Goal: Task Accomplishment & Management: Manage account settings

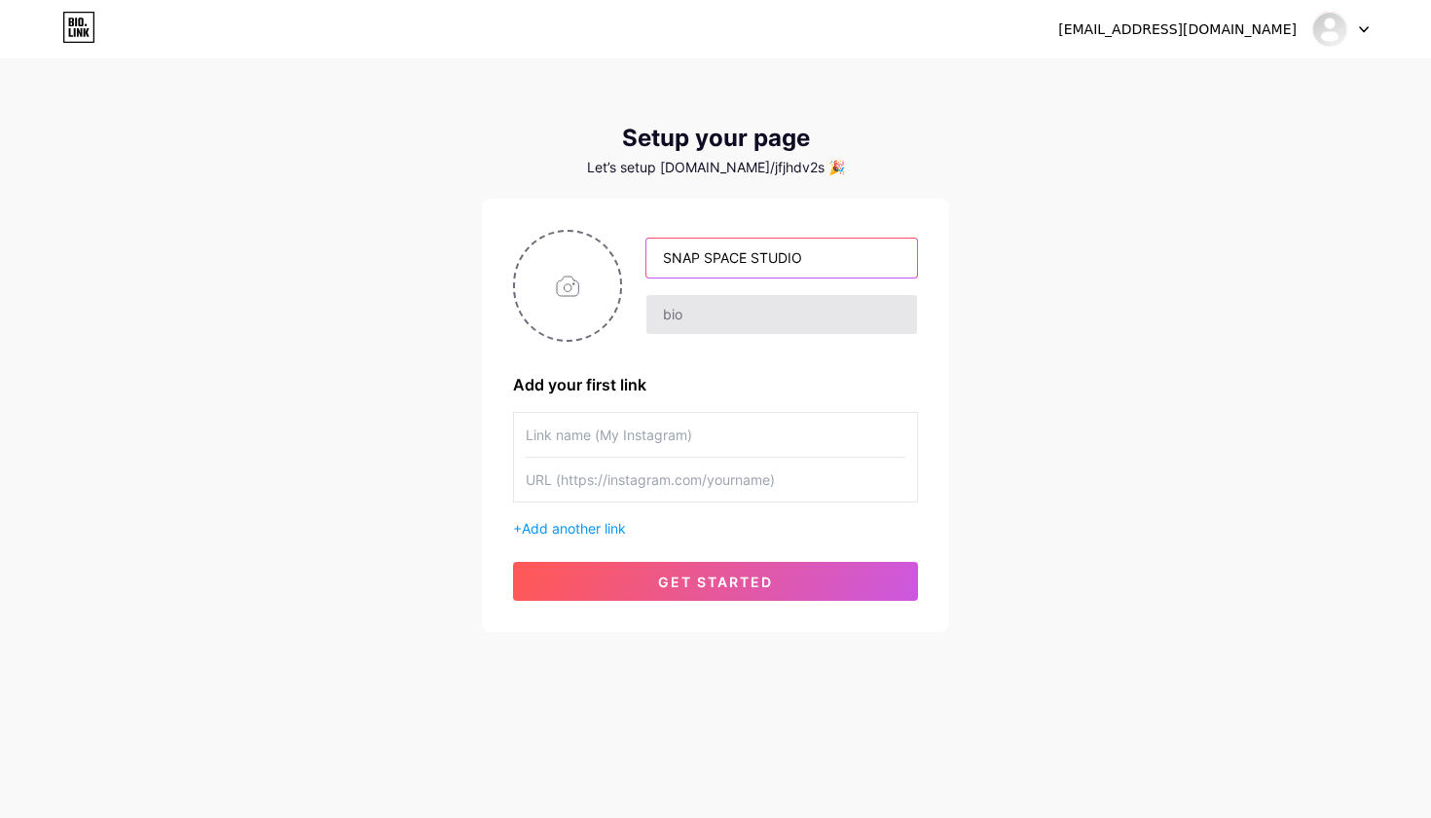
type input "SNAP SPACE STUDIO"
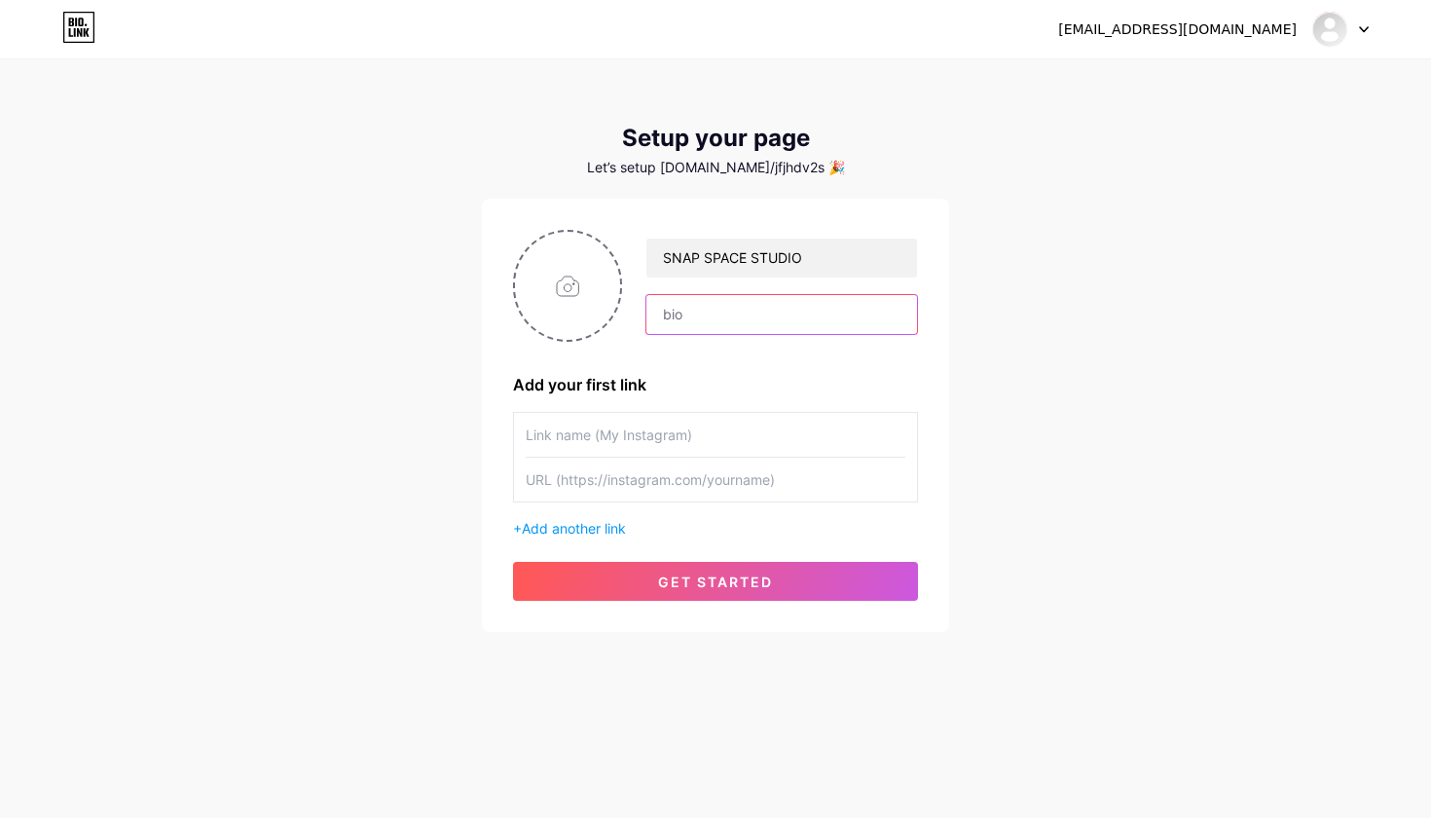
click at [688, 320] on input "text" at bounding box center [781, 314] width 271 height 39
type input "INTERIOR | ARCHITECTURAL PHOTOGRAPHY"
click at [546, 268] on input "file" at bounding box center [567, 286] width 105 height 108
type input "C:\fakepath\Untitled design.png"
click at [564, 279] on img at bounding box center [567, 286] width 109 height 112
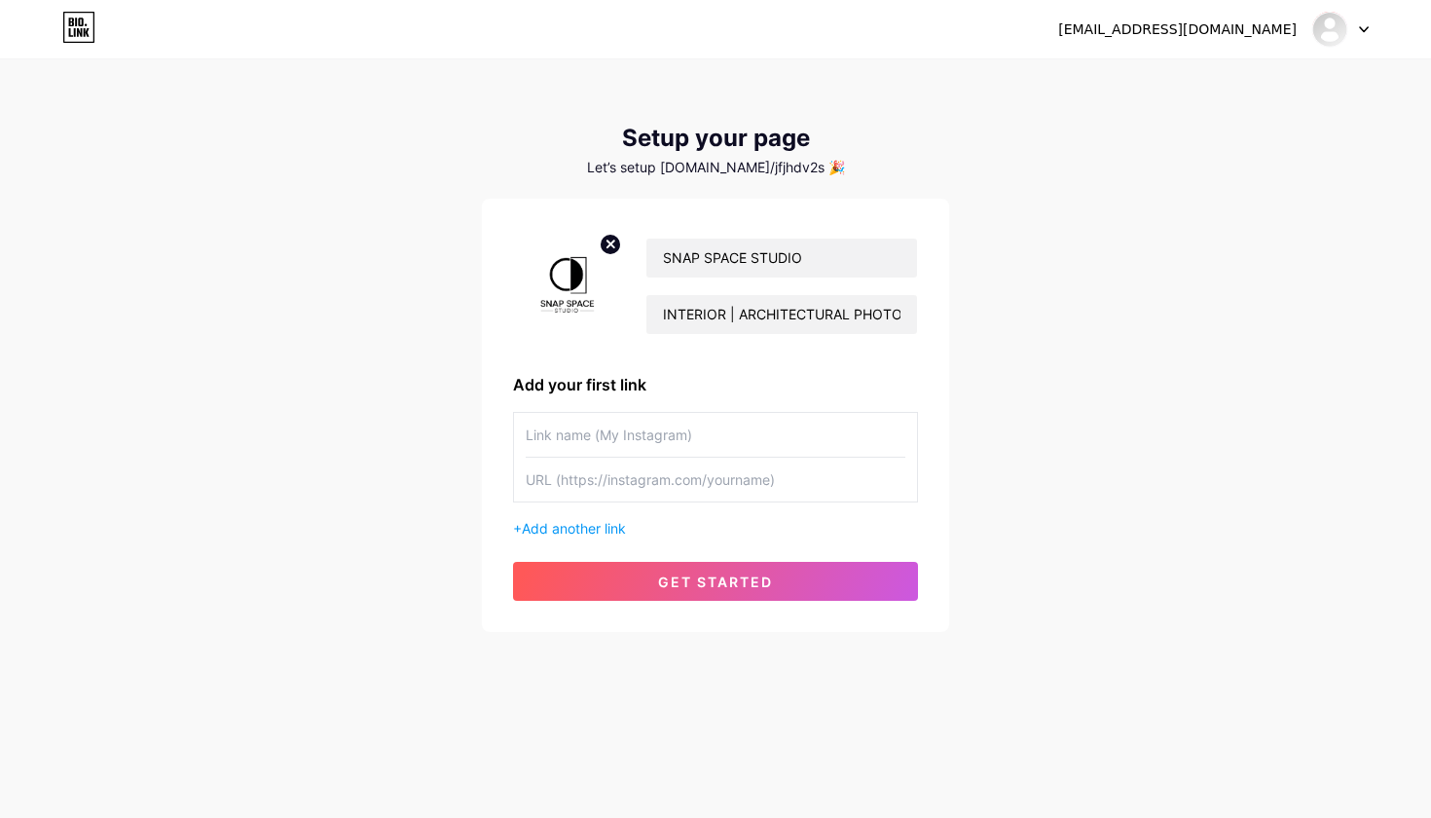
click at [608, 245] on circle at bounding box center [610, 244] width 21 height 21
click at [557, 291] on input "file" at bounding box center [567, 286] width 105 height 108
type input "C:\fakepath\Screenshot 2025-08-13 at 6.09.00 PM.png"
click at [602, 446] on input "text" at bounding box center [716, 435] width 380 height 44
click at [623, 487] on input "text" at bounding box center [716, 480] width 380 height 44
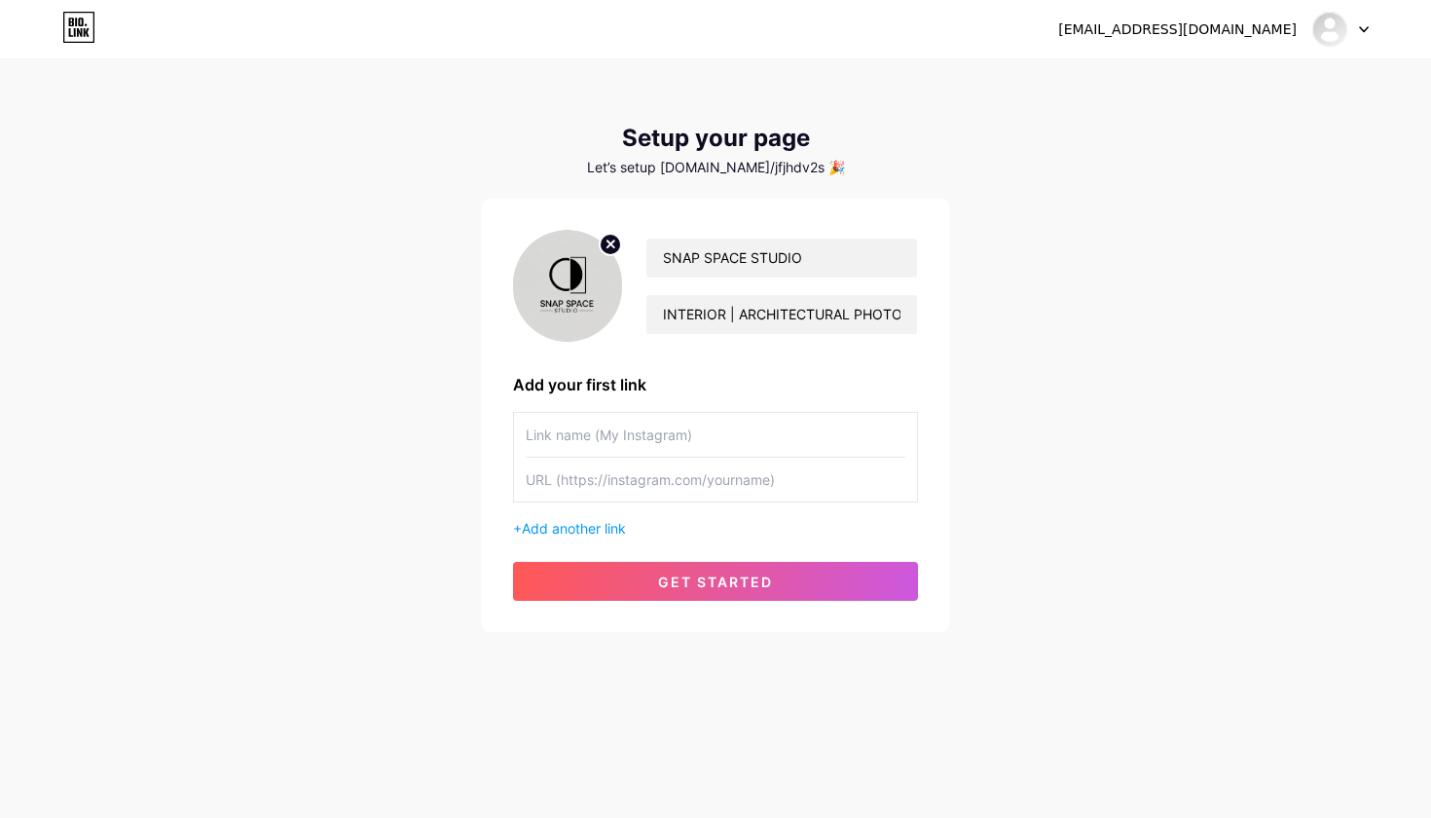
click at [668, 459] on input "text" at bounding box center [716, 480] width 380 height 44
click at [666, 420] on input "text" at bounding box center [716, 435] width 380 height 44
paste input "[URL][DOMAIN_NAME][DOMAIN_NAME]"
type input "[URL][DOMAIN_NAME][DOMAIN_NAME]"
click at [568, 475] on input "text" at bounding box center [716, 480] width 380 height 44
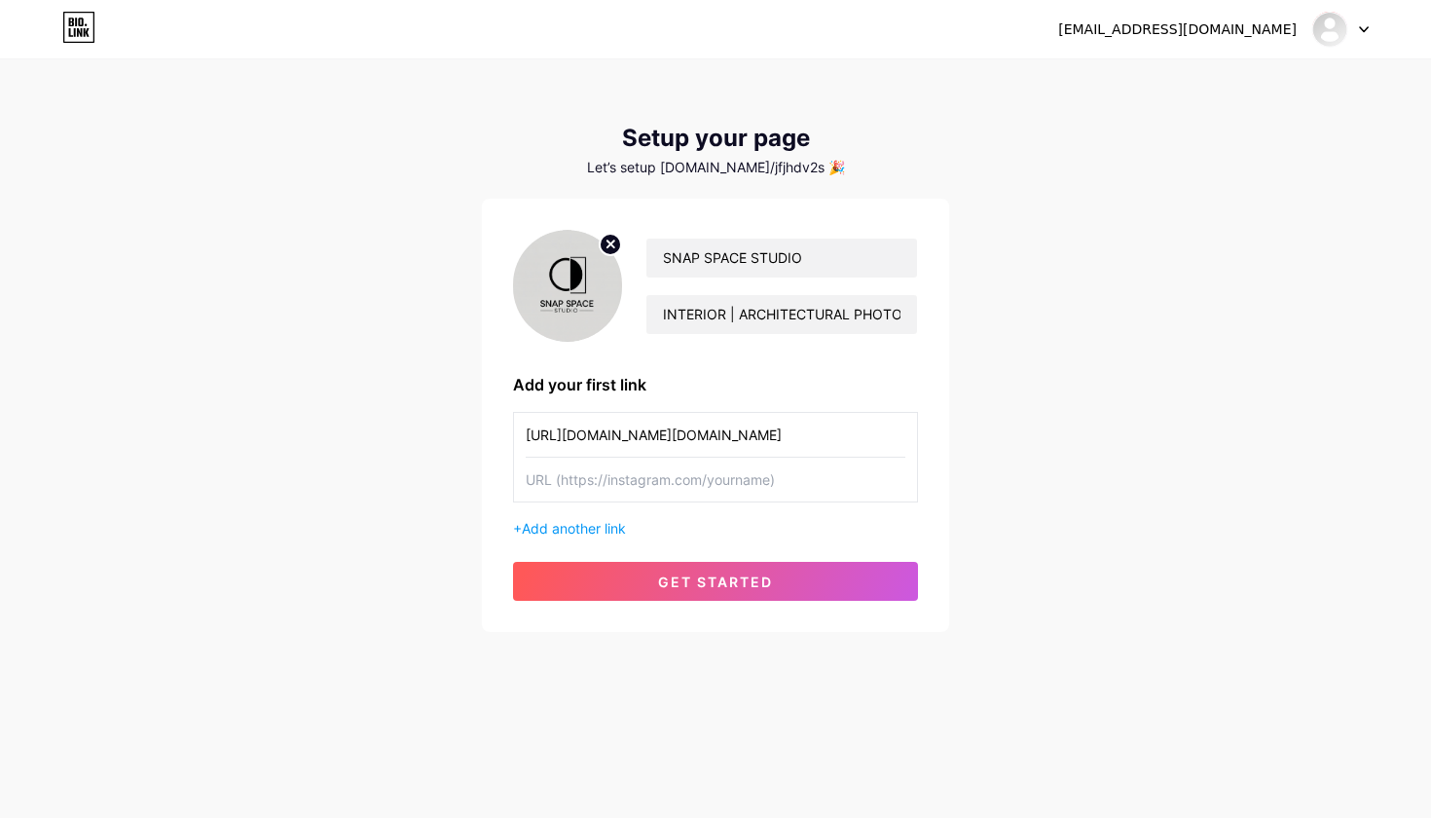
type input "H"
type input "h"
type input "https://instagram.com"
click at [680, 477] on input "https://instagram.com" at bounding box center [716, 480] width 380 height 44
paste input "https://instagram.com"
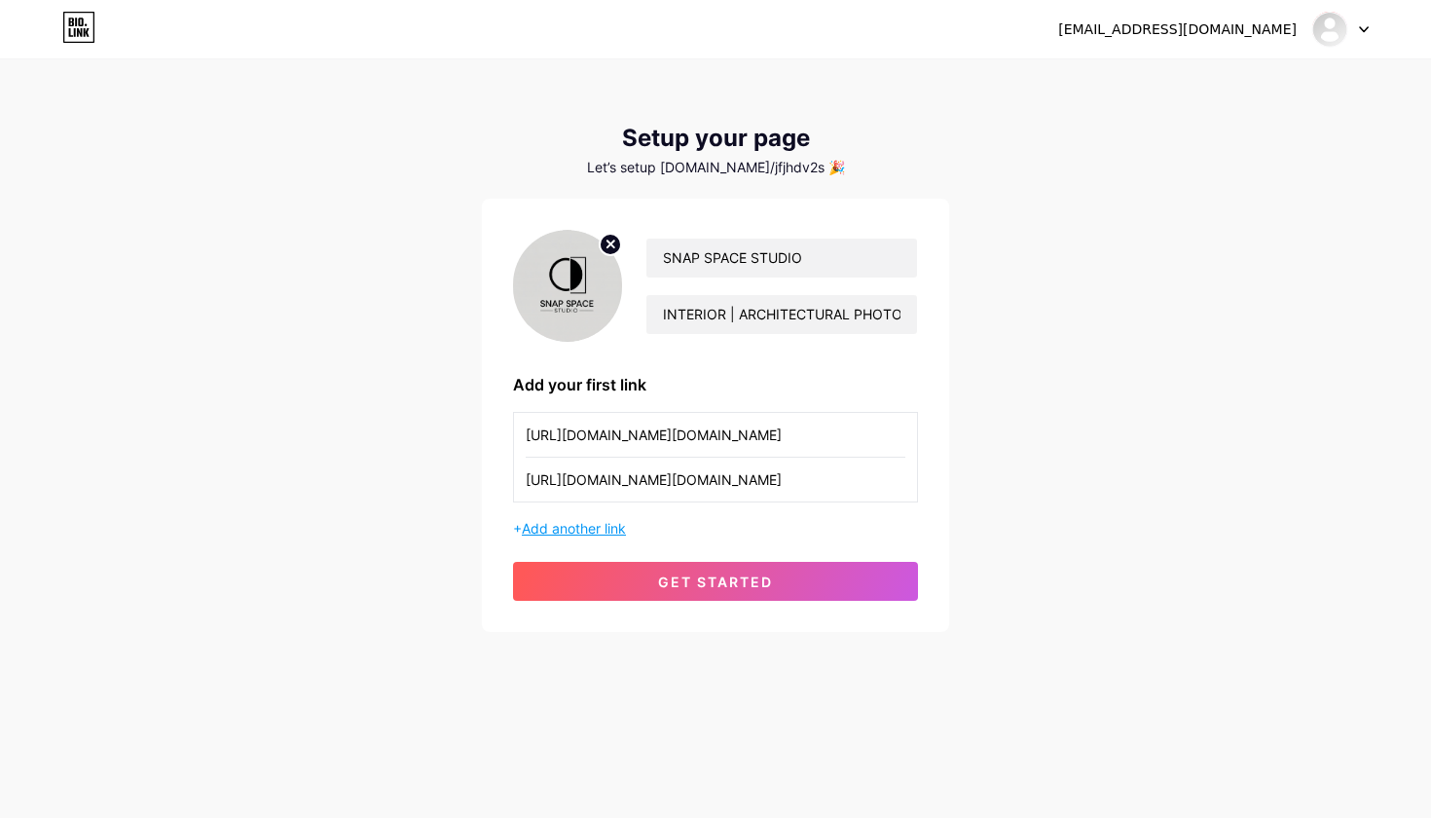
type input "[URL][DOMAIN_NAME][DOMAIN_NAME]"
click at [547, 528] on span "Add another link" at bounding box center [574, 528] width 104 height 17
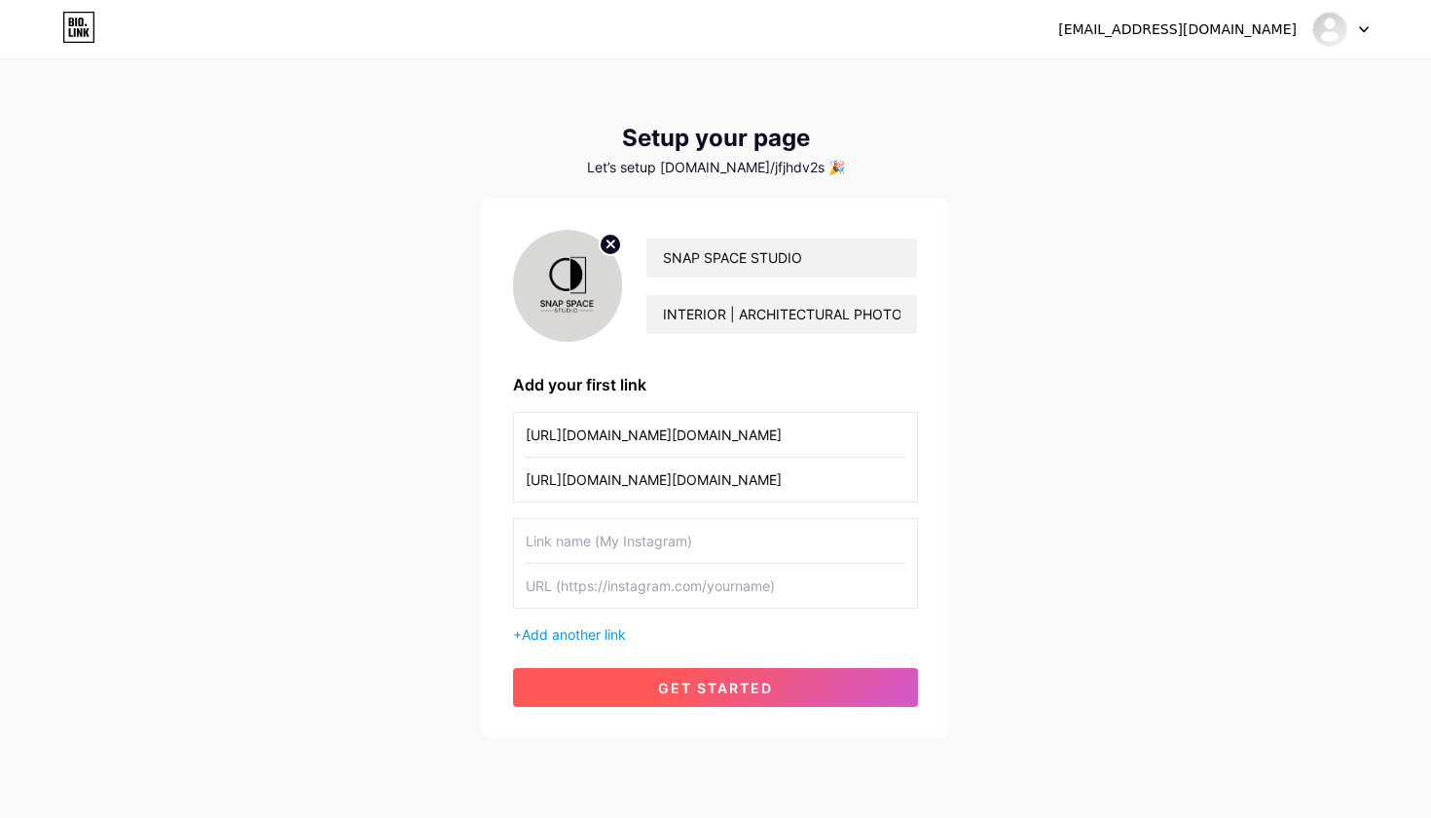
click at [709, 696] on button "get started" at bounding box center [715, 687] width 405 height 39
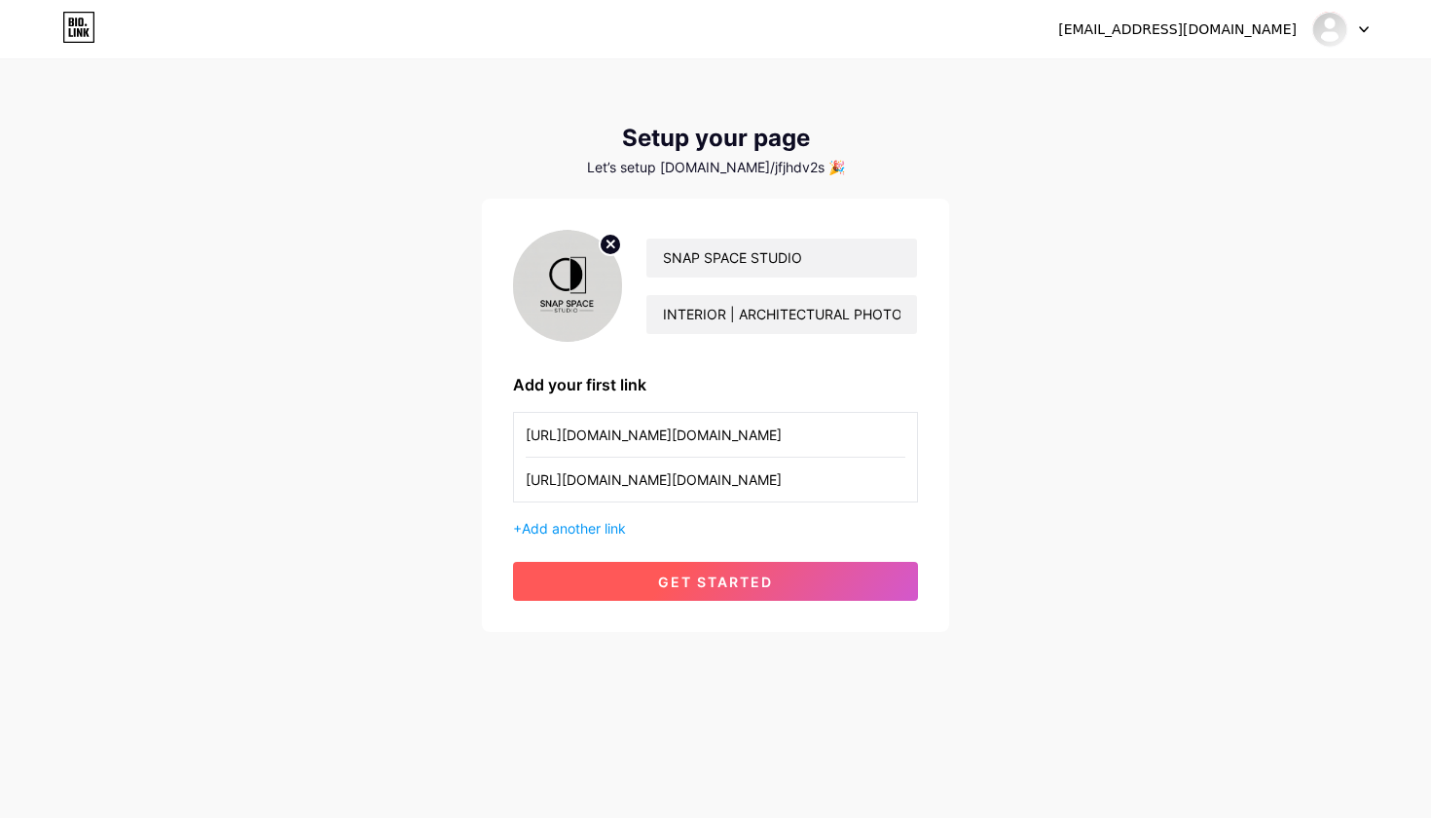
click at [697, 594] on button "get started" at bounding box center [715, 581] width 405 height 39
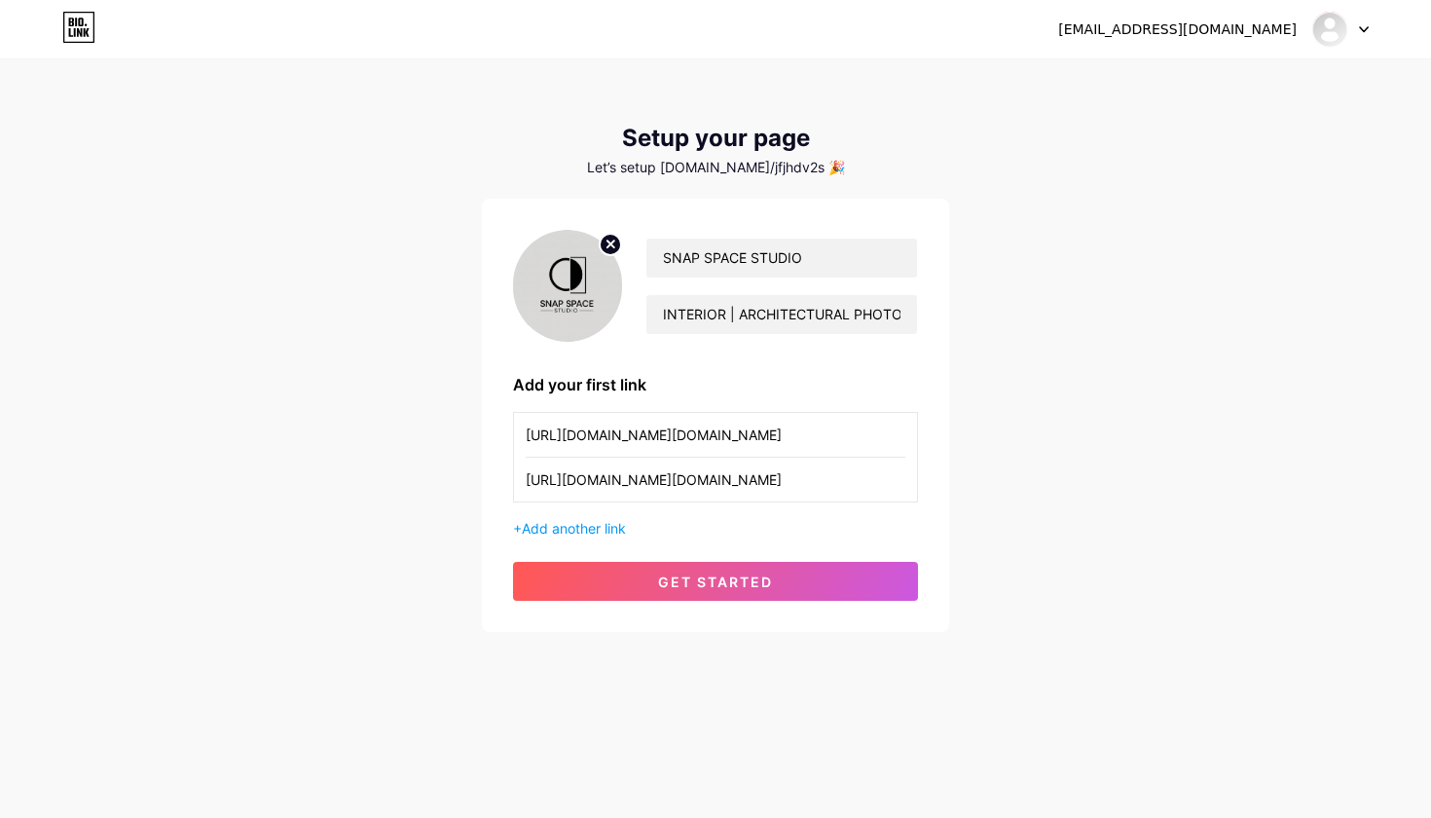
click at [1089, 551] on div "jfjhdv2srh@privaterelay.appleid.com Dashboard Logout Setup your page Let’s setu…" at bounding box center [715, 347] width 1431 height 694
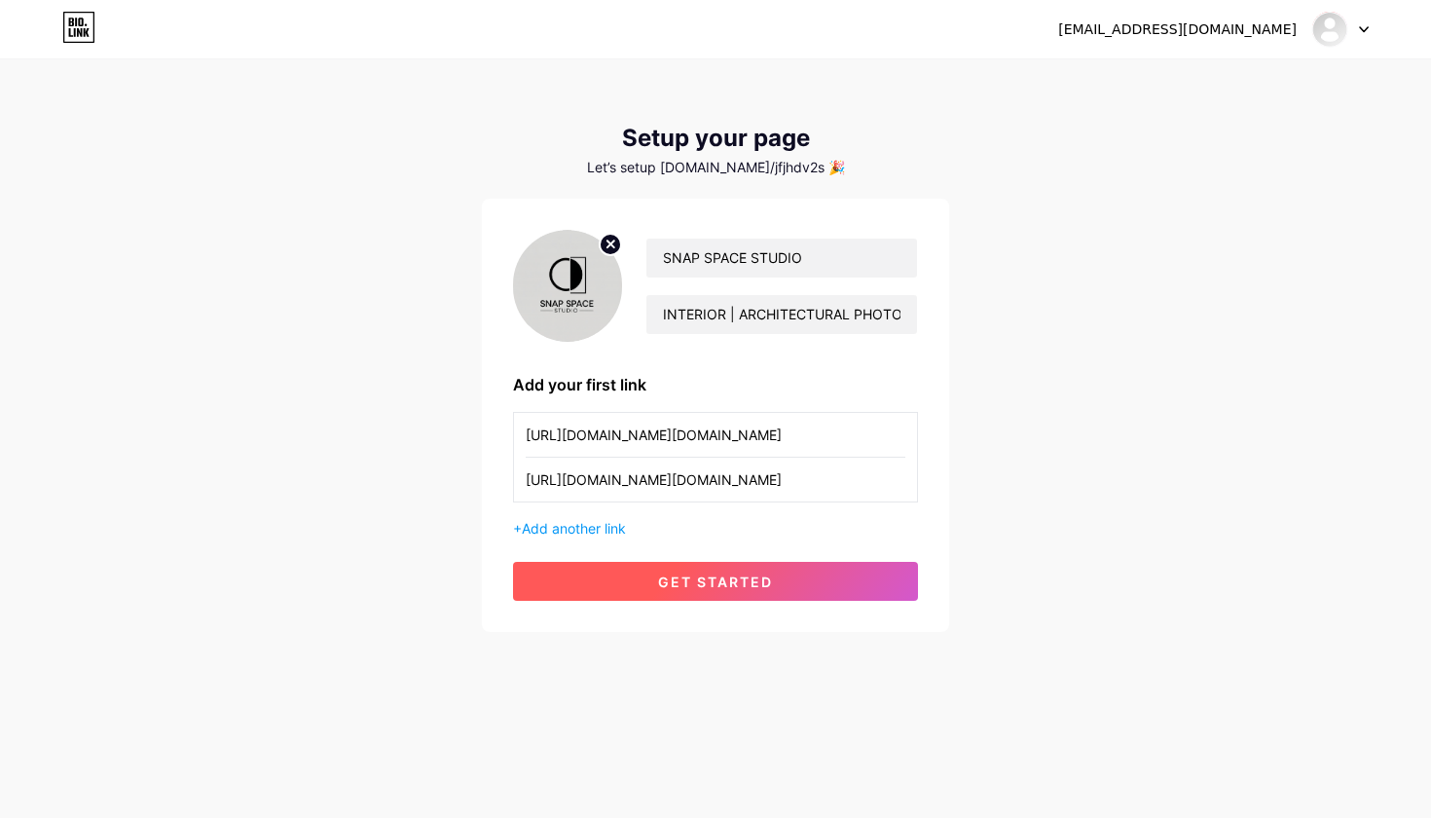
click at [662, 574] on span "get started" at bounding box center [715, 581] width 115 height 17
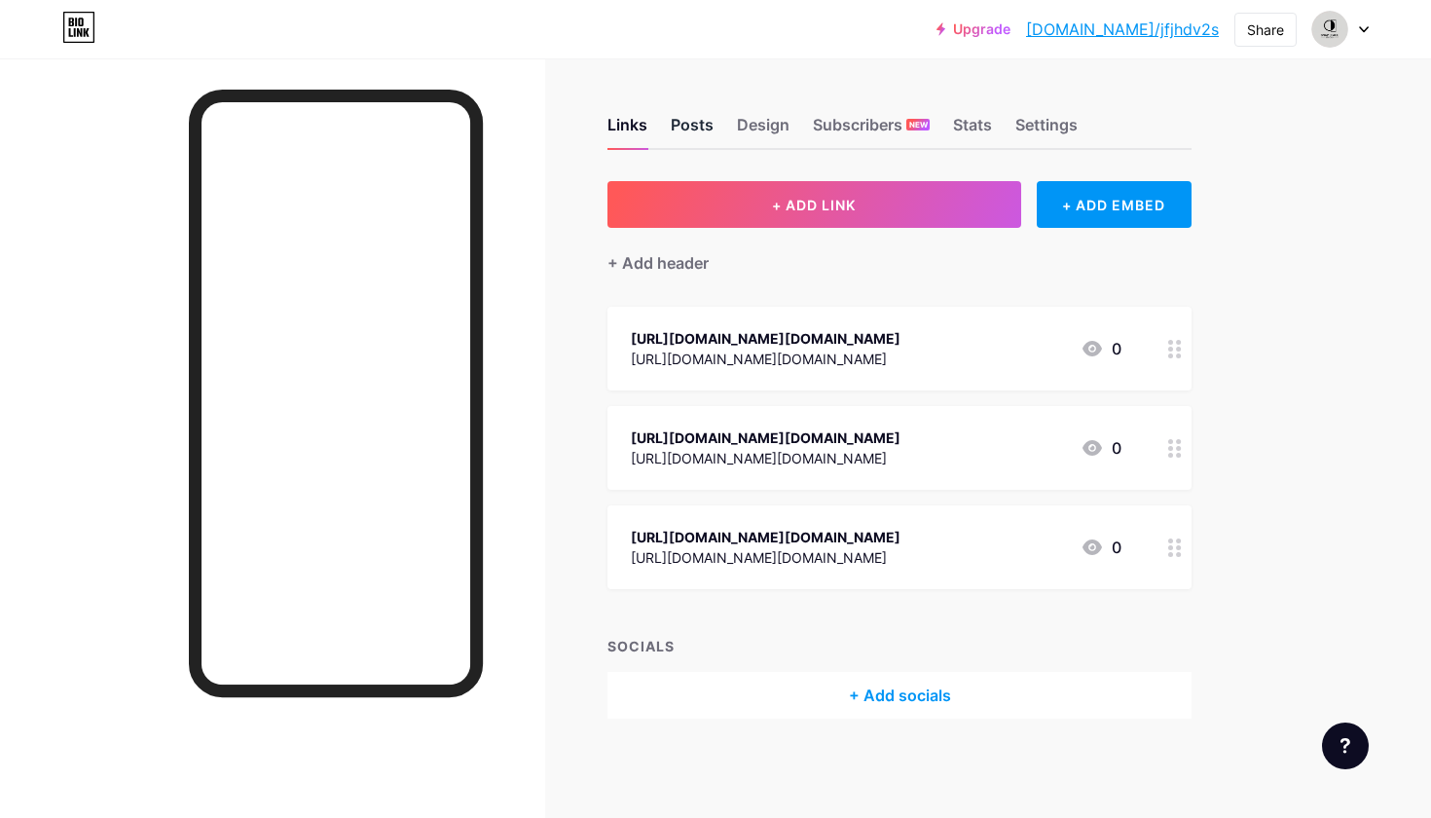
click at [693, 124] on div "Posts" at bounding box center [692, 130] width 43 height 35
click at [634, 124] on div "Links" at bounding box center [628, 130] width 40 height 35
click at [1180, 458] on icon at bounding box center [1175, 448] width 14 height 18
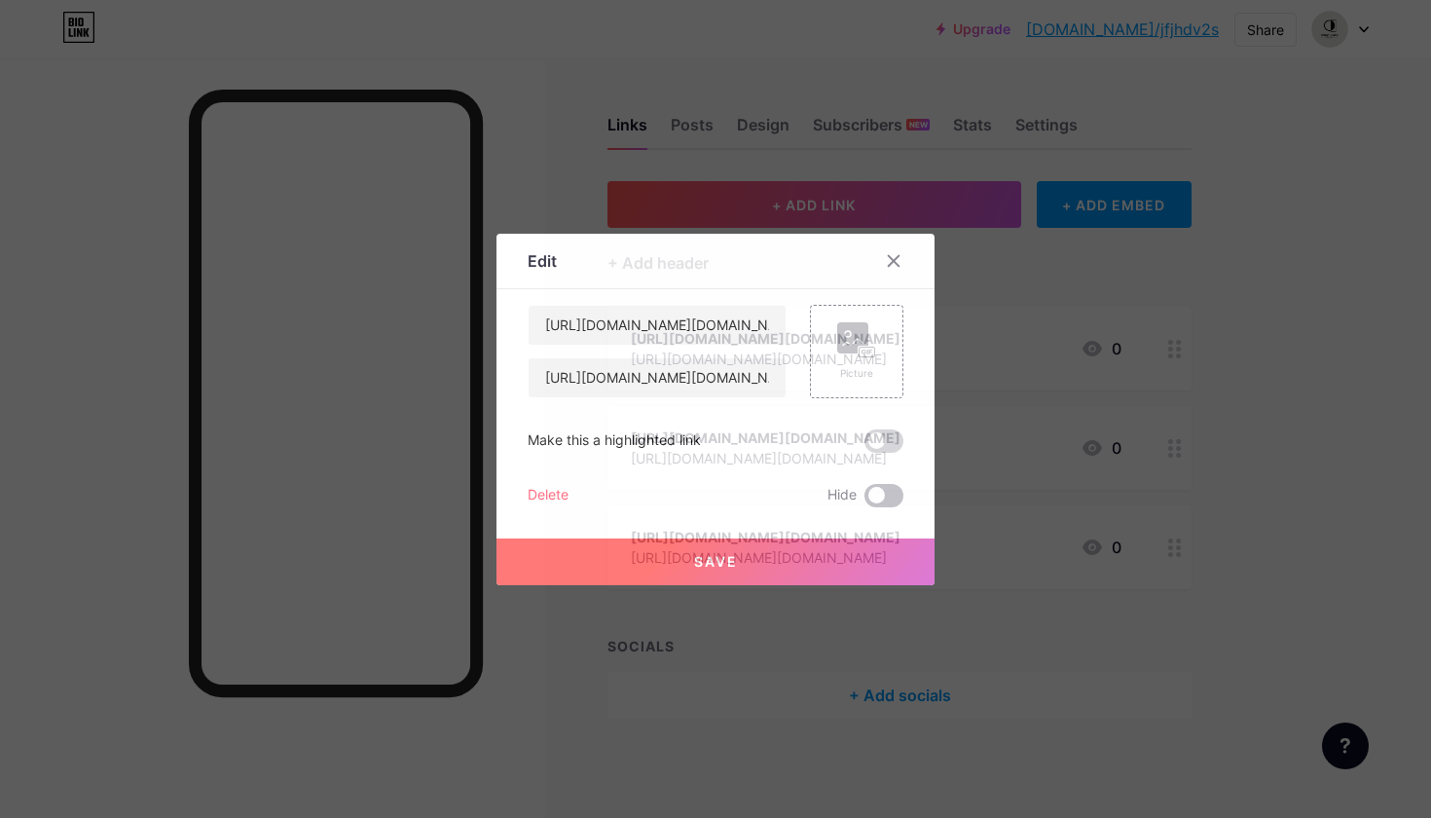
click at [877, 491] on span at bounding box center [884, 495] width 39 height 23
click at [865, 500] on input "checkbox" at bounding box center [865, 500] width 0 height 0
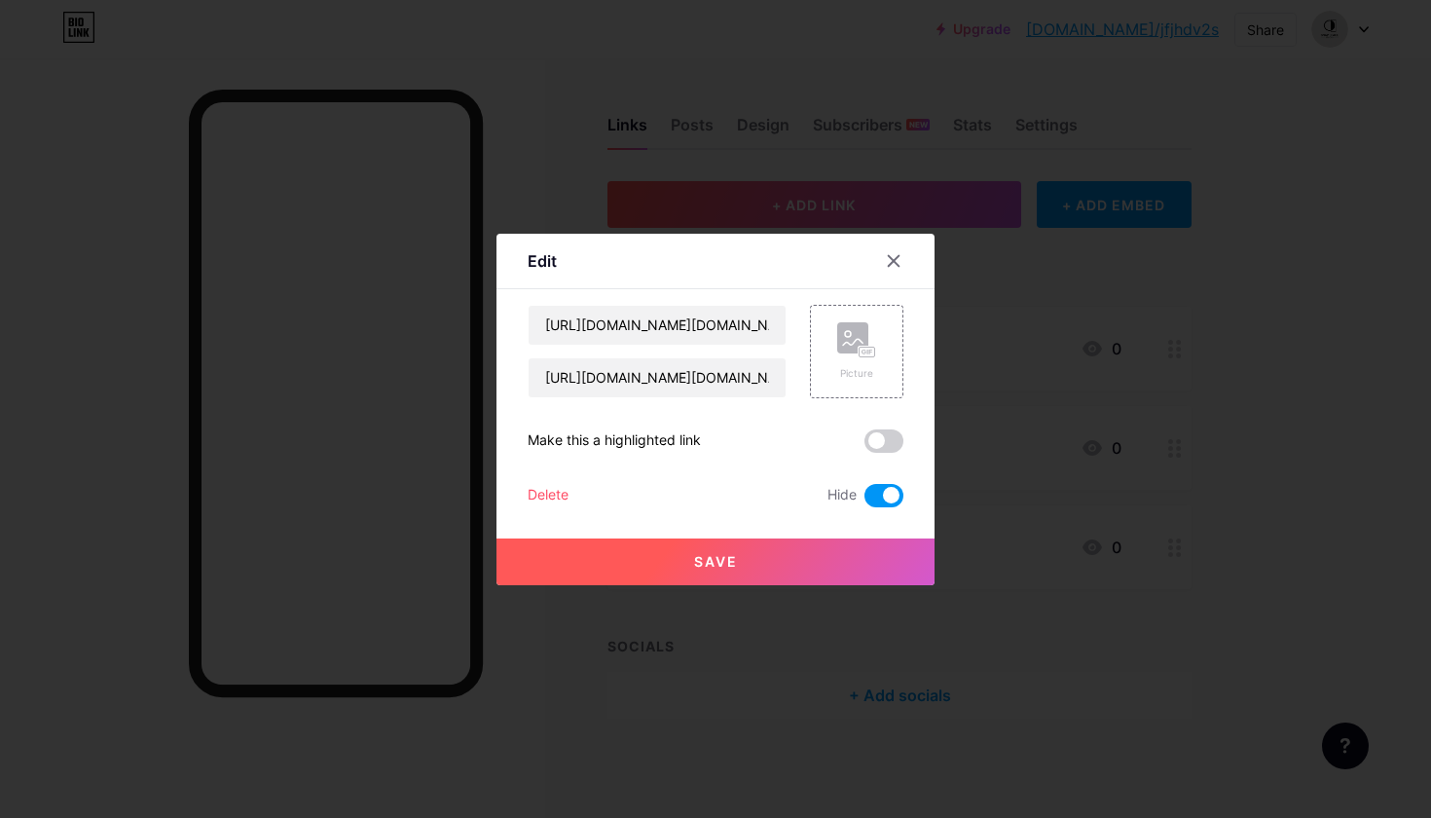
click at [542, 499] on div "Delete" at bounding box center [548, 495] width 41 height 23
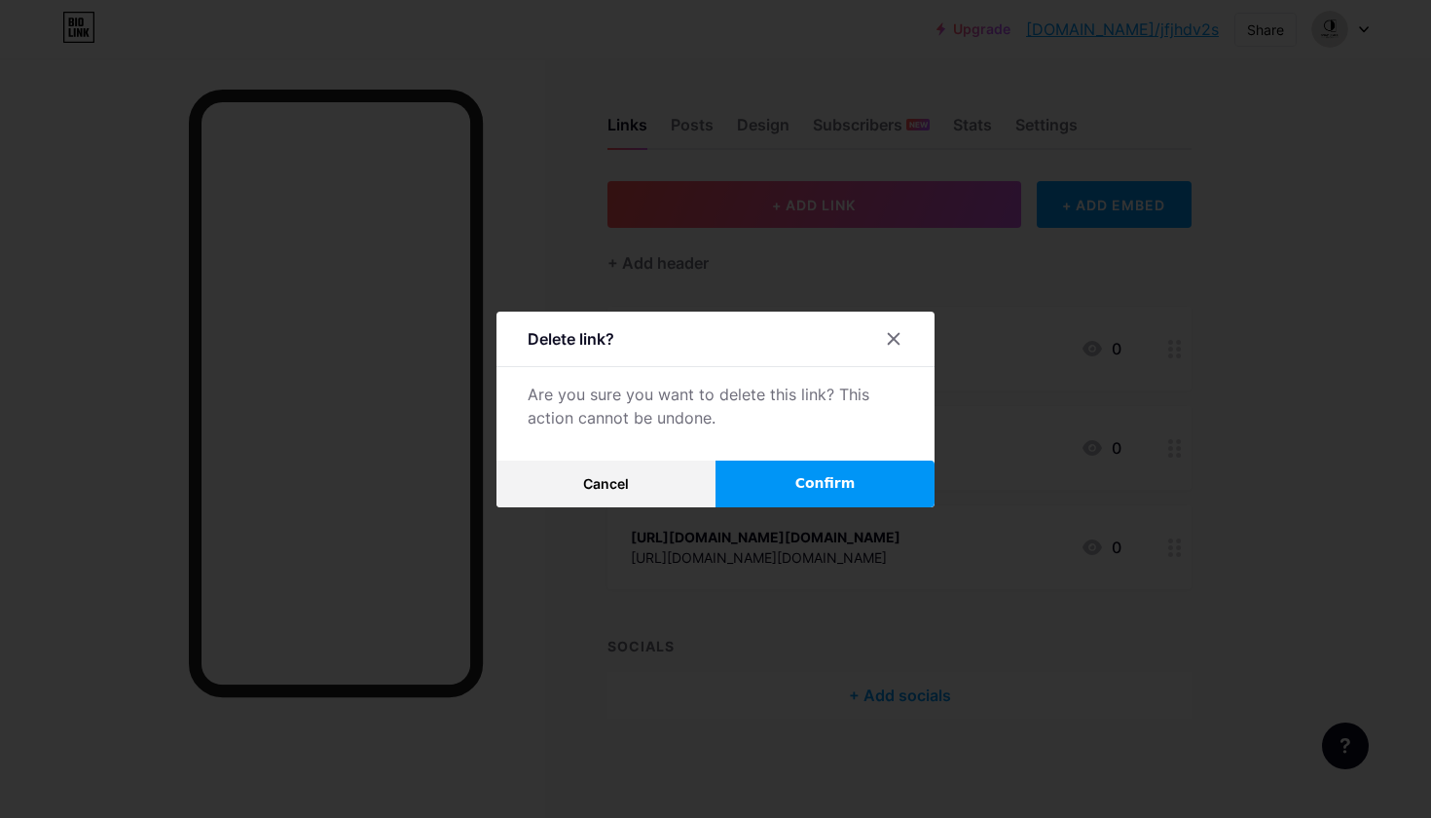
click at [787, 495] on button "Confirm" at bounding box center [825, 484] width 219 height 47
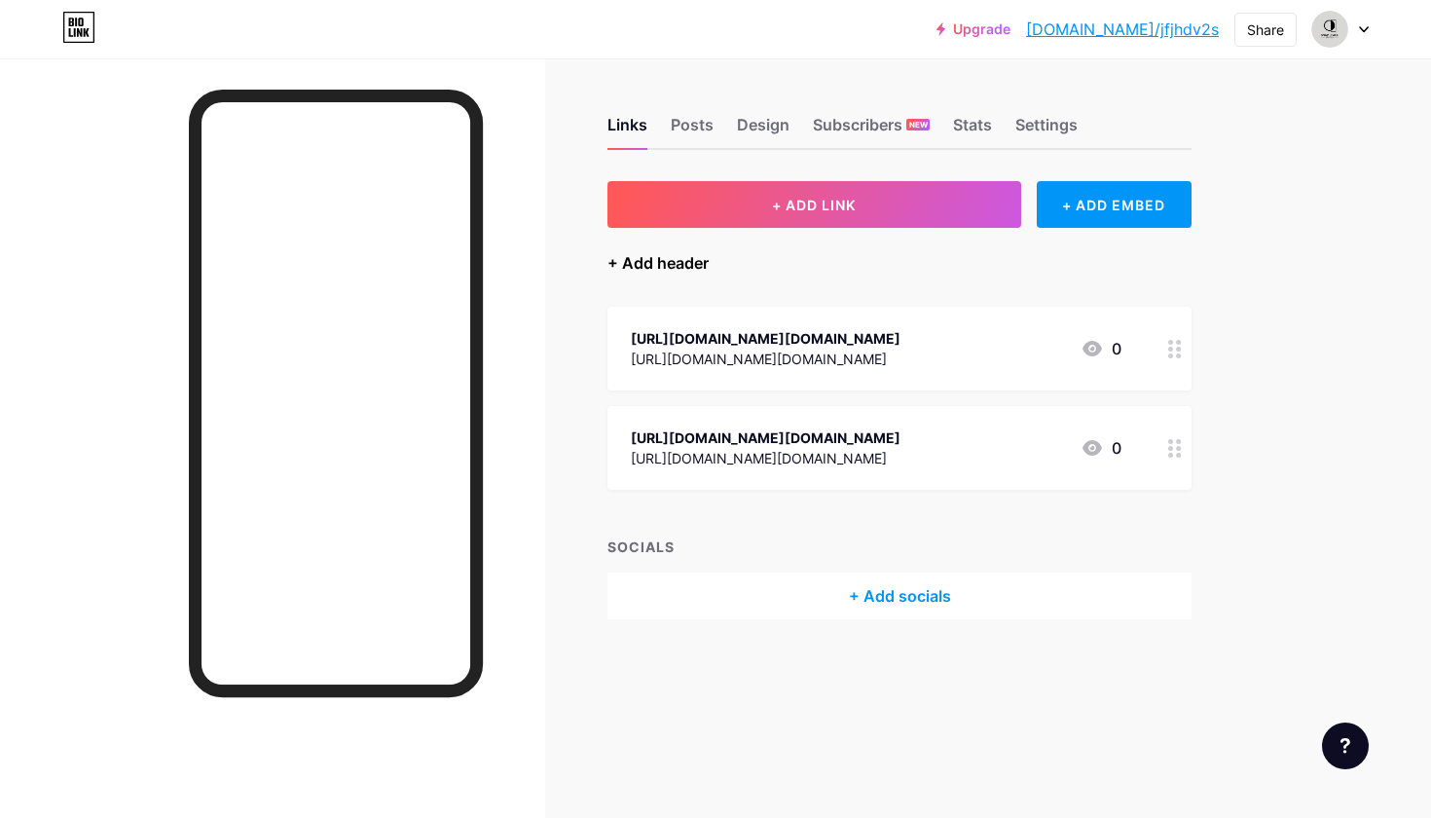
click at [660, 254] on div "+ Add header" at bounding box center [658, 262] width 101 height 23
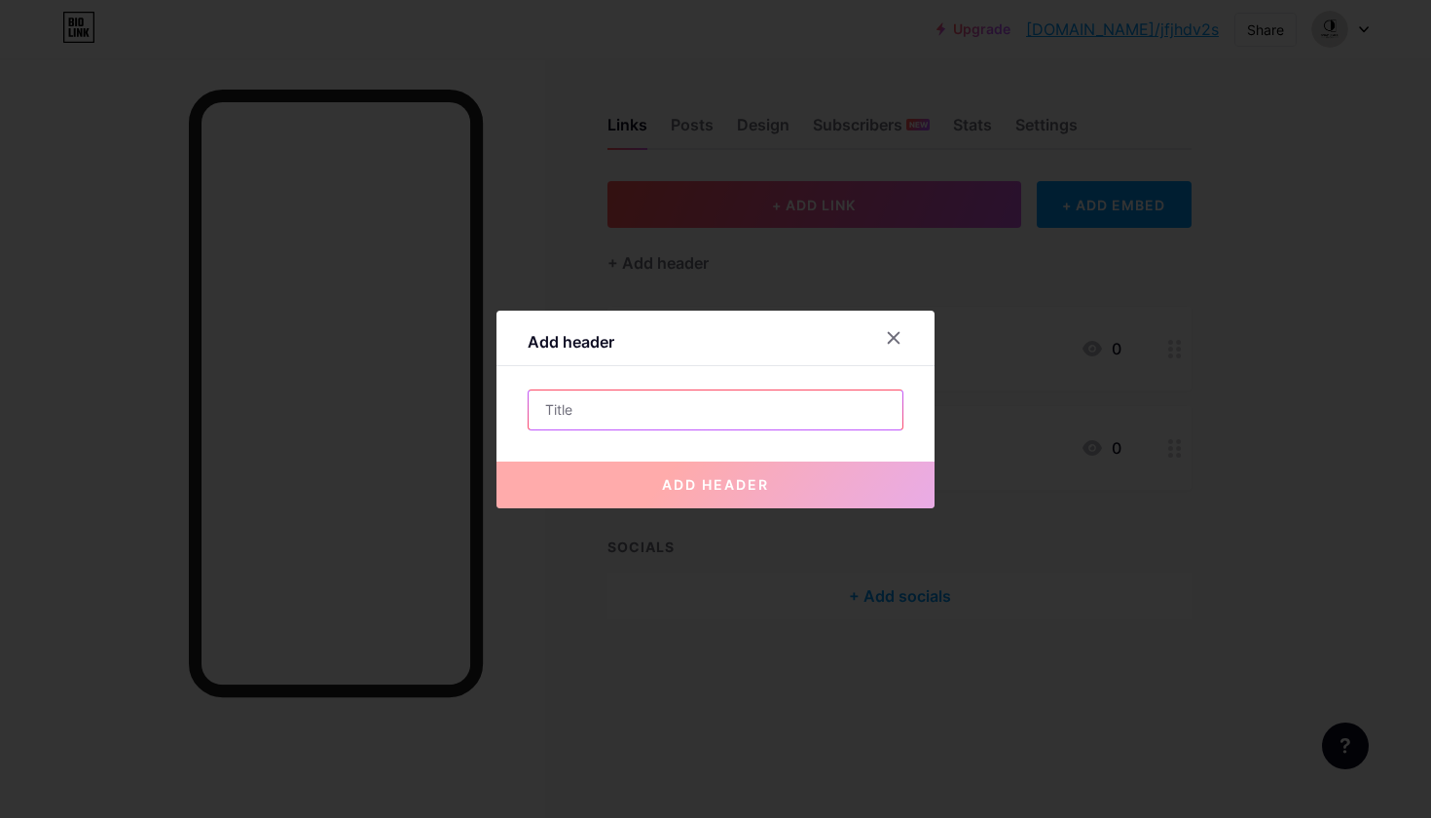
click at [605, 421] on input "text" at bounding box center [716, 409] width 374 height 39
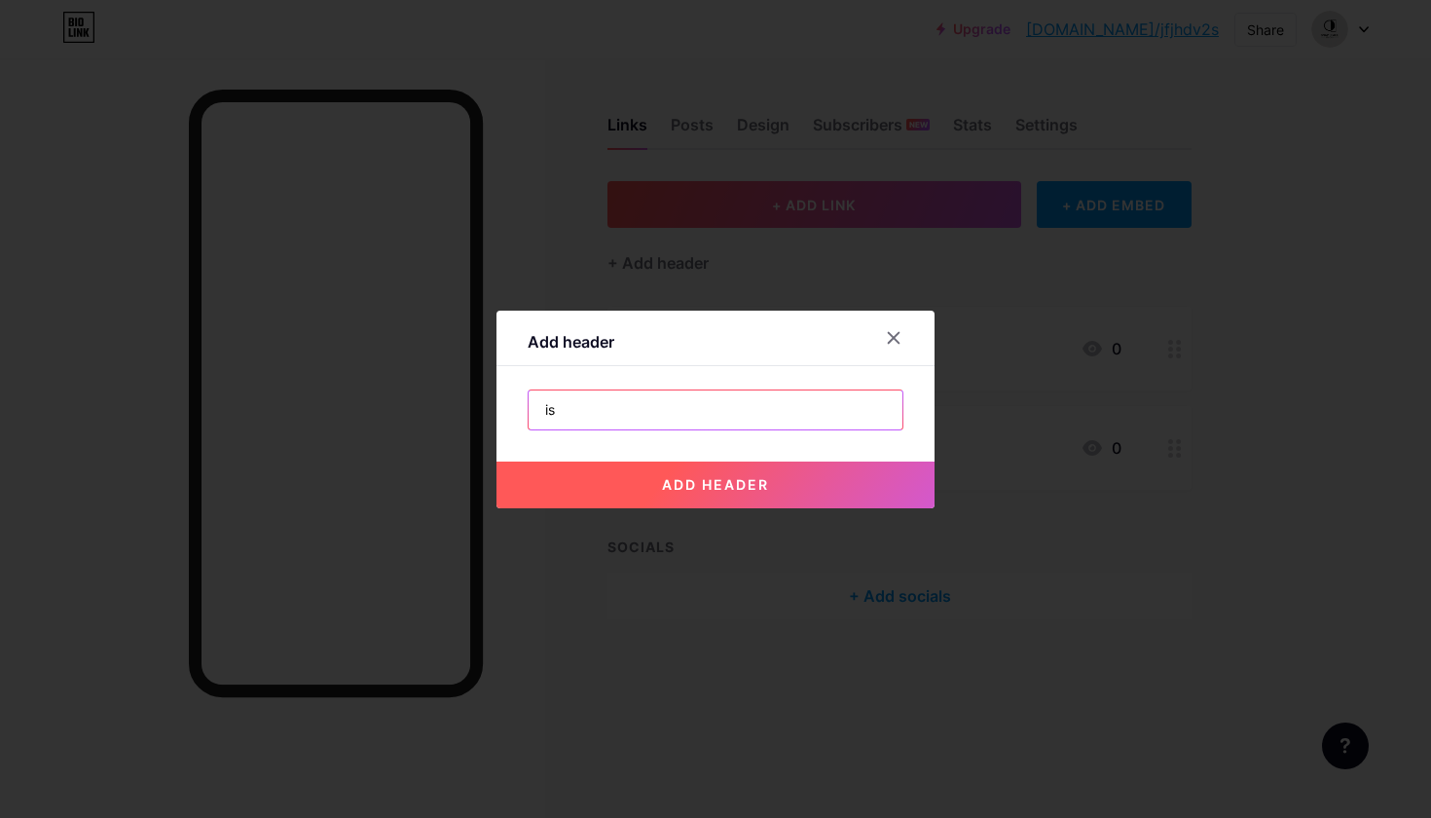
type input "i"
type input "INSTAGRAM"
click at [688, 500] on button "add header" at bounding box center [716, 485] width 438 height 47
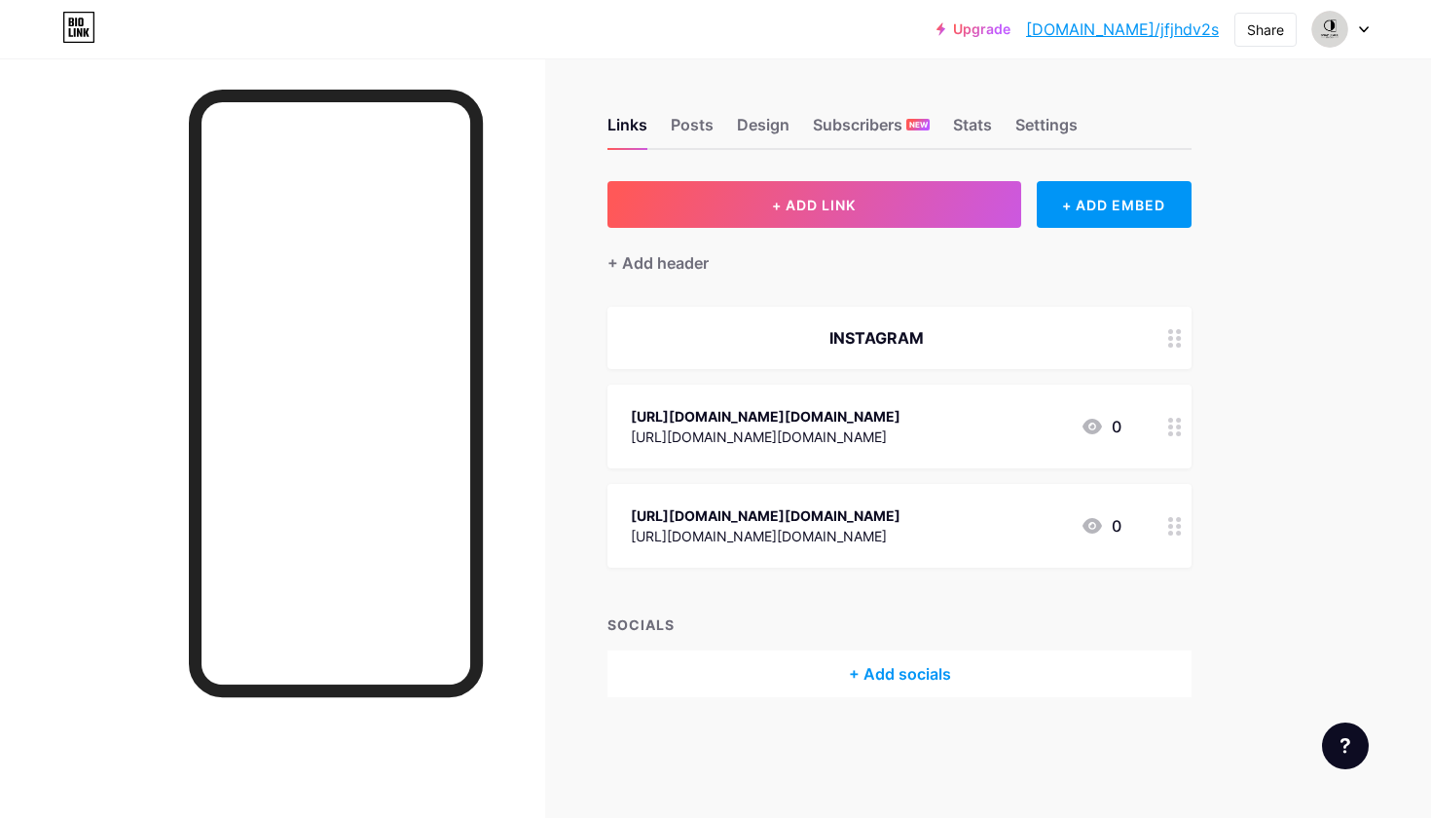
click at [965, 356] on div "INSTAGRAM" at bounding box center [900, 338] width 584 height 62
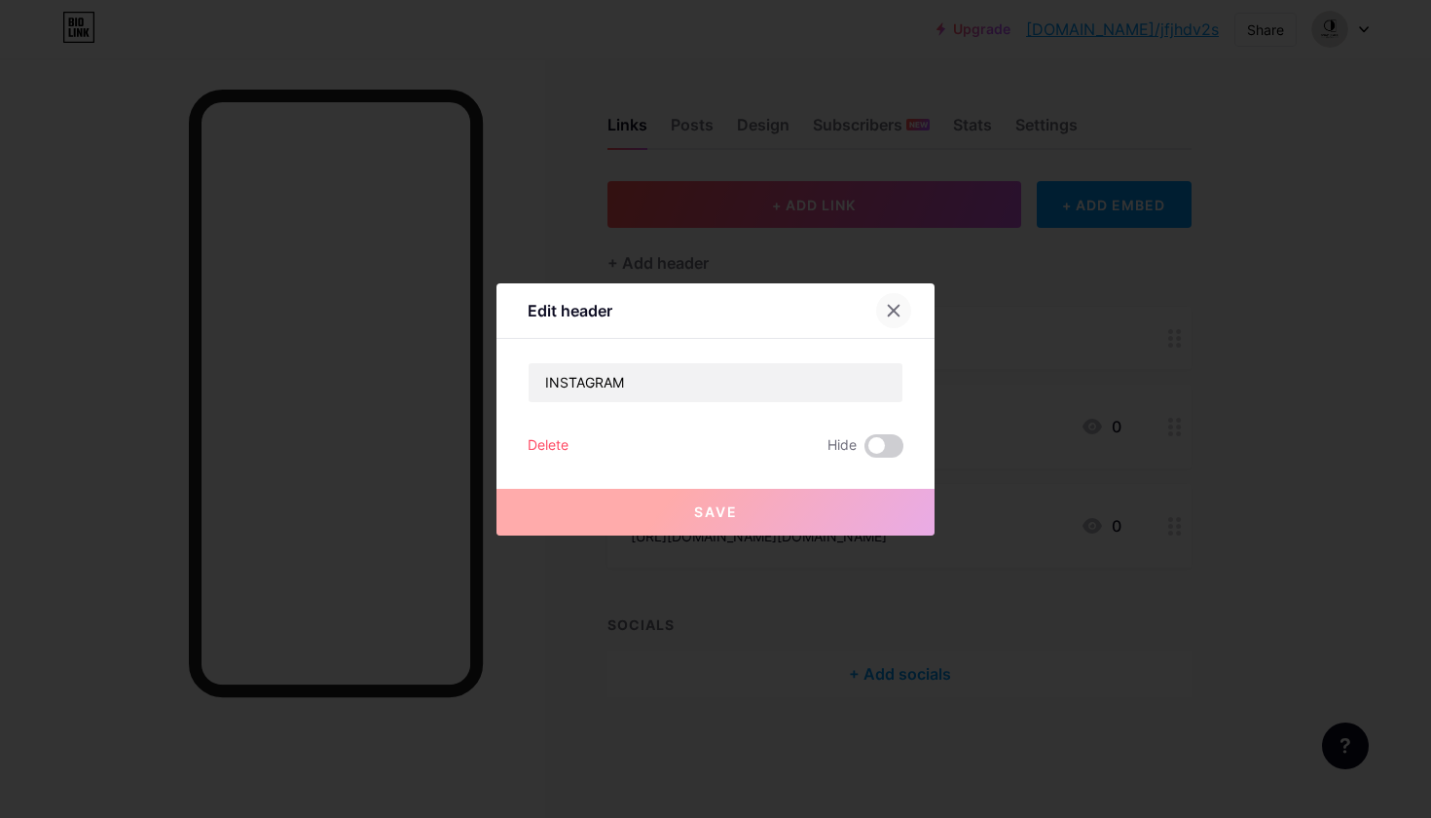
click at [896, 308] on icon at bounding box center [894, 310] width 11 height 11
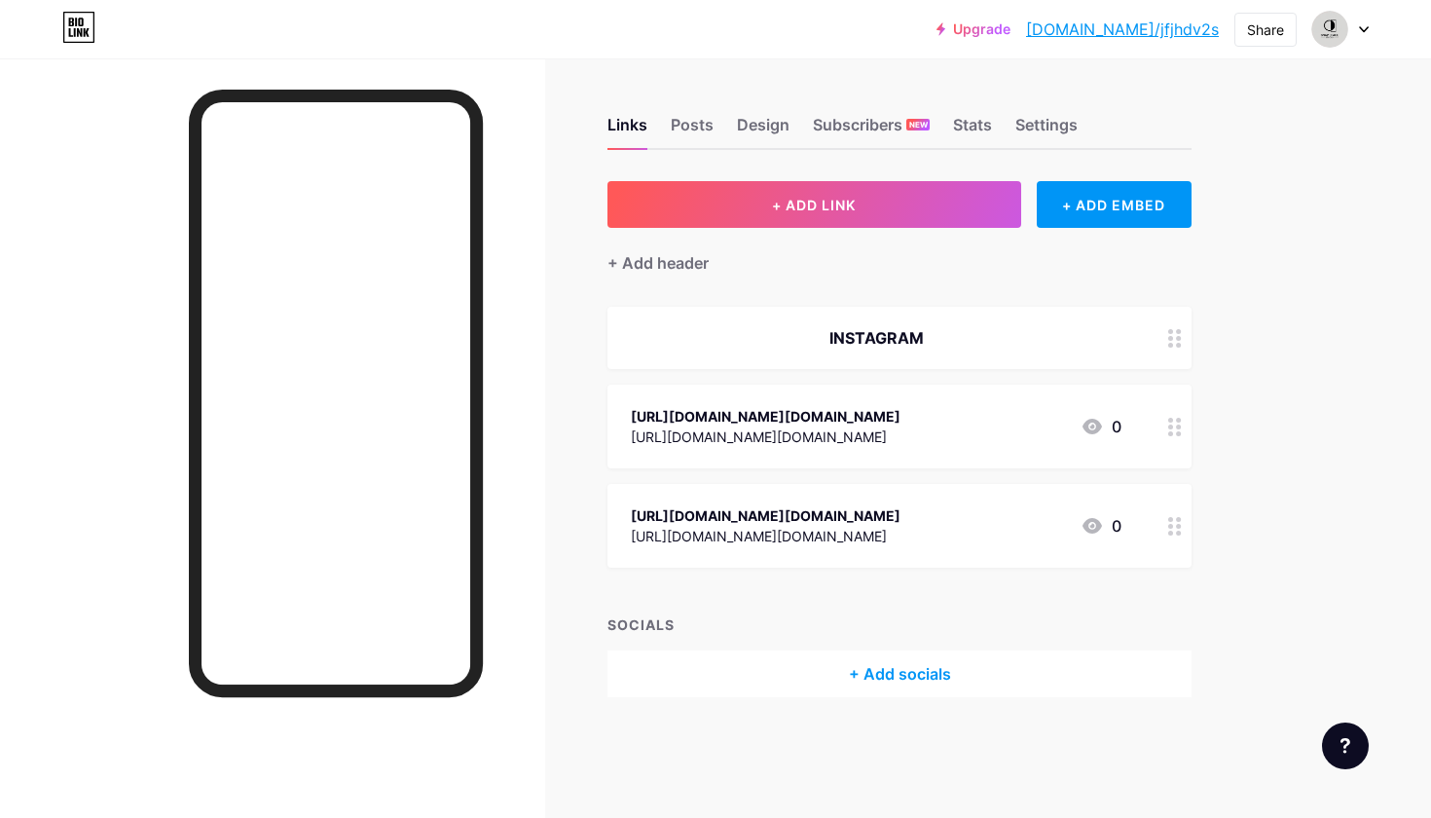
click at [1177, 335] on icon at bounding box center [1175, 338] width 14 height 18
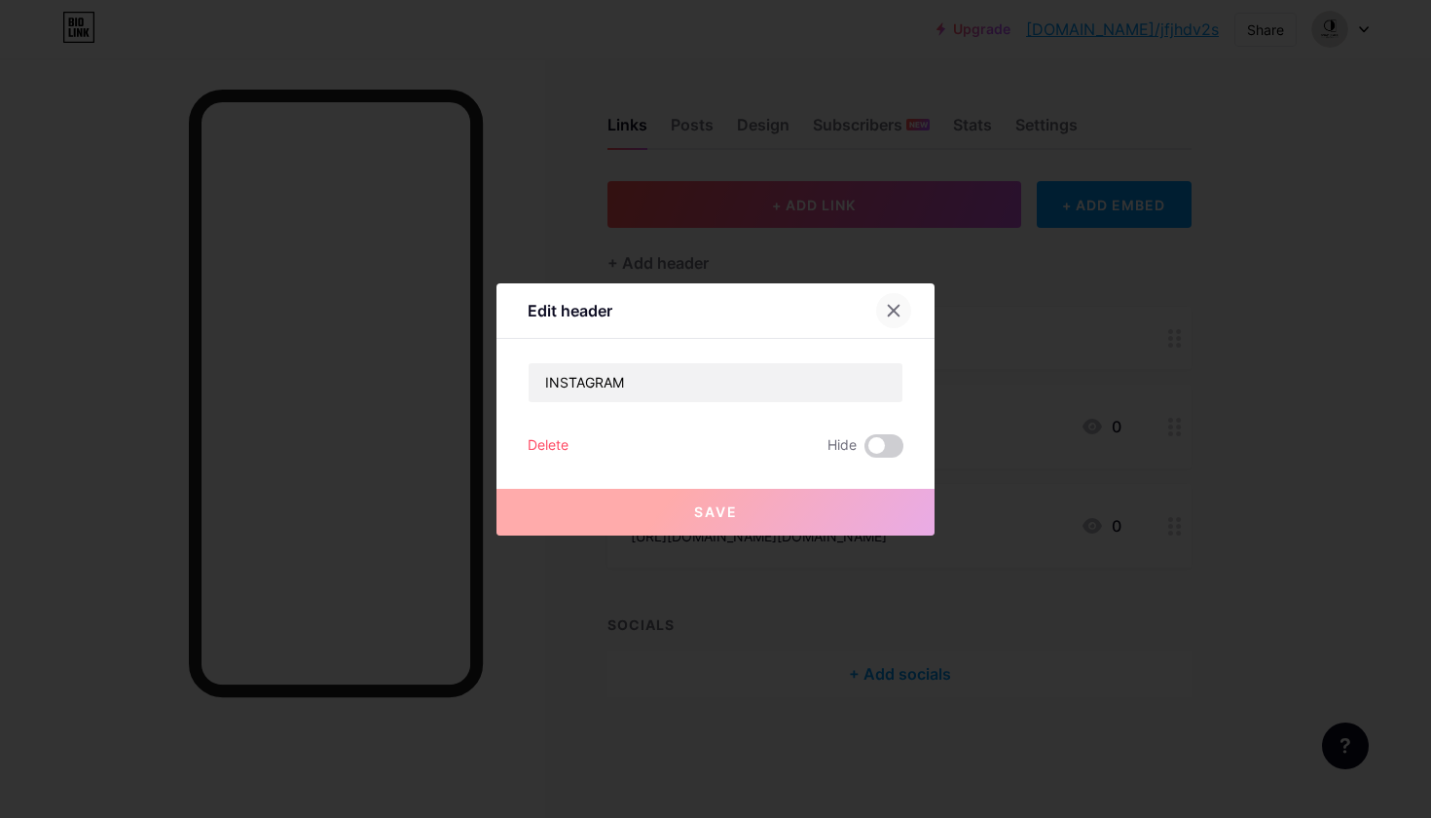
click at [902, 313] on div at bounding box center [893, 310] width 35 height 35
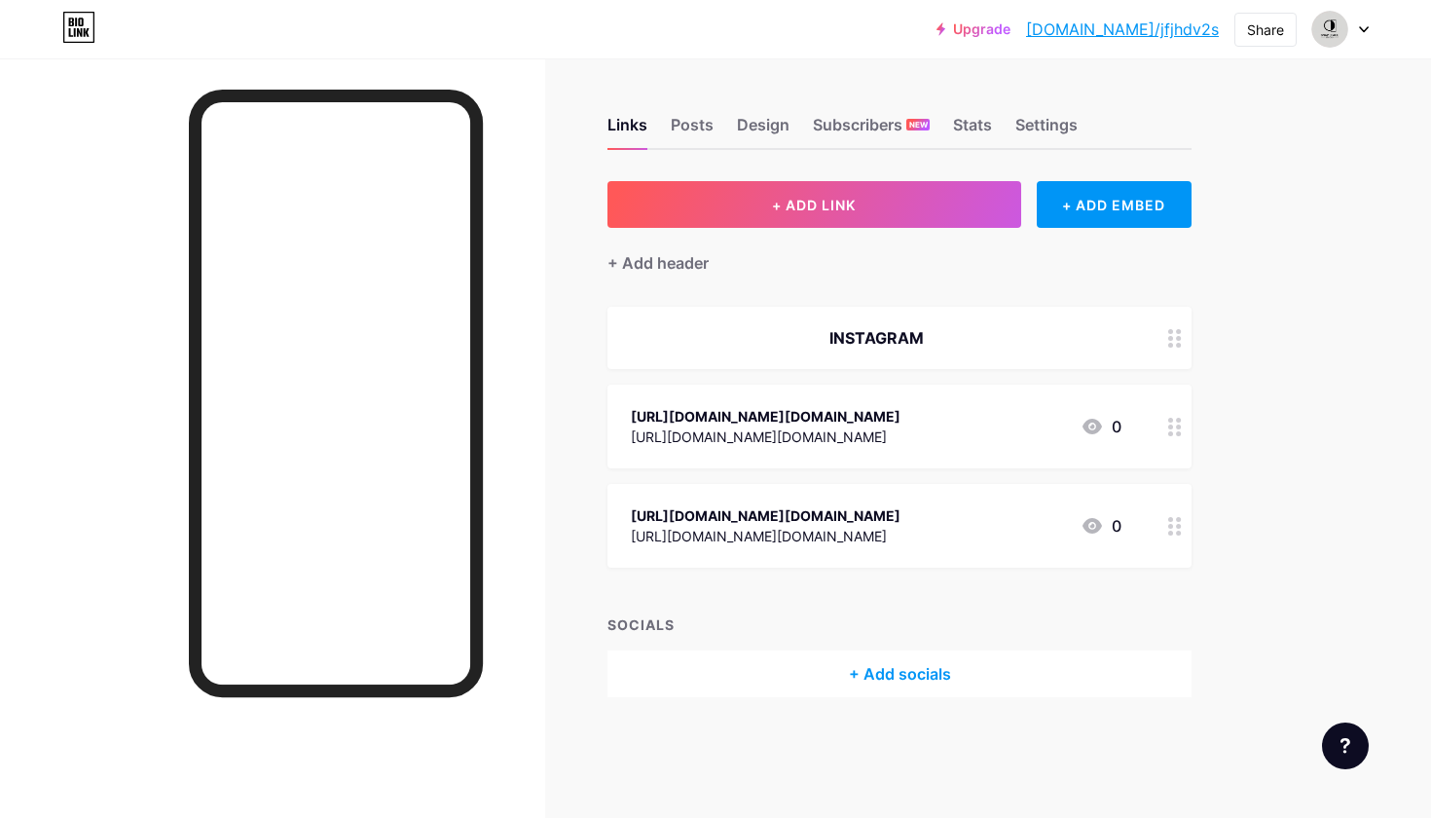
scroll to position [17, 0]
click at [1175, 421] on icon at bounding box center [1175, 427] width 14 height 18
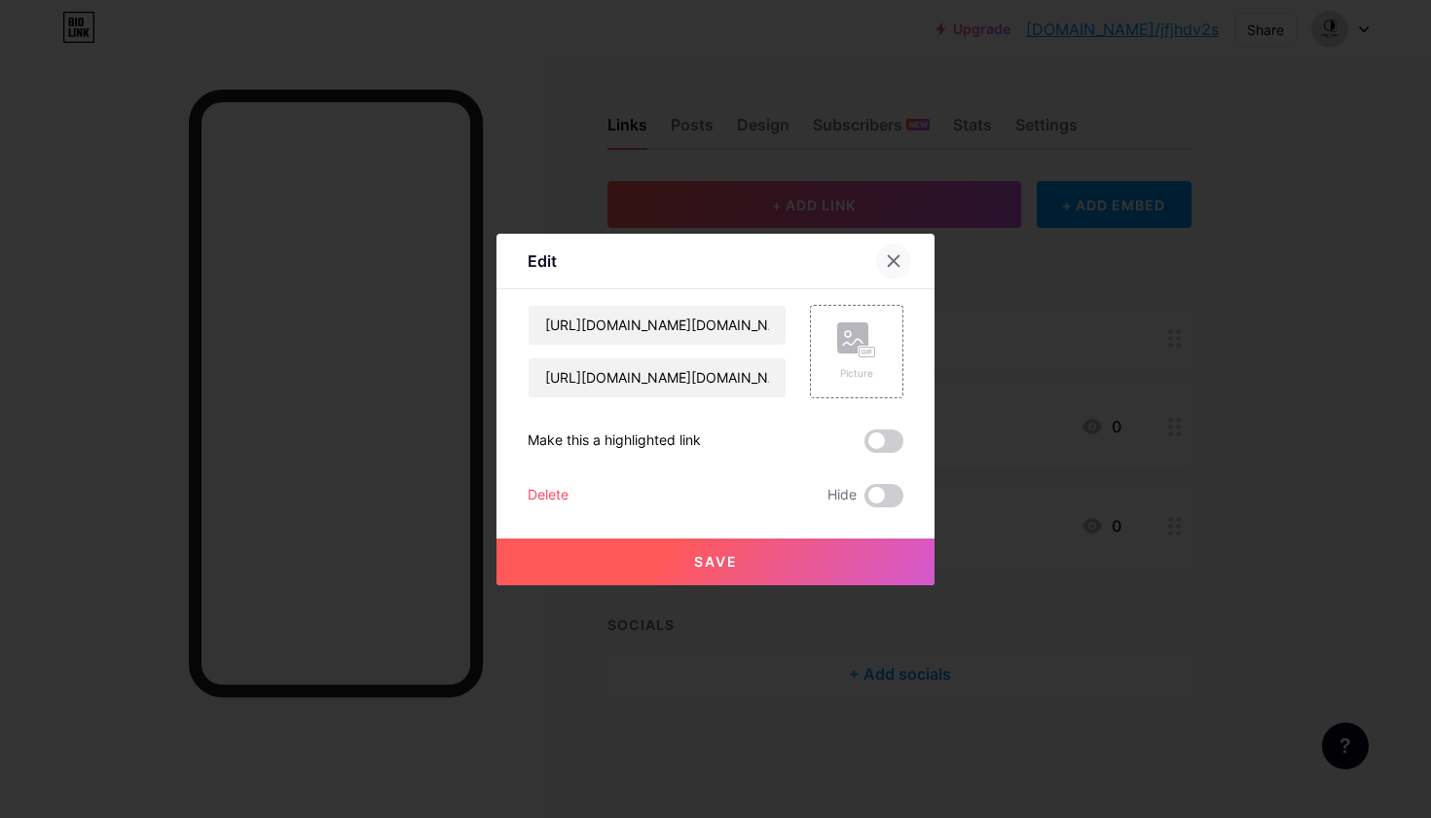
click at [897, 261] on icon at bounding box center [894, 261] width 16 height 16
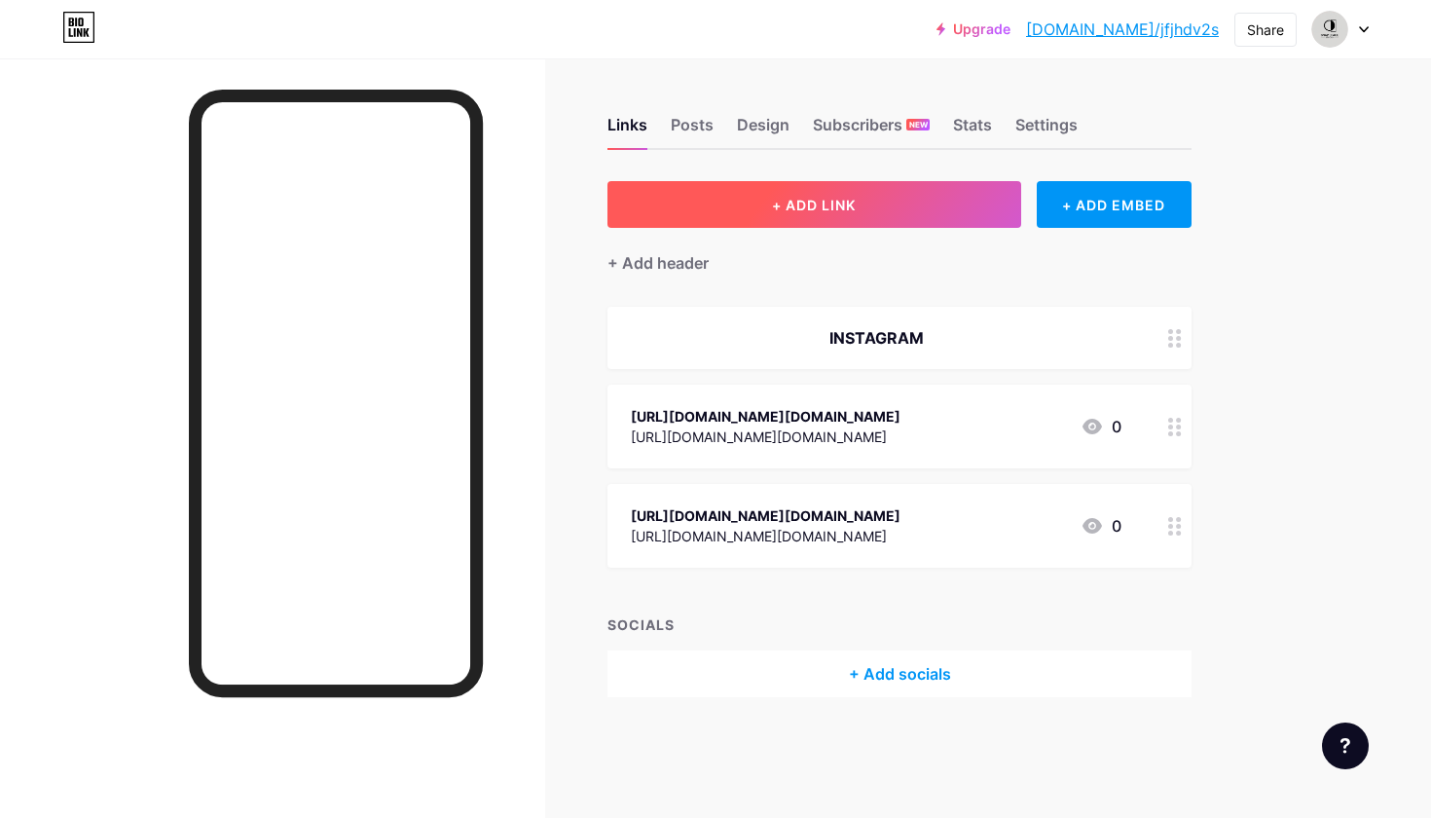
click at [825, 197] on button "+ ADD LINK" at bounding box center [815, 204] width 414 height 47
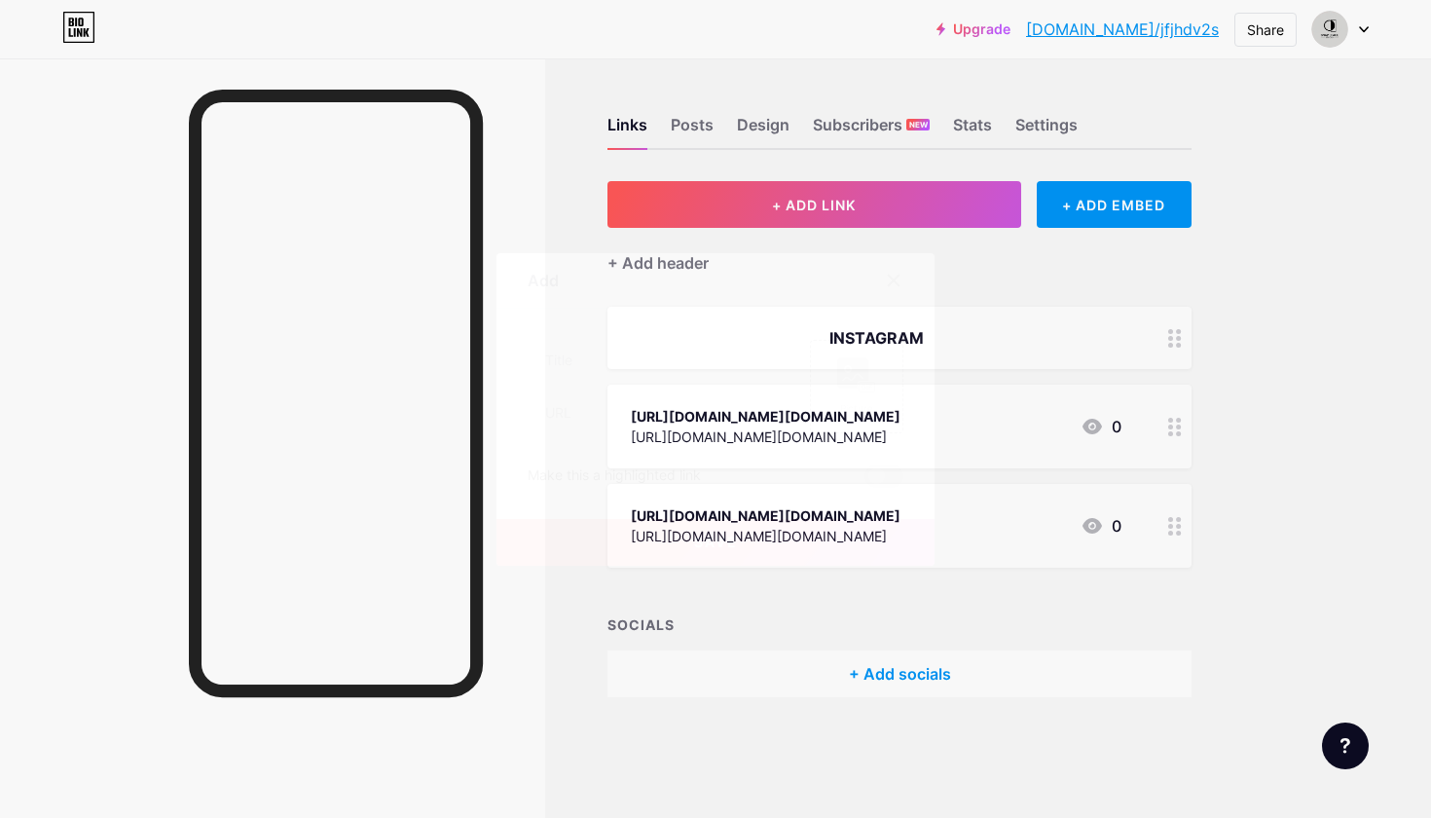
click at [895, 274] on icon at bounding box center [894, 281] width 16 height 16
click at [1066, 193] on div "+ ADD EMBED" at bounding box center [1114, 204] width 155 height 47
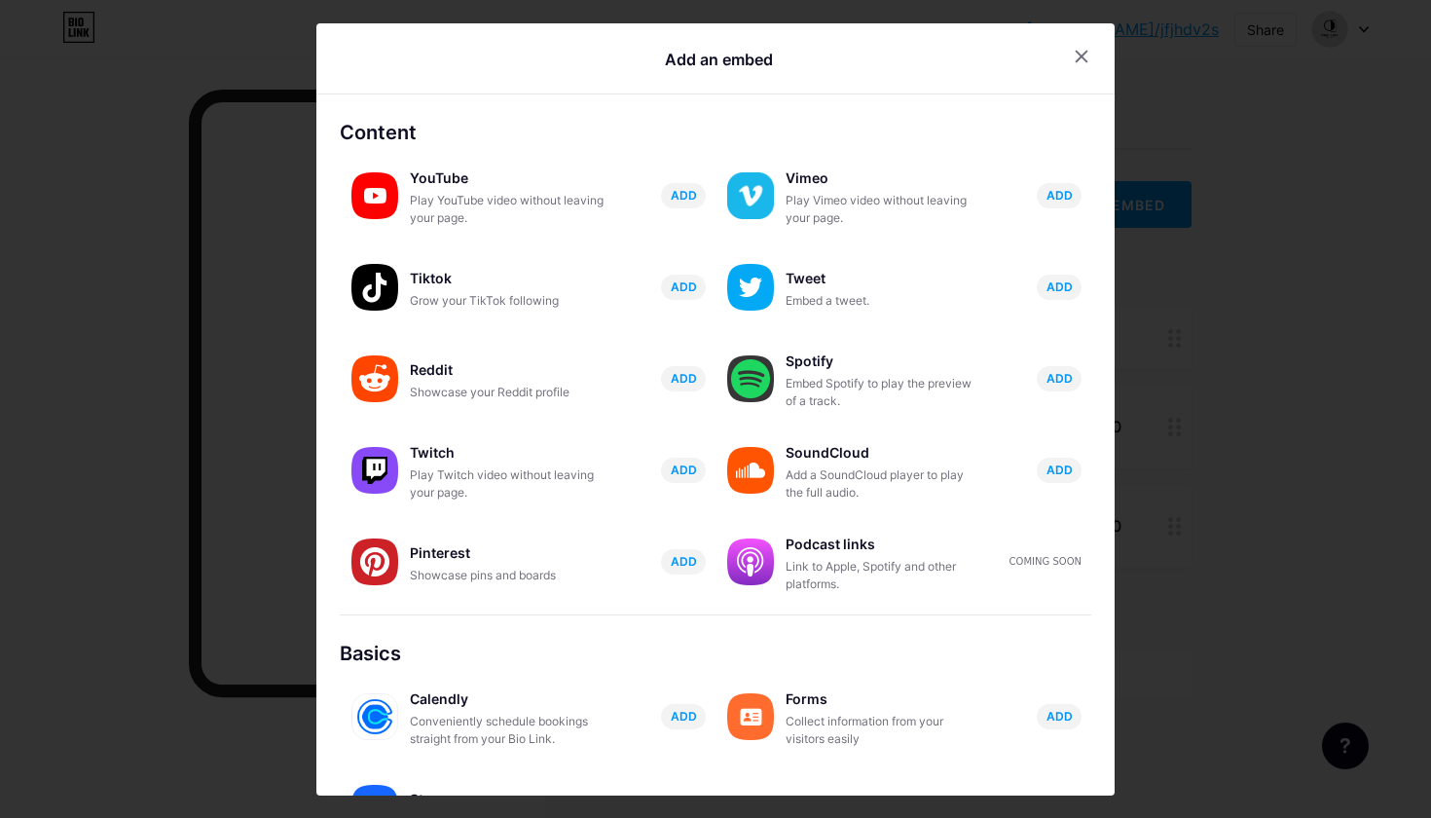
scroll to position [0, 0]
click at [1077, 53] on icon at bounding box center [1082, 56] width 11 height 11
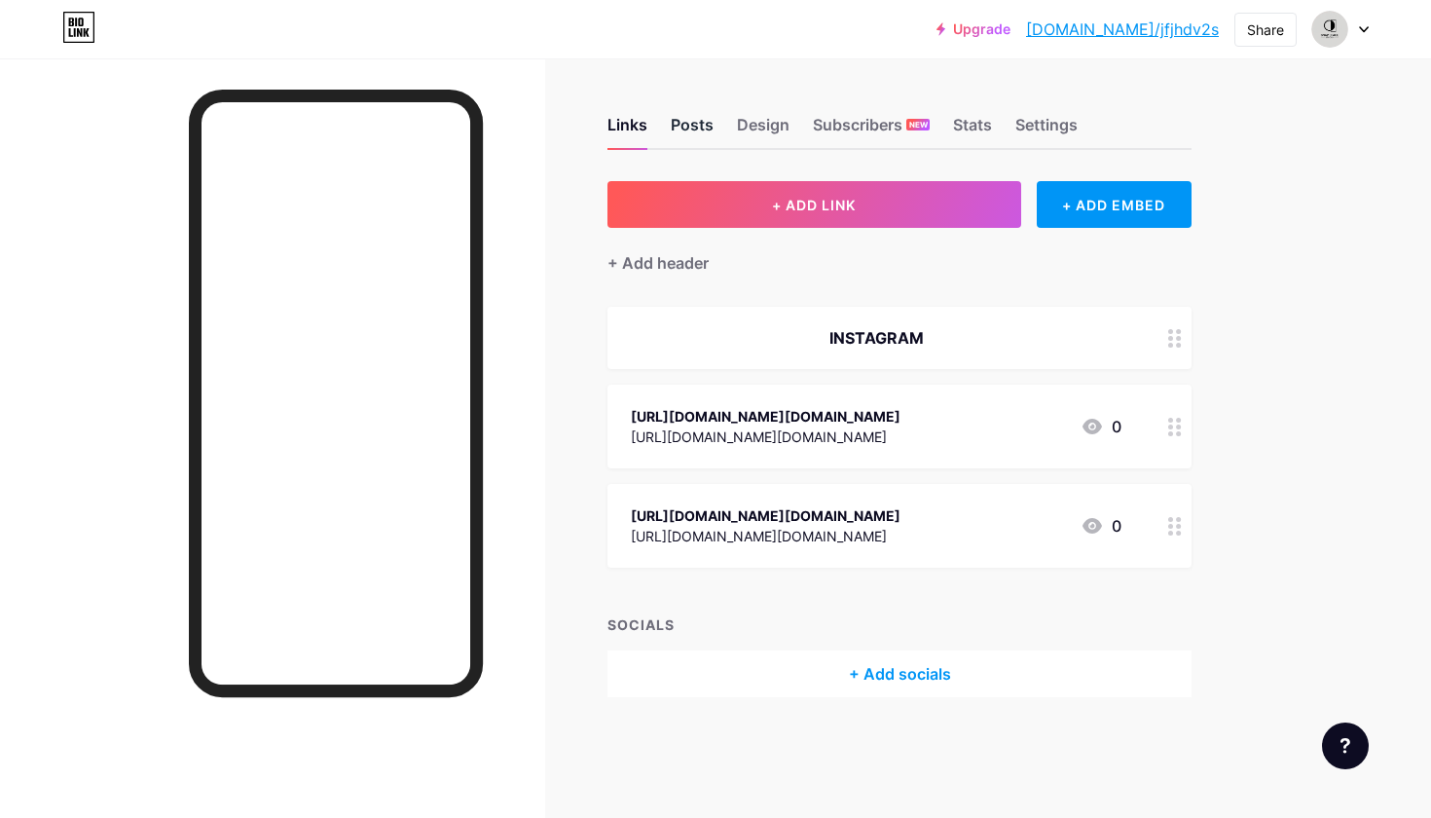
click at [702, 113] on div "Posts" at bounding box center [692, 130] width 43 height 35
click at [755, 113] on div "Design" at bounding box center [763, 130] width 53 height 35
click at [855, 113] on div "Subscribers NEW" at bounding box center [871, 130] width 117 height 35
click at [1004, 113] on div "Links Posts Design Subscribers NEW Stats Settings" at bounding box center [900, 116] width 584 height 68
click at [1072, 113] on div "Settings" at bounding box center [1047, 130] width 62 height 35
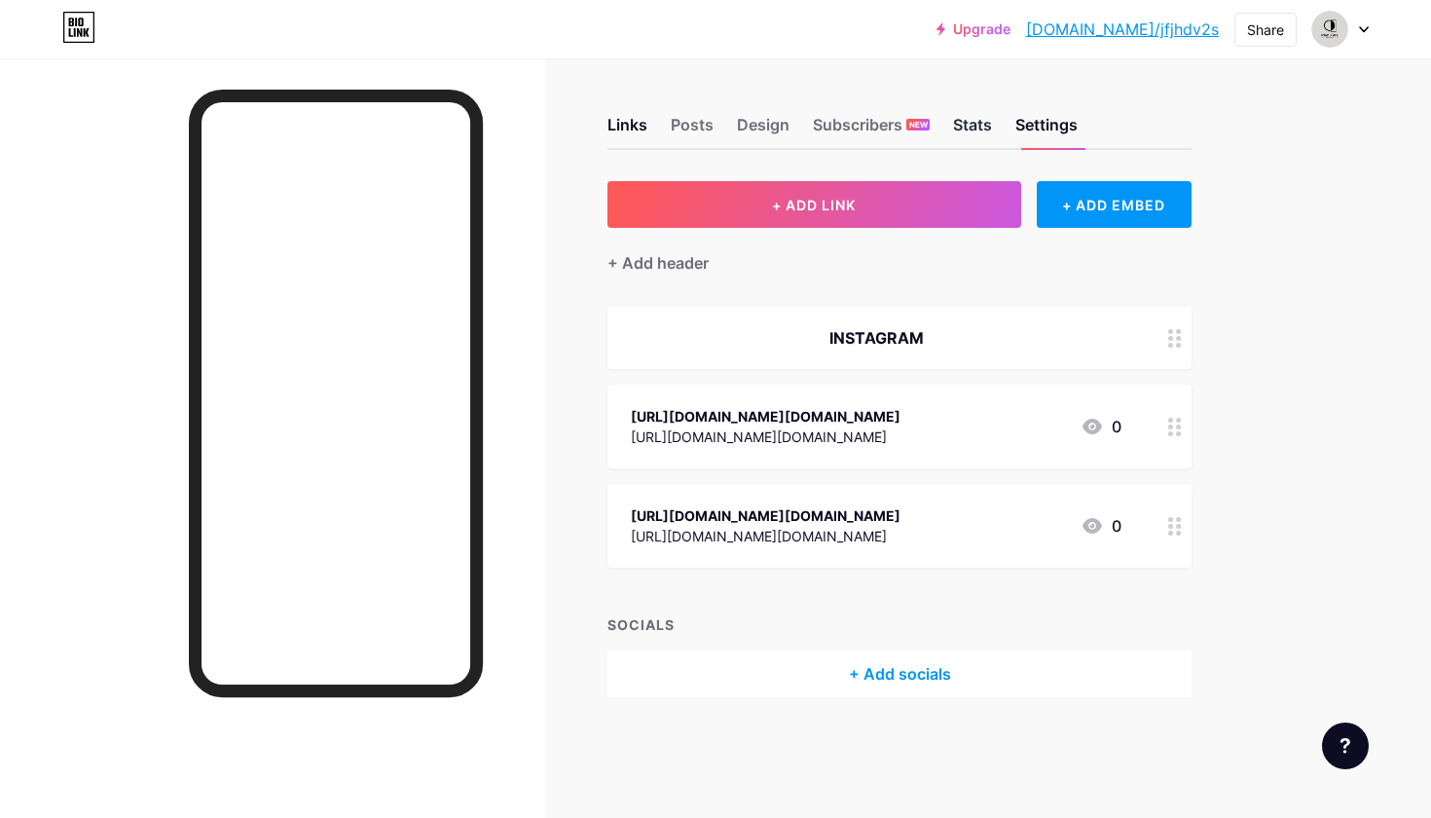
click at [975, 113] on div "Stats" at bounding box center [972, 130] width 39 height 35
click at [859, 326] on div "INSTAGRAM" at bounding box center [876, 337] width 491 height 23
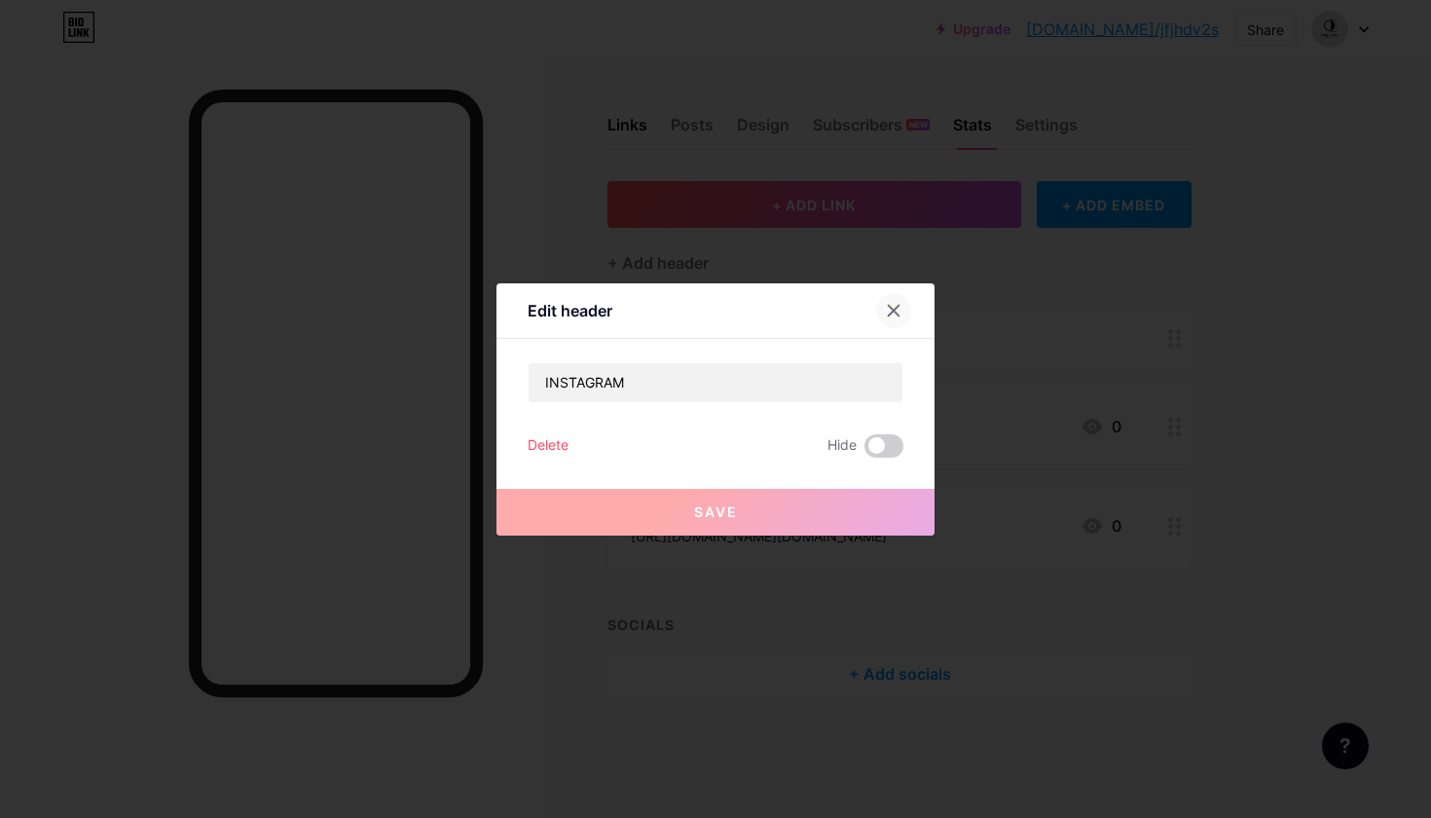
click at [900, 305] on icon at bounding box center [894, 310] width 11 height 11
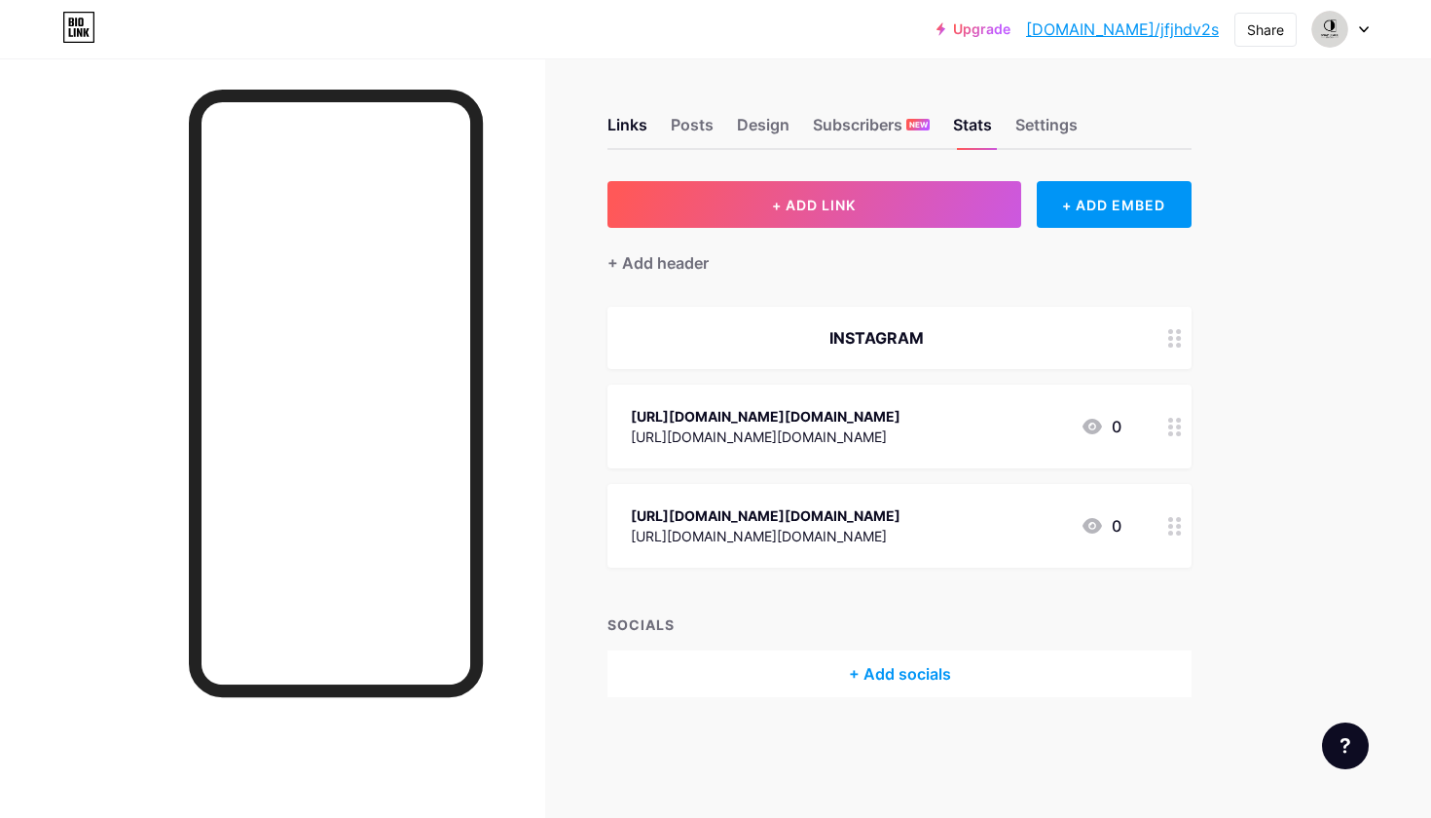
click at [1173, 27] on link "[DOMAIN_NAME]/jfjhdv2s" at bounding box center [1122, 29] width 193 height 23
click at [823, 697] on div "+ Add socials" at bounding box center [900, 673] width 584 height 47
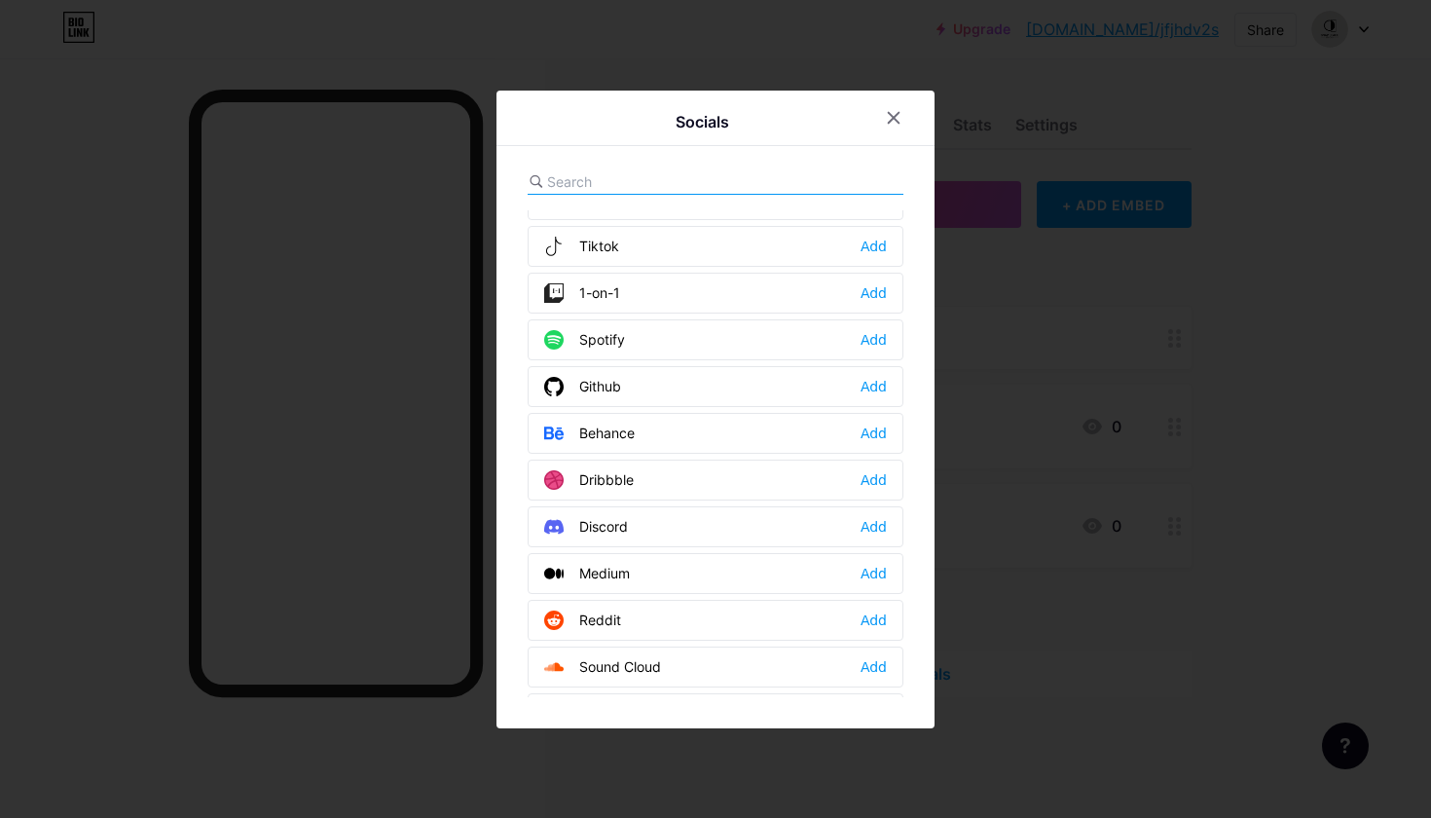
scroll to position [330, 0]
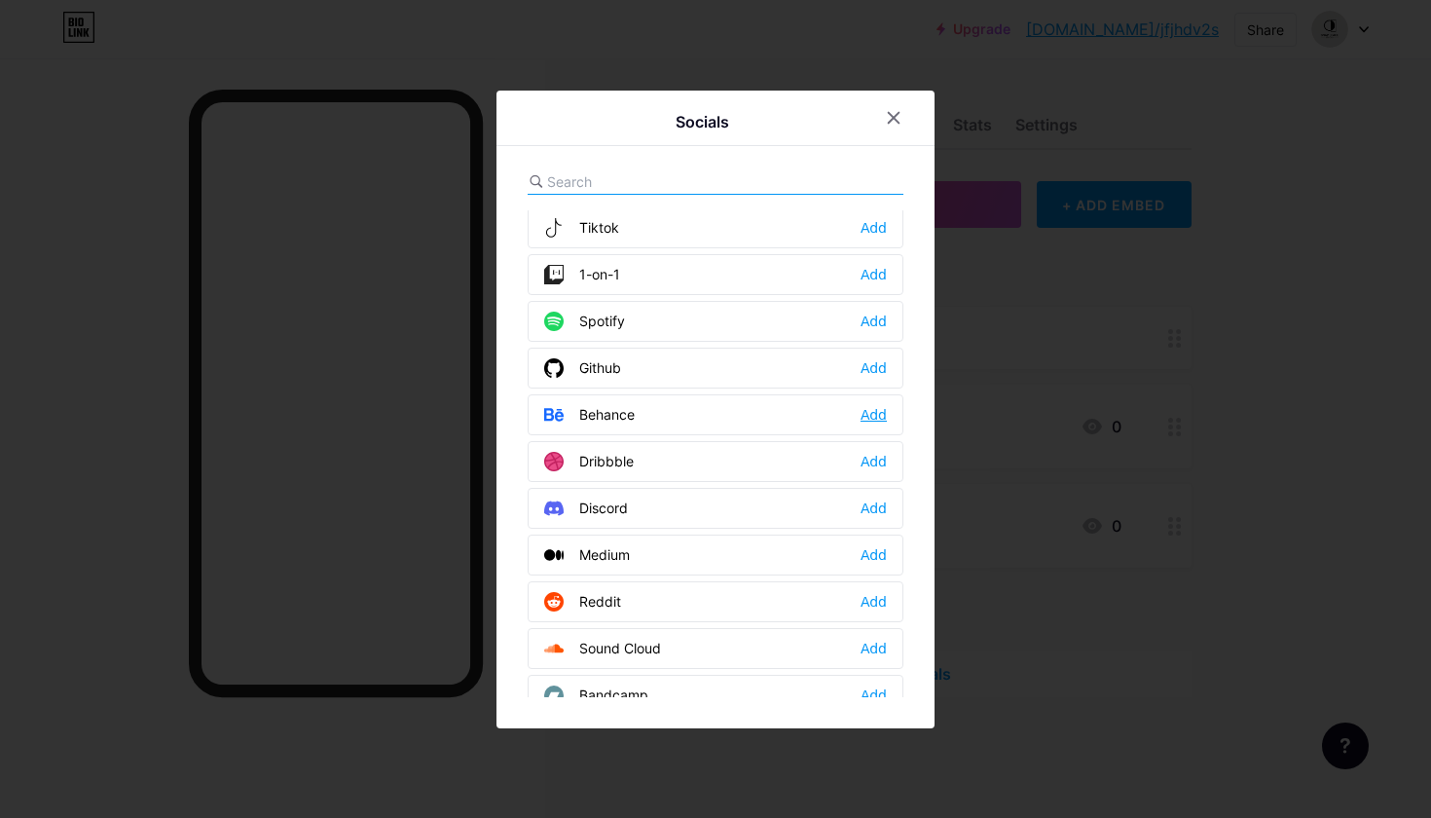
click at [871, 412] on div "Add" at bounding box center [874, 414] width 26 height 19
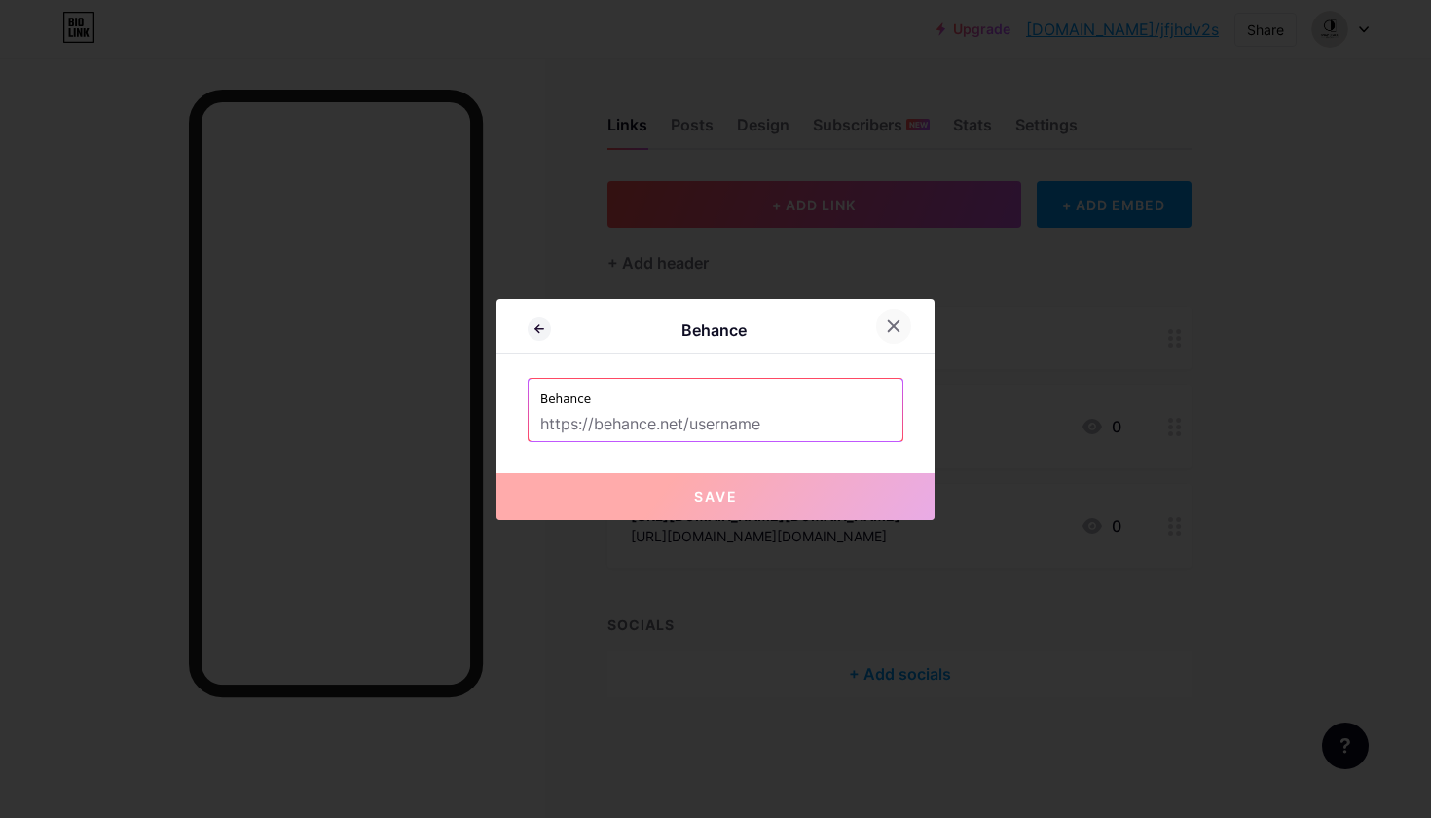
click at [894, 324] on icon at bounding box center [894, 326] width 16 height 16
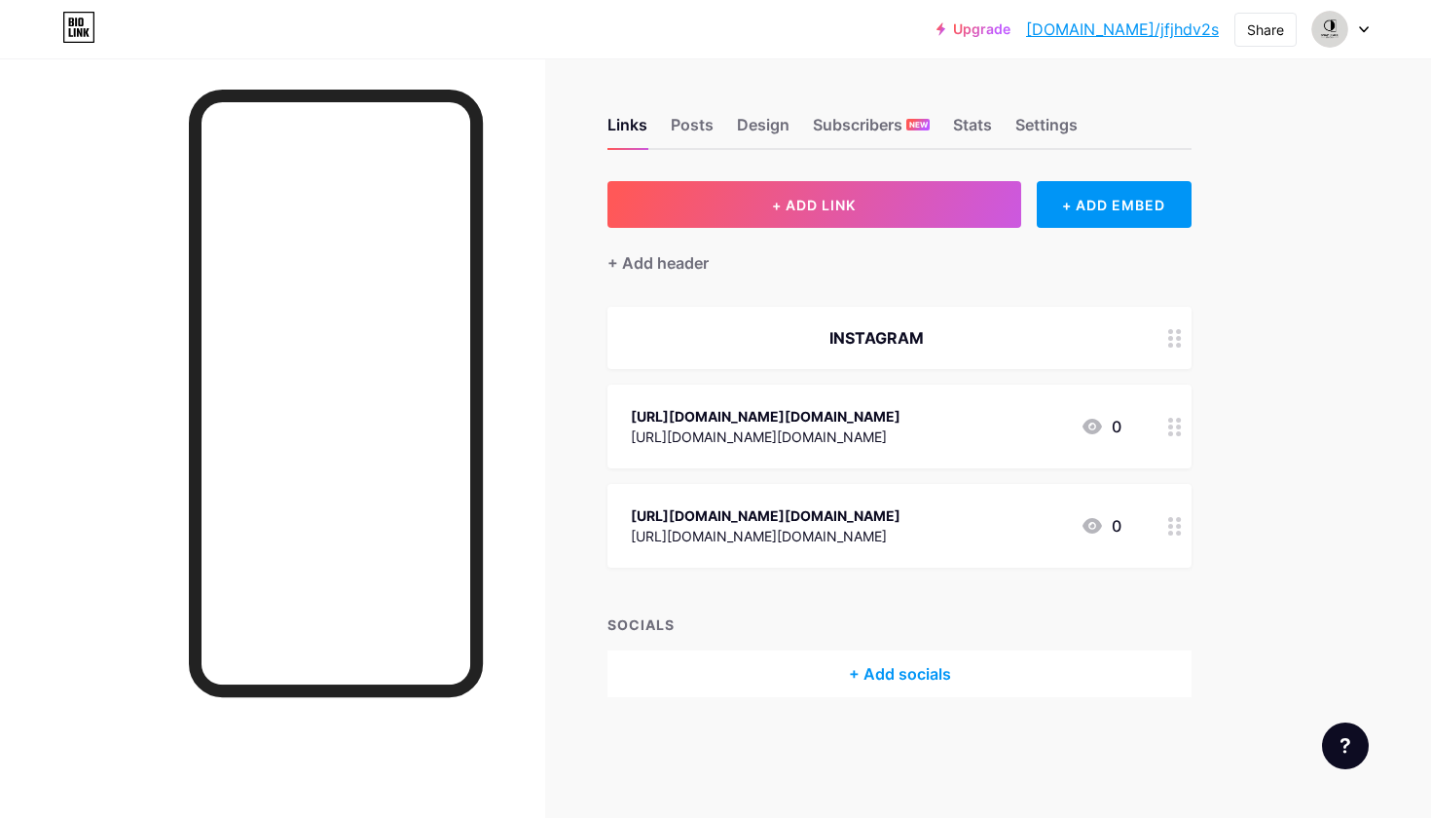
click at [1170, 545] on div at bounding box center [1175, 526] width 33 height 84
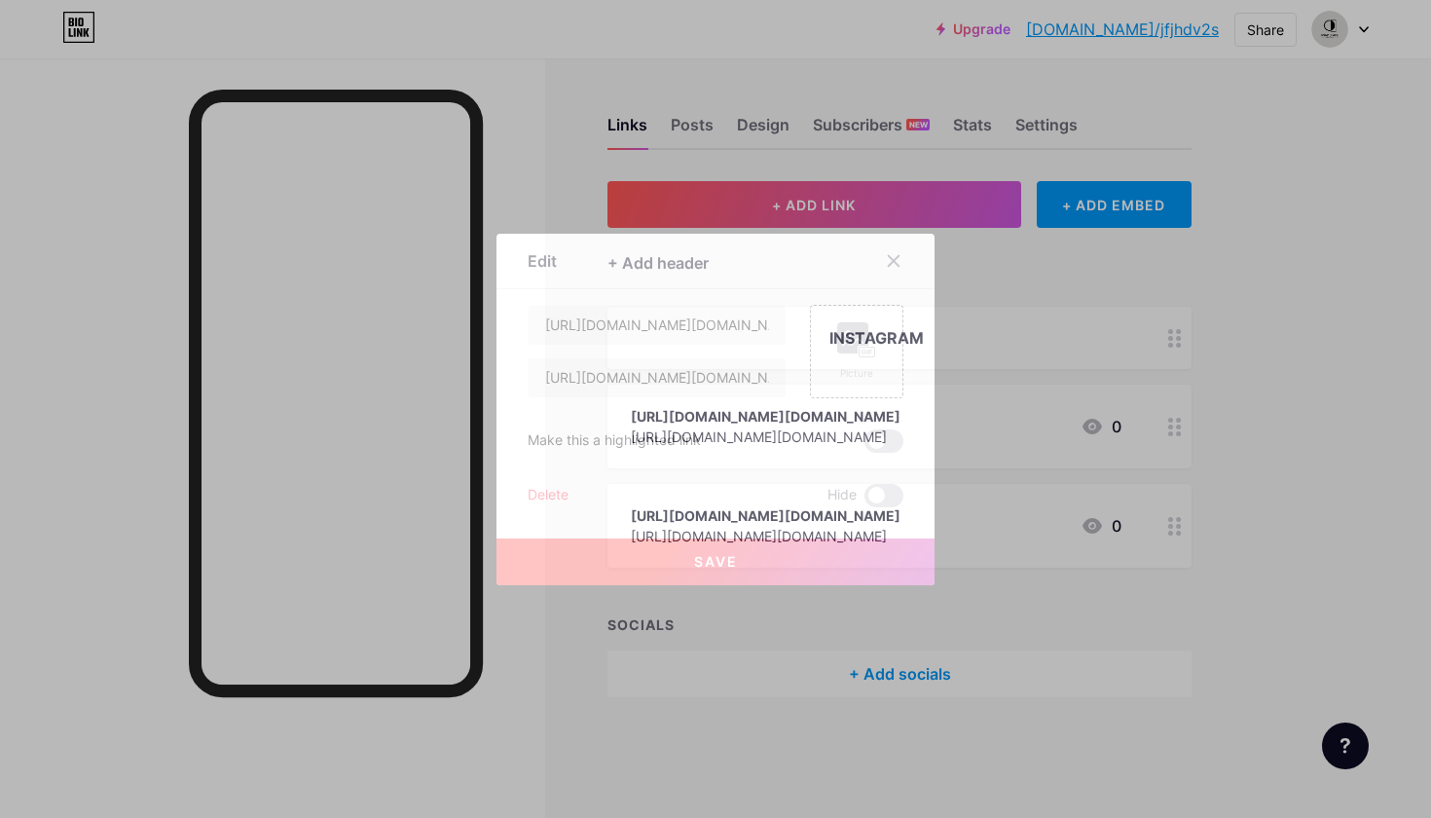
click at [549, 493] on div "Delete" at bounding box center [548, 495] width 41 height 23
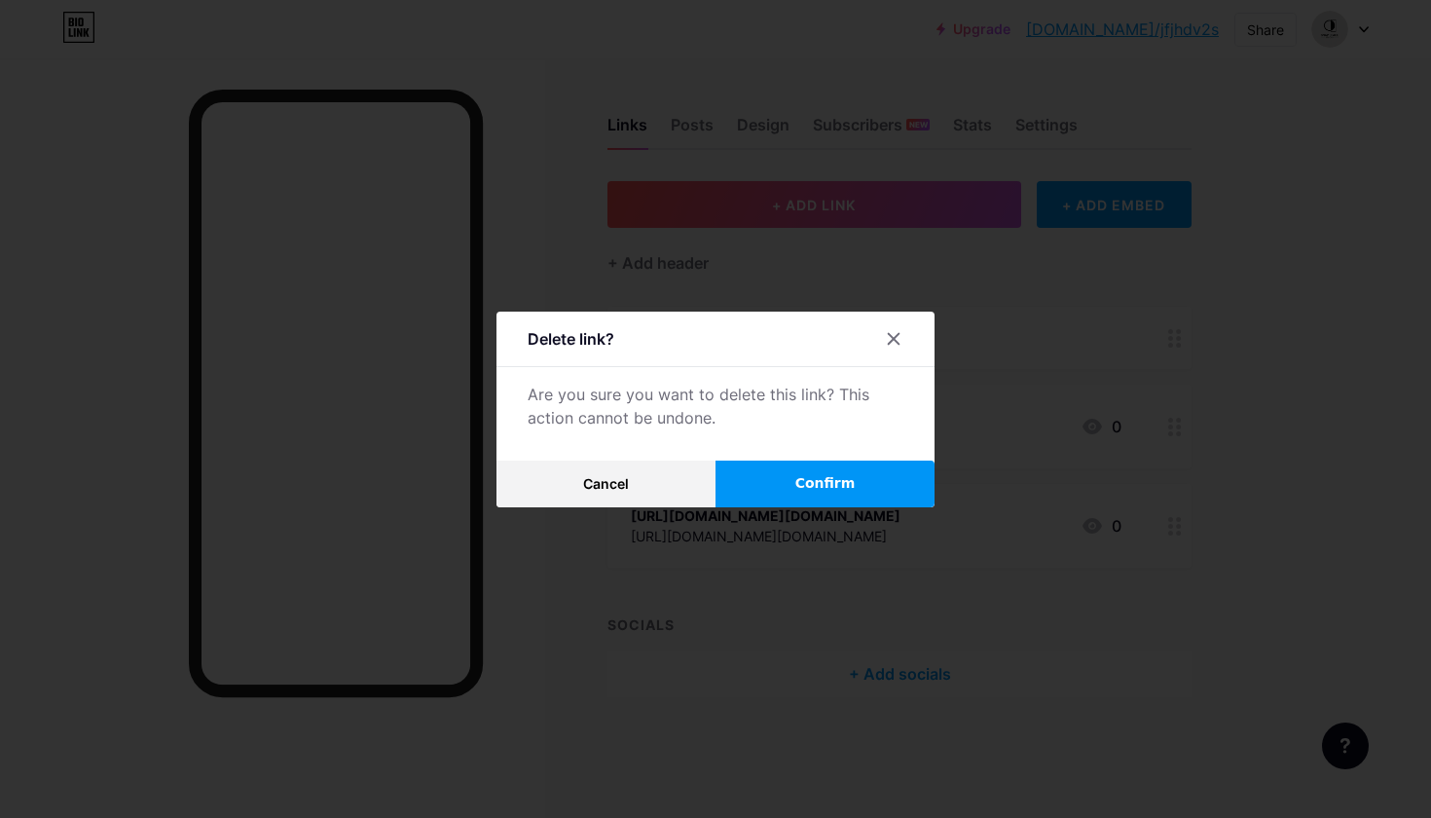
click at [818, 495] on button "Confirm" at bounding box center [825, 484] width 219 height 47
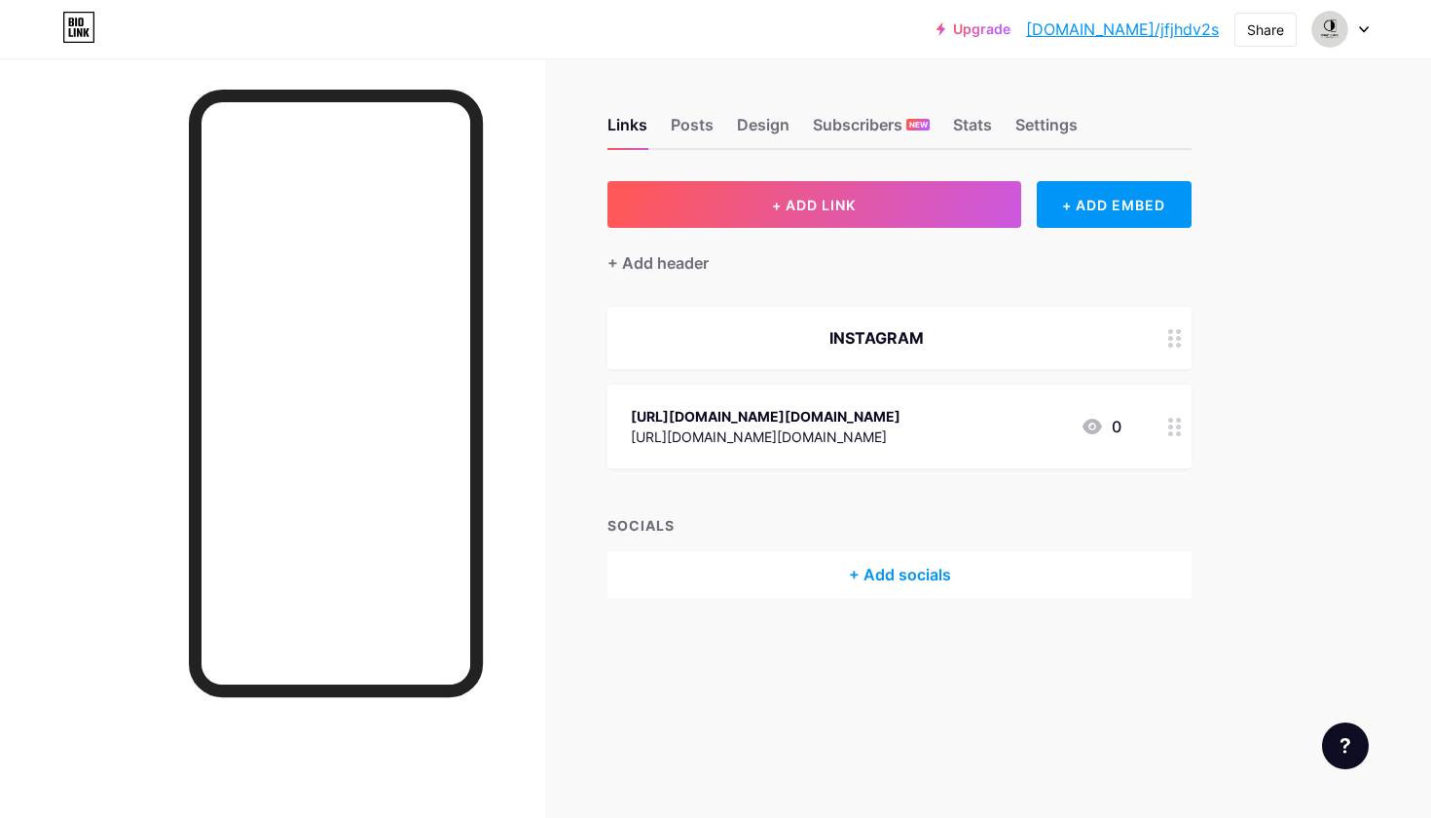
click at [1175, 436] on icon at bounding box center [1175, 427] width 14 height 18
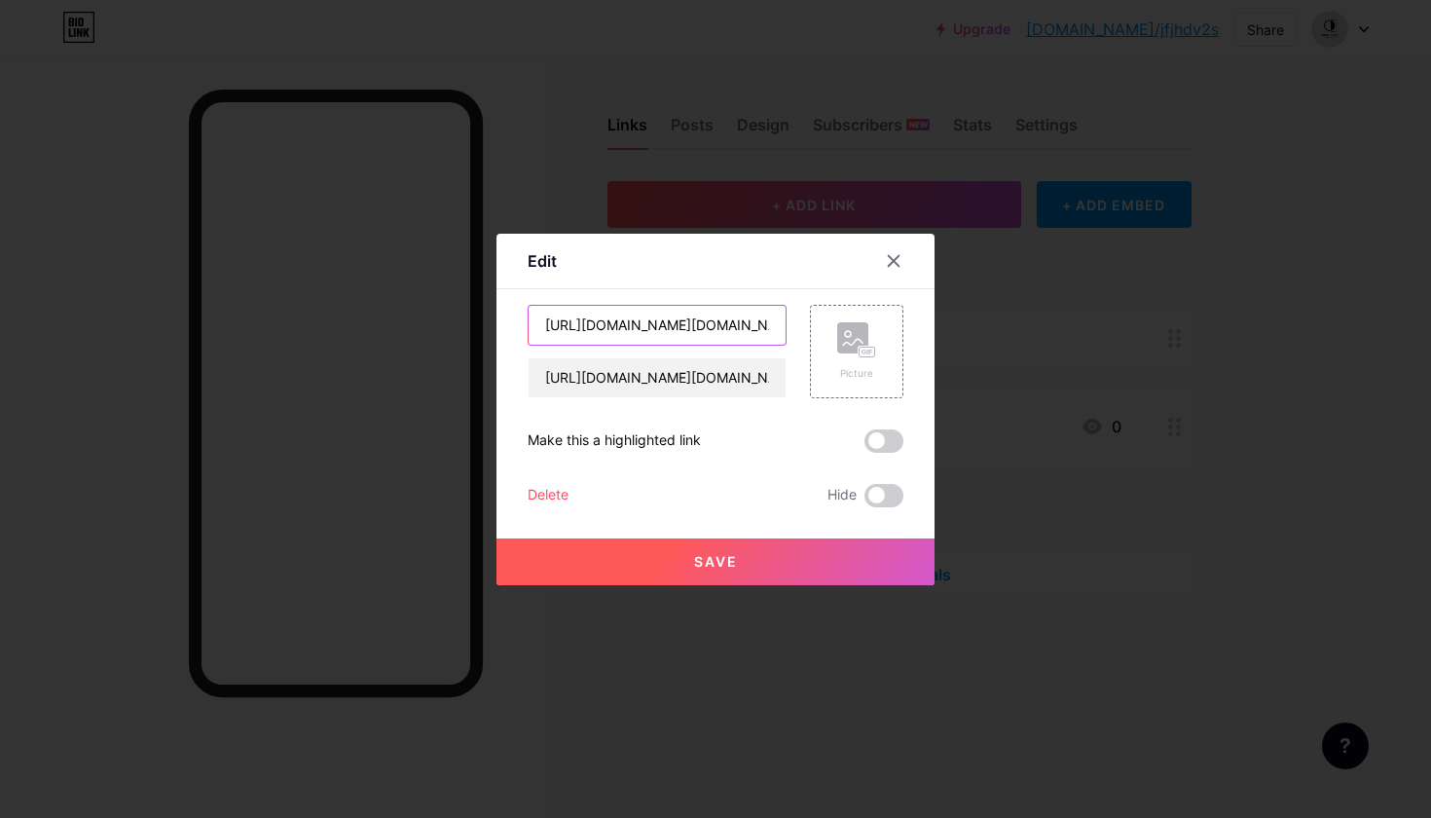
click at [734, 330] on input "[URL][DOMAIN_NAME][DOMAIN_NAME]" at bounding box center [657, 325] width 257 height 39
drag, startPoint x: 776, startPoint y: 325, endPoint x: 460, endPoint y: 339, distance: 316.7
click at [460, 339] on div "Edit Content YouTube Play YouTube video without leaving your page. ADD Vimeo Pl…" at bounding box center [715, 409] width 1431 height 818
type input "h"
type input "INSTAGRAM"
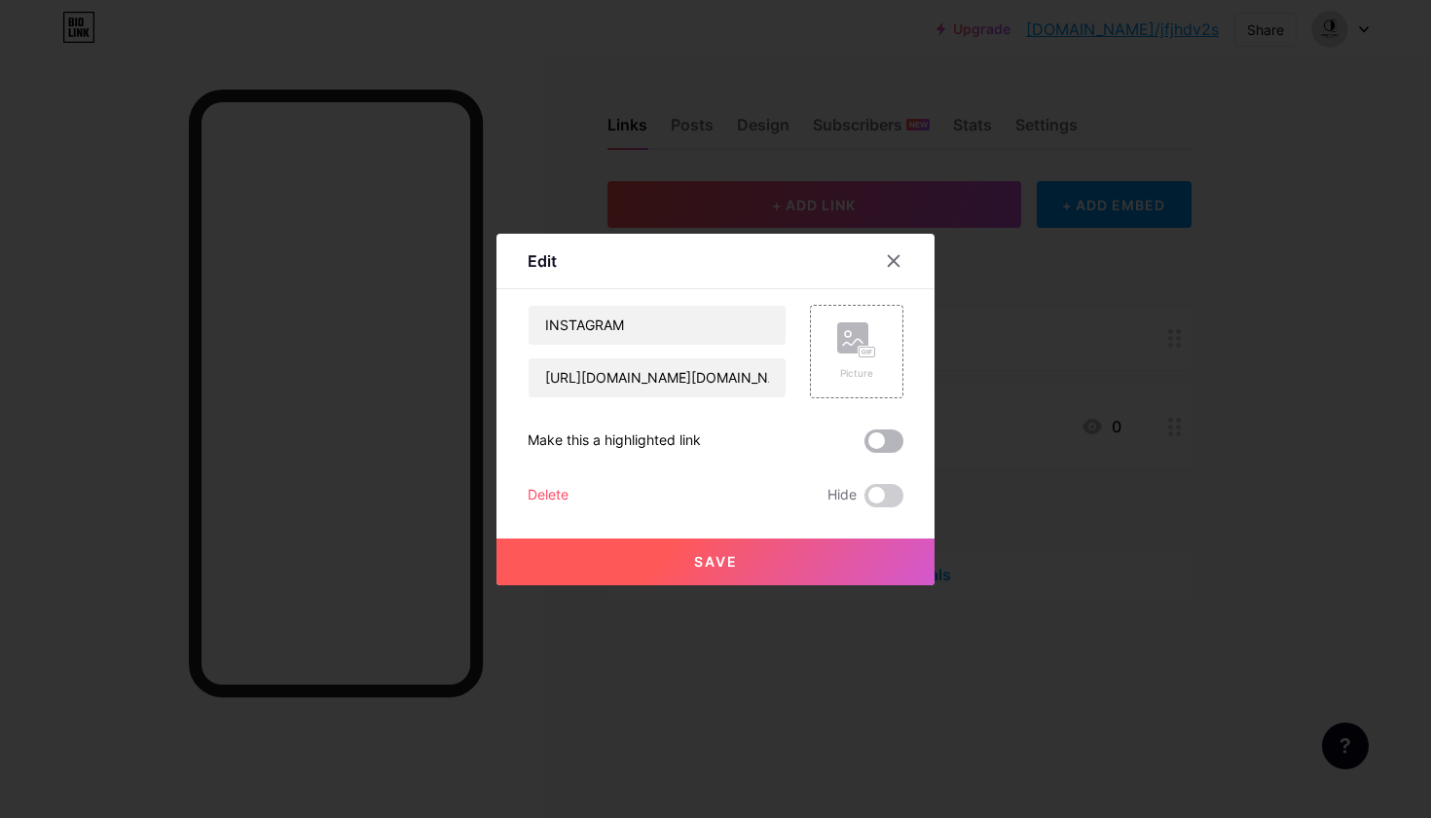
click at [883, 433] on span at bounding box center [884, 440] width 39 height 23
click at [865, 446] on input "checkbox" at bounding box center [865, 446] width 0 height 0
click at [890, 493] on span at bounding box center [884, 495] width 39 height 23
click at [865, 500] on input "checkbox" at bounding box center [865, 500] width 0 height 0
click at [890, 493] on span at bounding box center [884, 495] width 39 height 23
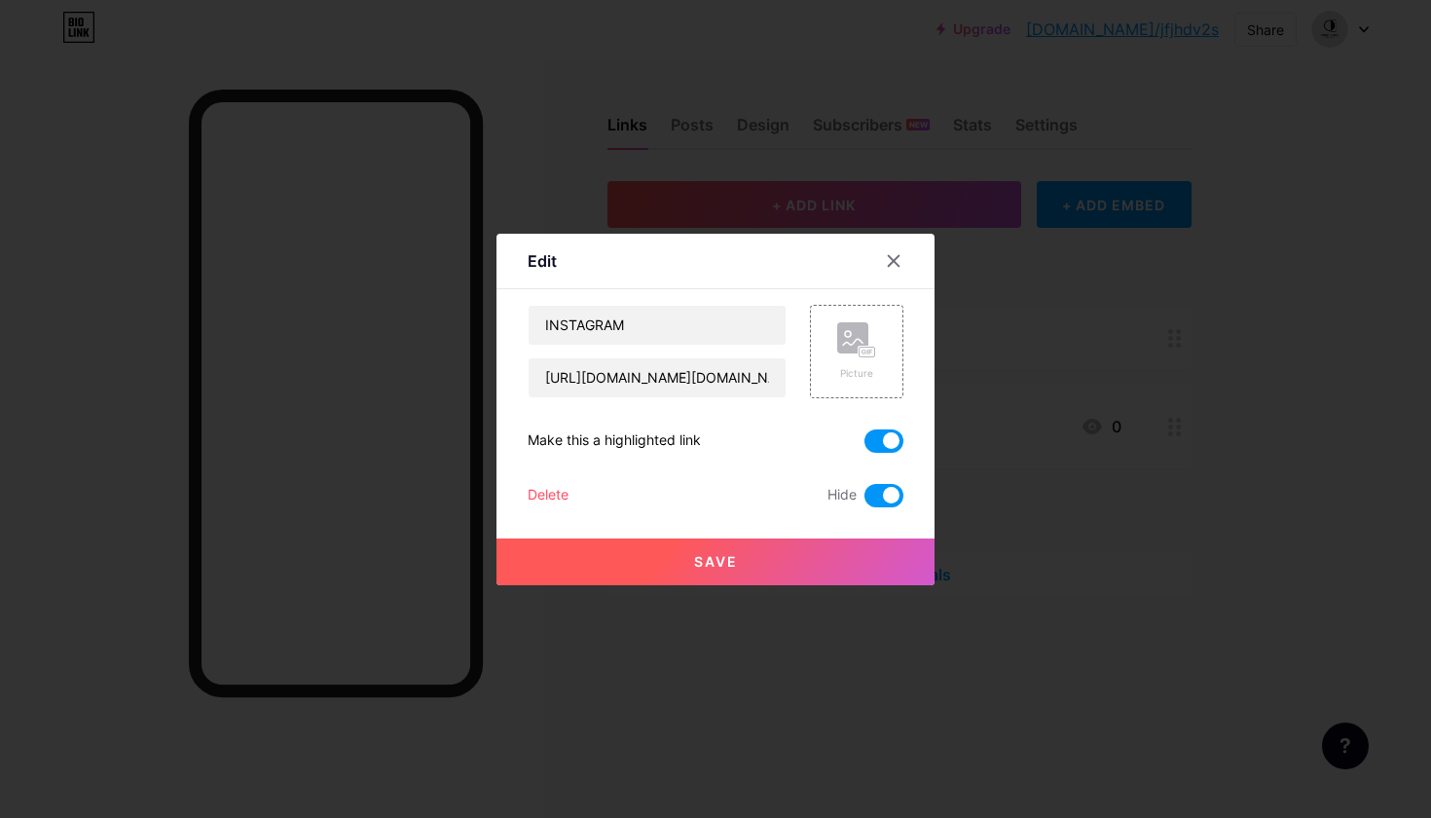
click at [865, 500] on input "checkbox" at bounding box center [865, 500] width 0 height 0
click at [715, 557] on span "Save" at bounding box center [716, 561] width 44 height 17
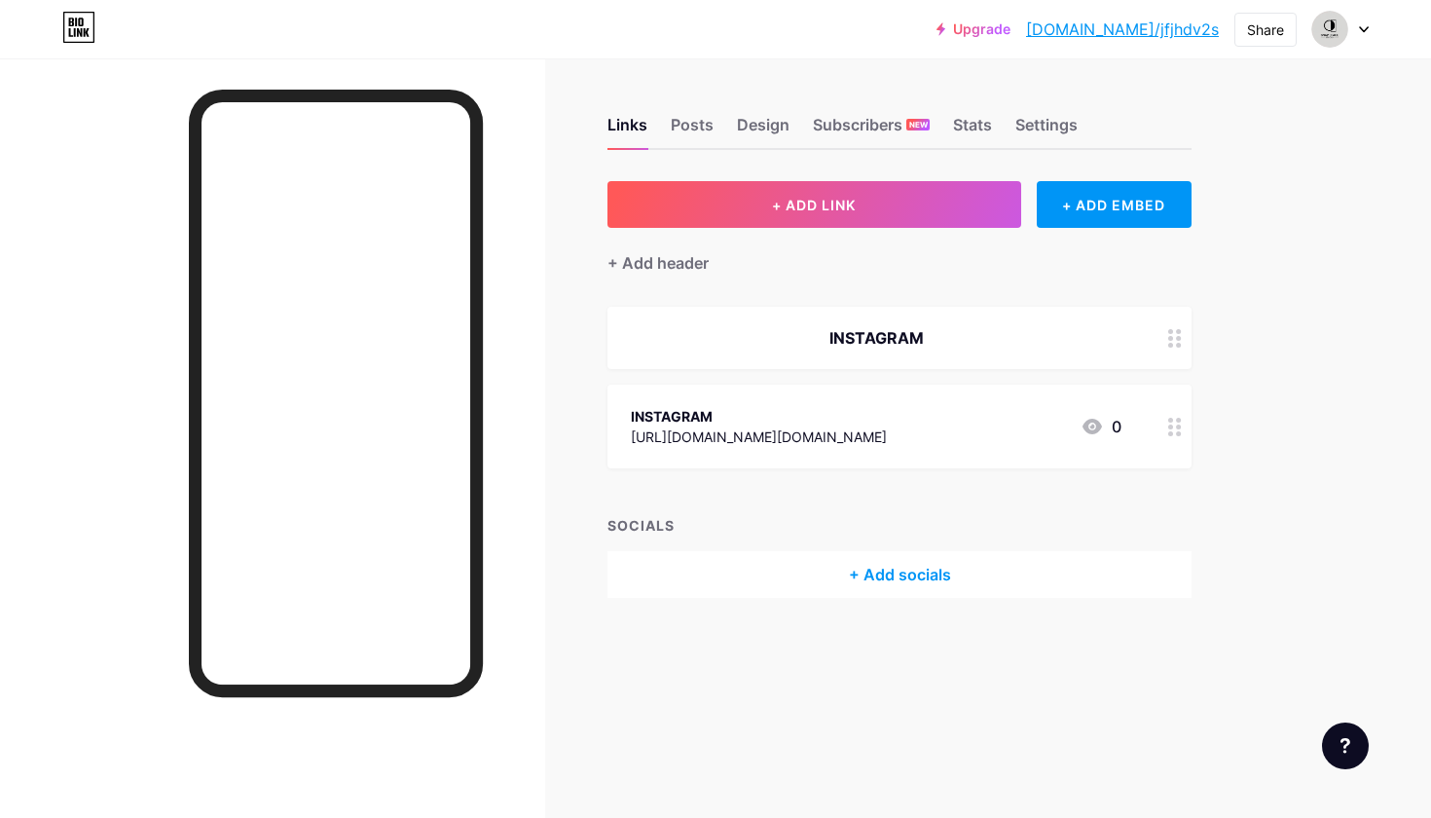
click at [1173, 334] on icon at bounding box center [1175, 338] width 14 height 18
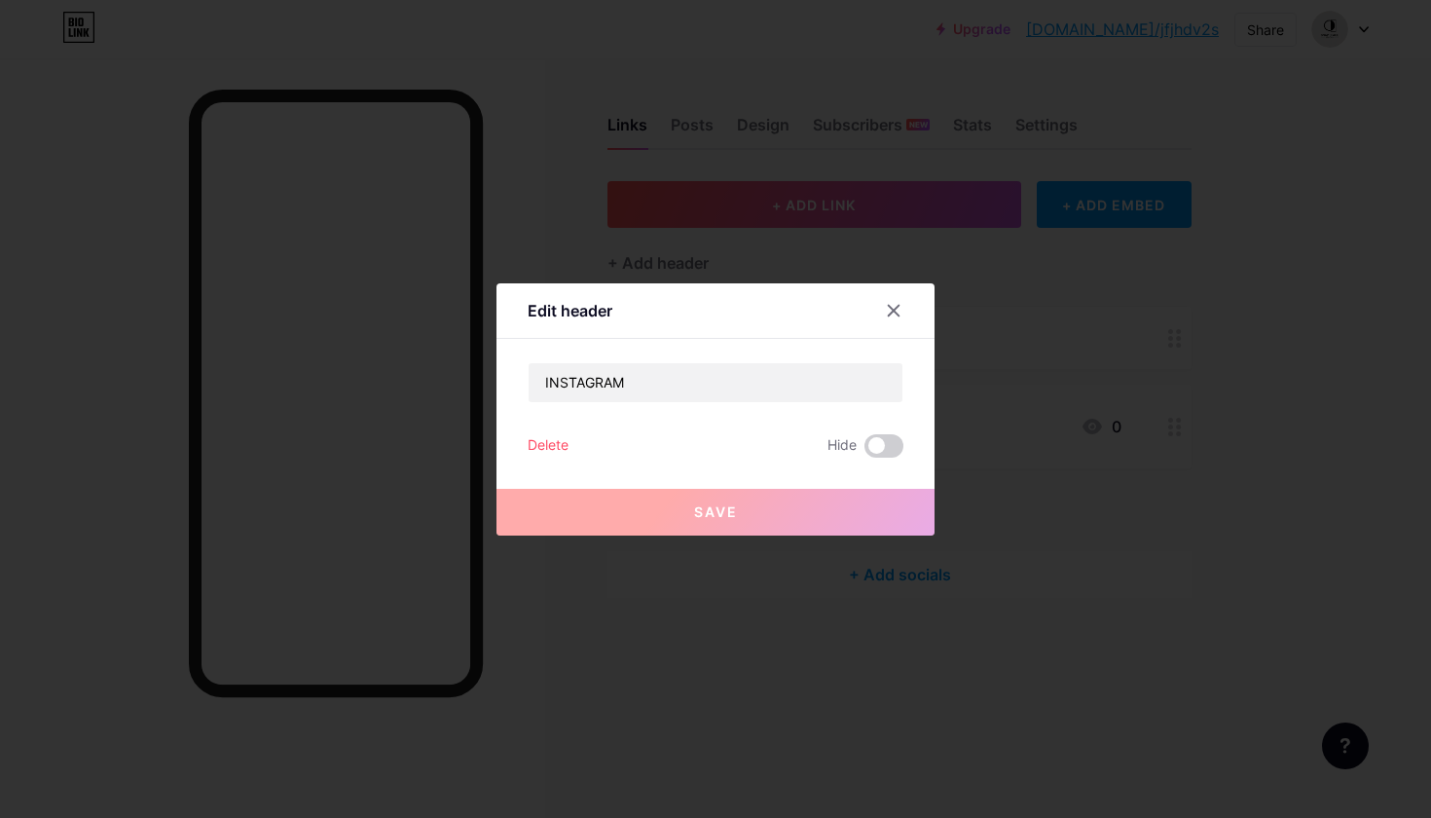
click at [540, 449] on div "Delete" at bounding box center [548, 445] width 41 height 23
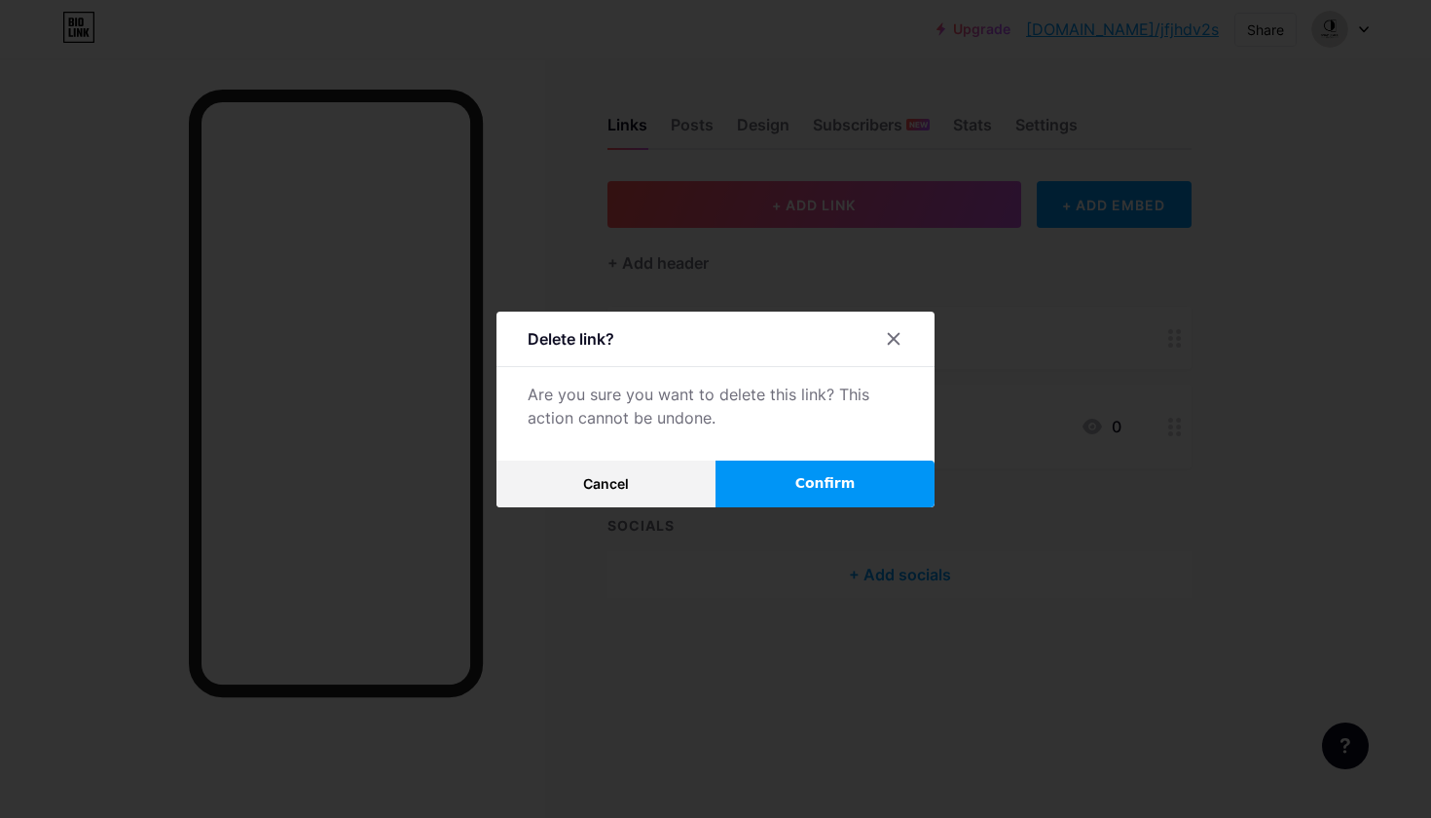
click at [818, 477] on span "Confirm" at bounding box center [825, 483] width 60 height 20
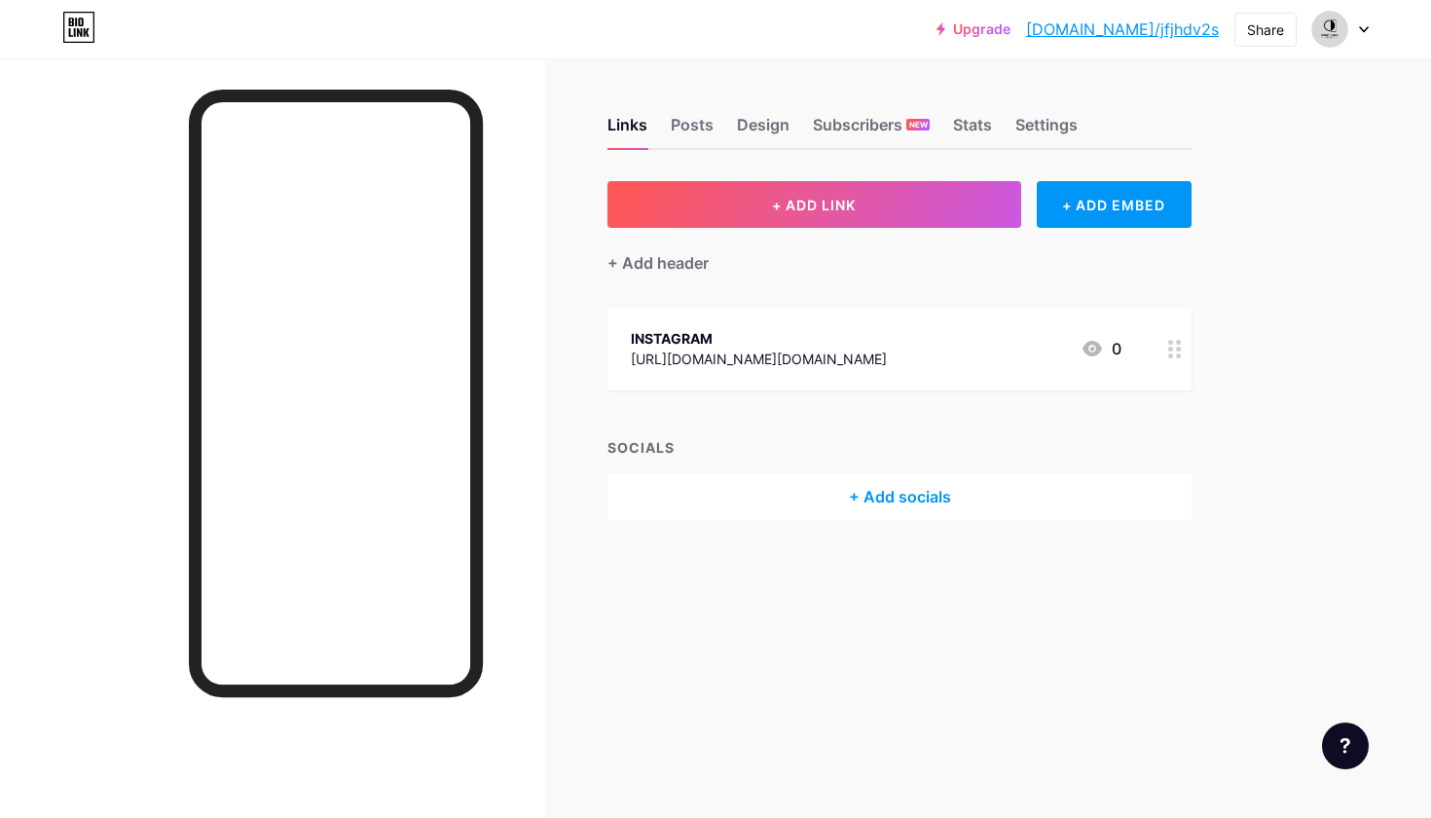
click at [903, 494] on div "+ Add socials" at bounding box center [900, 496] width 584 height 47
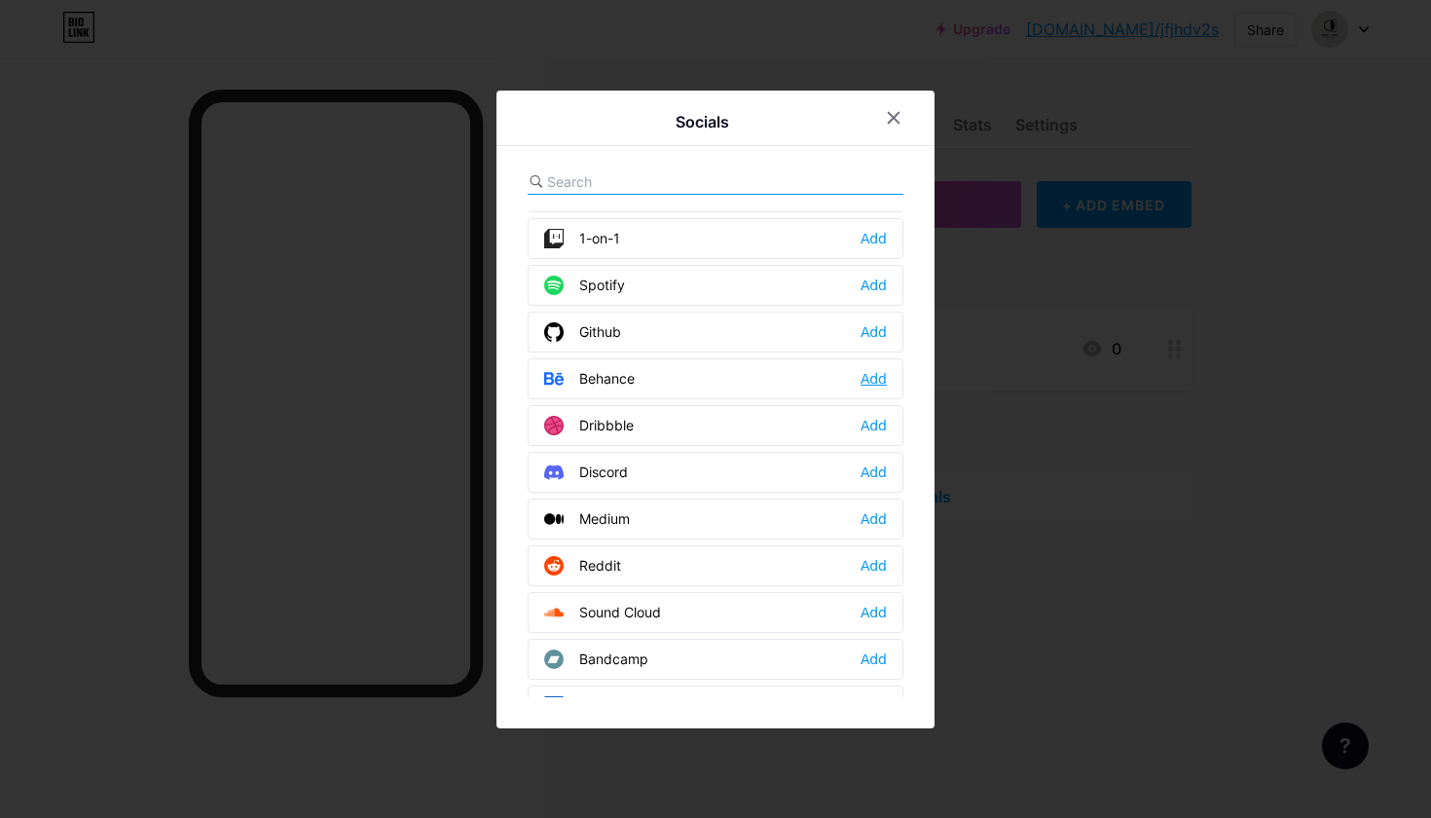
click at [875, 383] on div "Add" at bounding box center [874, 378] width 26 height 19
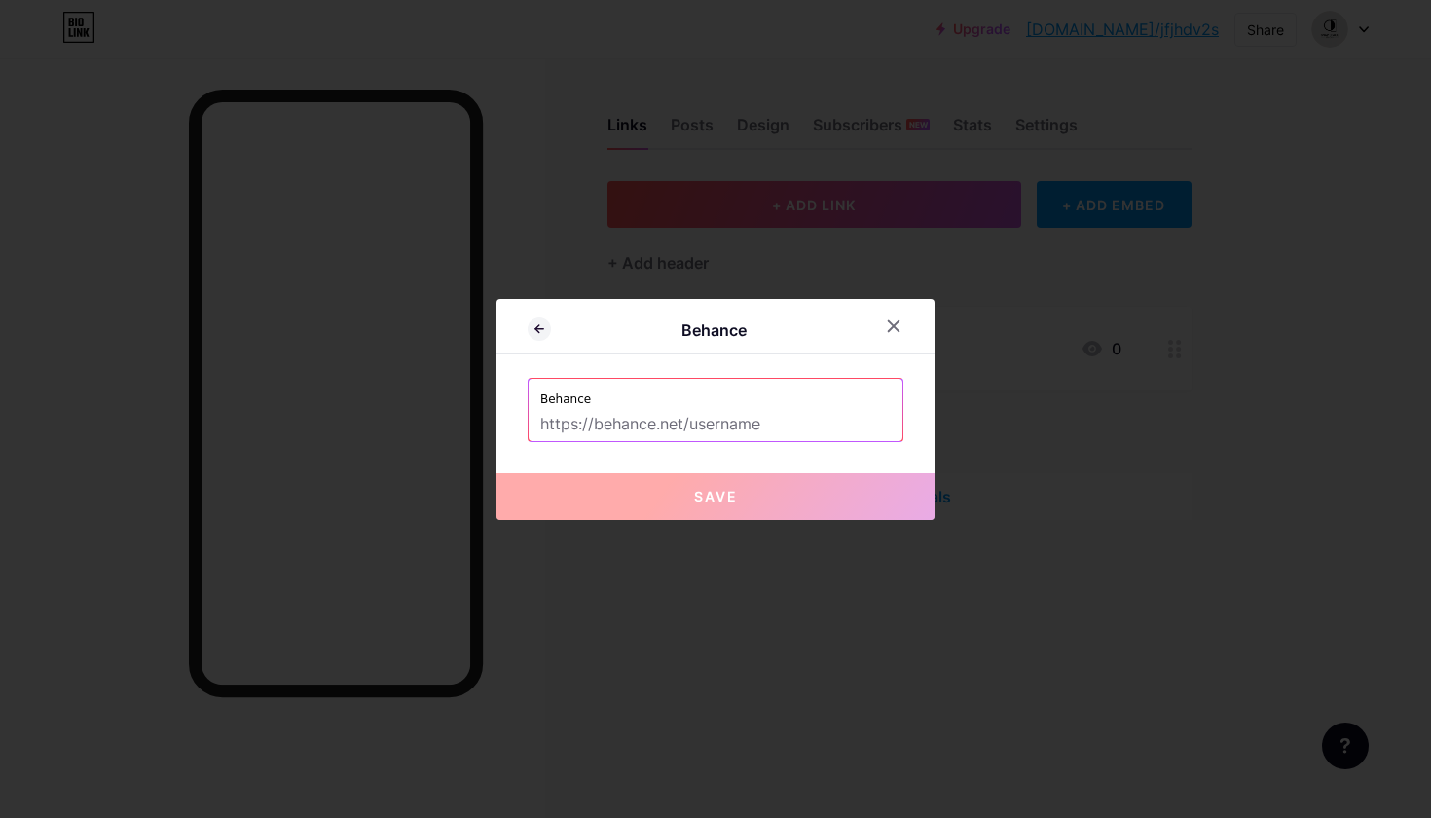
type input "H"
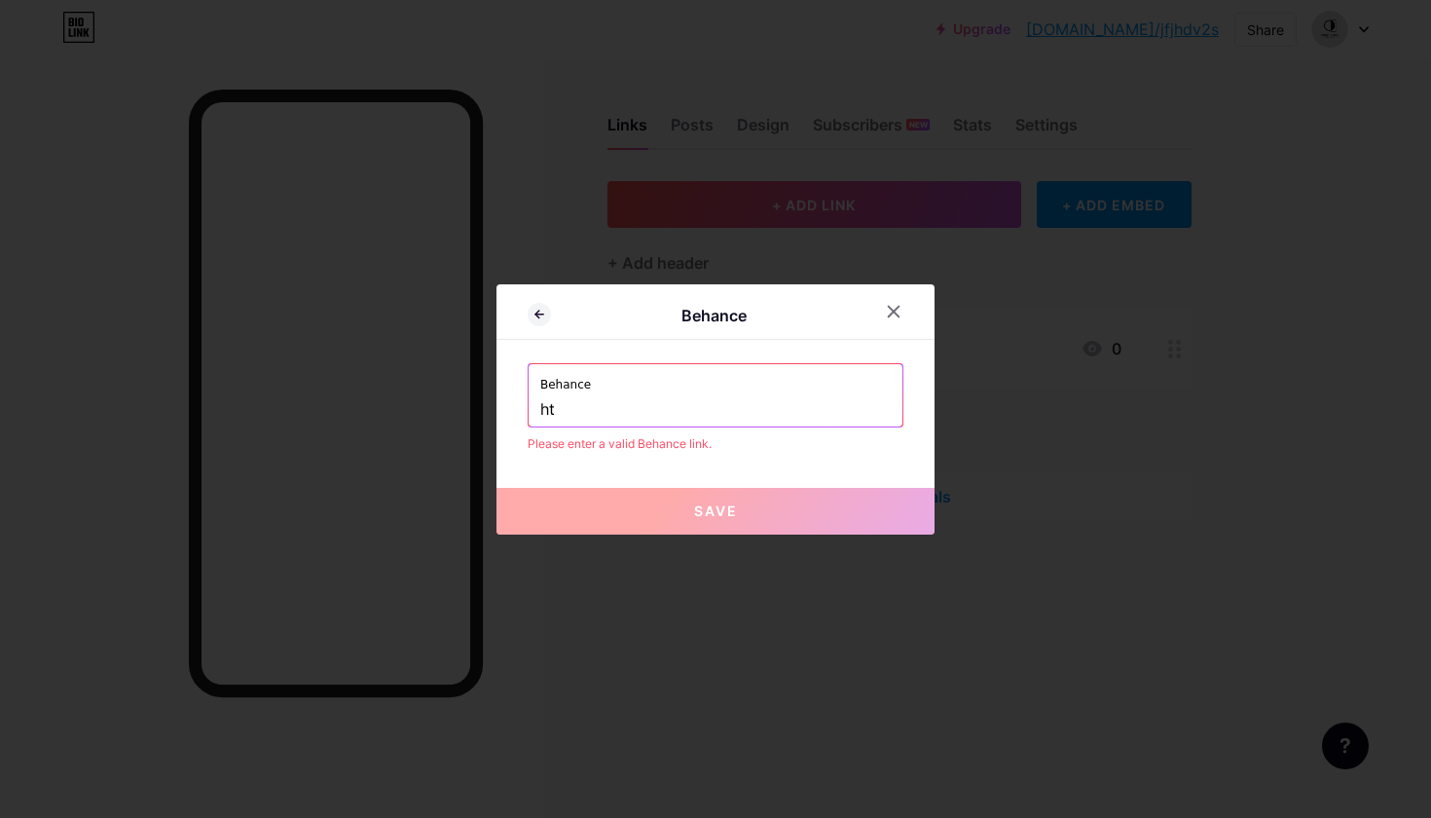
type input "h"
type input "[URL][DOMAIN_NAME]"
paste input "[URL][DOMAIN_NAME]"
click at [687, 512] on button "Save" at bounding box center [716, 511] width 438 height 47
click at [795, 413] on input "[URL][DOMAIN_NAME] space studio" at bounding box center [715, 409] width 351 height 33
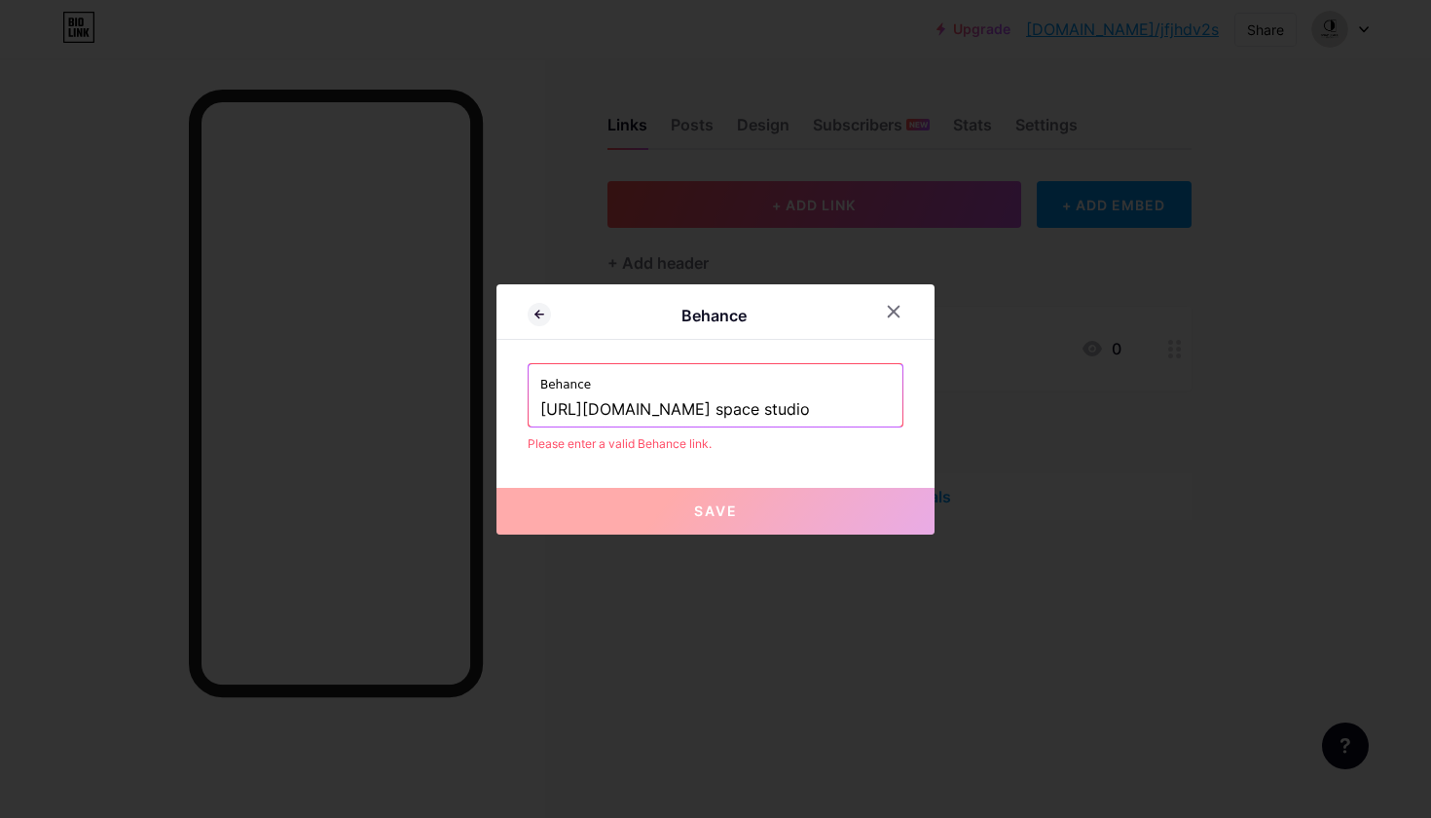
click at [639, 408] on input "[URL][DOMAIN_NAME] space studio" at bounding box center [715, 409] width 351 height 33
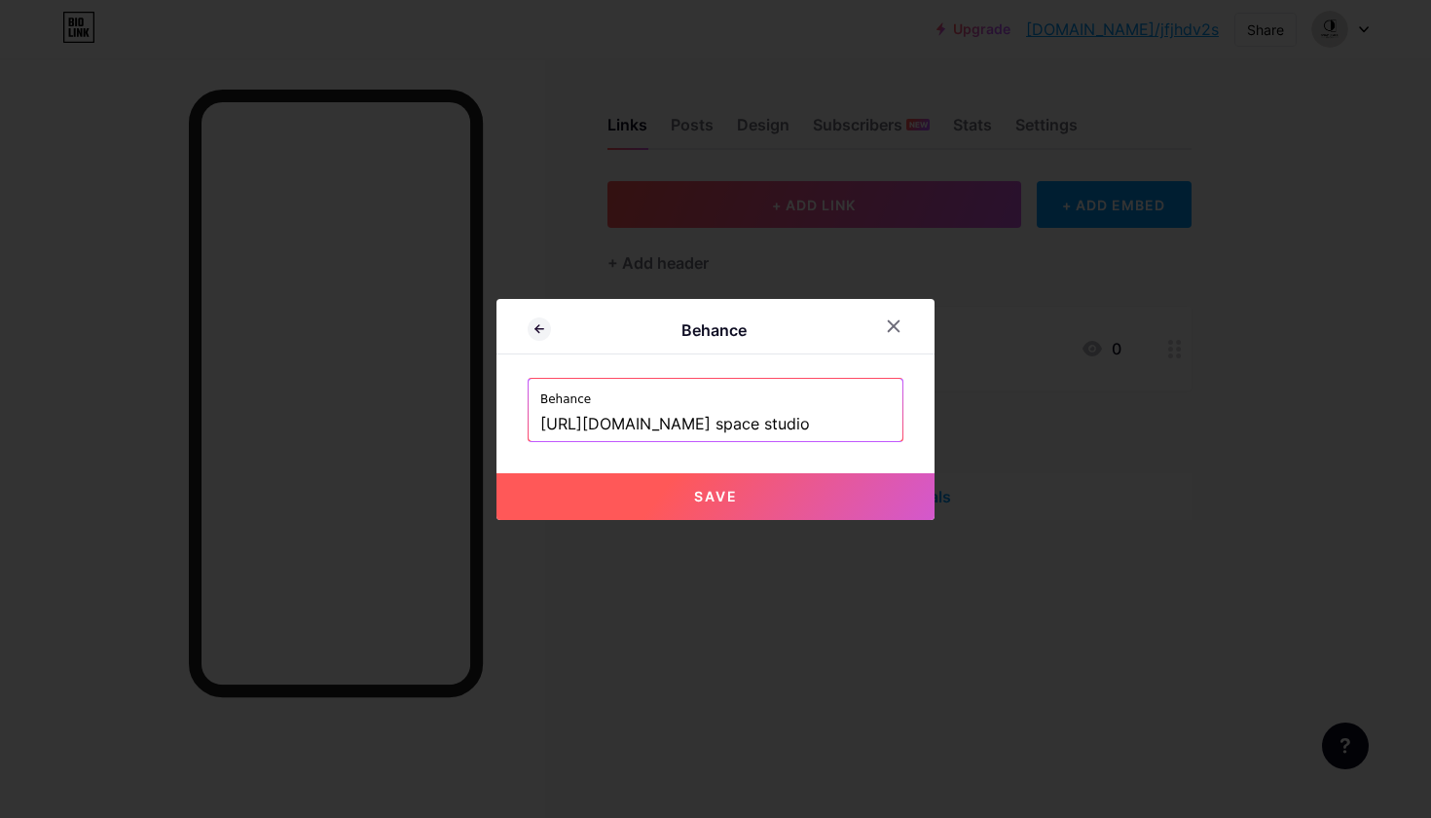
click at [725, 425] on input "[URL][DOMAIN_NAME] space studio" at bounding box center [715, 424] width 351 height 33
type input "[URL][DOMAIN_NAME] SPACE STUDIO"
click at [737, 492] on span "Save" at bounding box center [716, 496] width 44 height 17
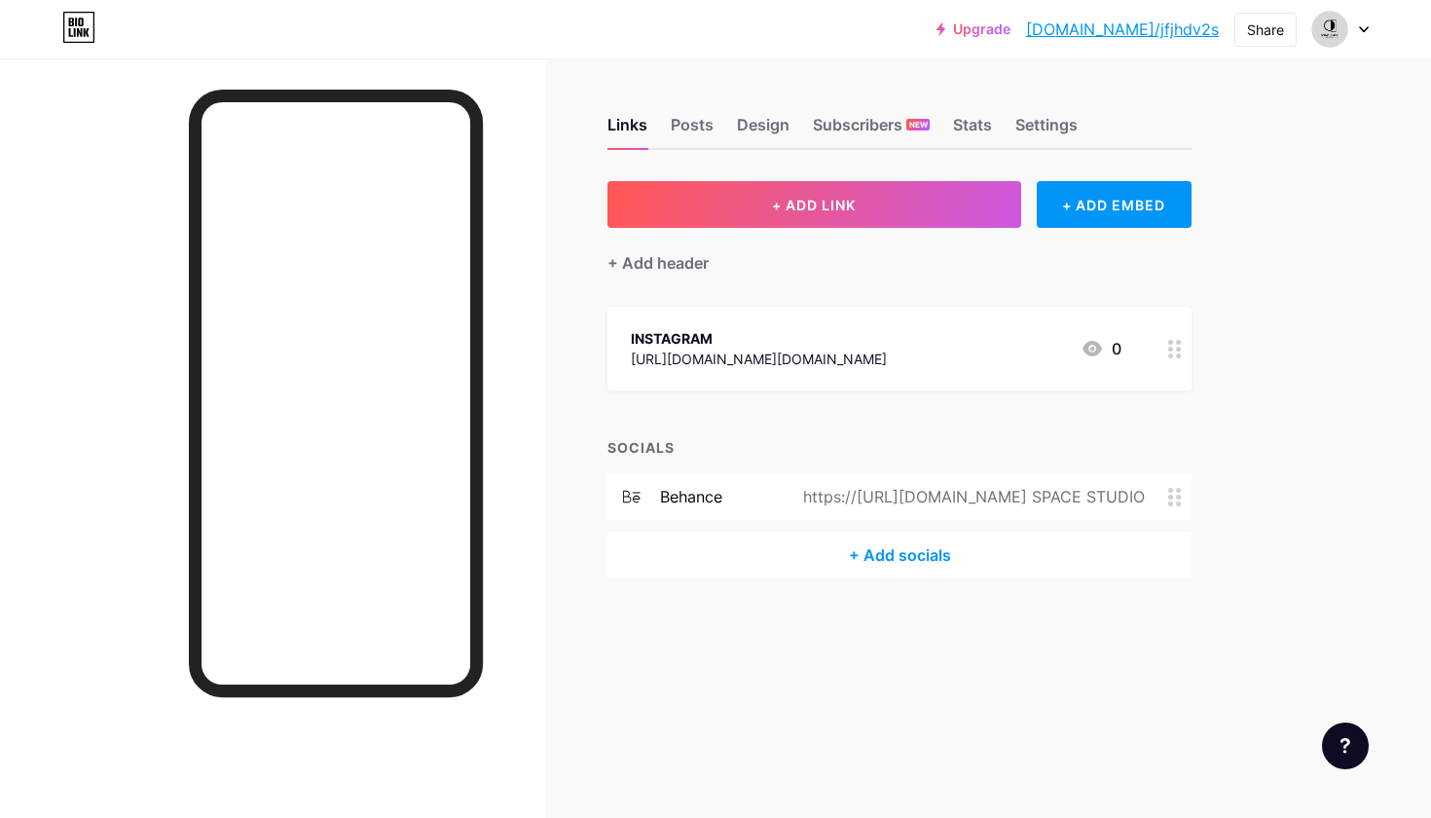
drag, startPoint x: 1168, startPoint y: 354, endPoint x: 1145, endPoint y: 577, distance: 224.2
click at [1148, 588] on div "Links Posts Design Subscribers NEW Stats Settings + ADD LINK + ADD EMBED + Add …" at bounding box center [637, 366] width 1274 height 617
click at [662, 626] on div "Links Posts Design Subscribers NEW Stats Settings + ADD LINK + ADD EMBED + Add …" at bounding box center [637, 366] width 1274 height 617
click at [1178, 349] on circle at bounding box center [1178, 349] width 5 height 5
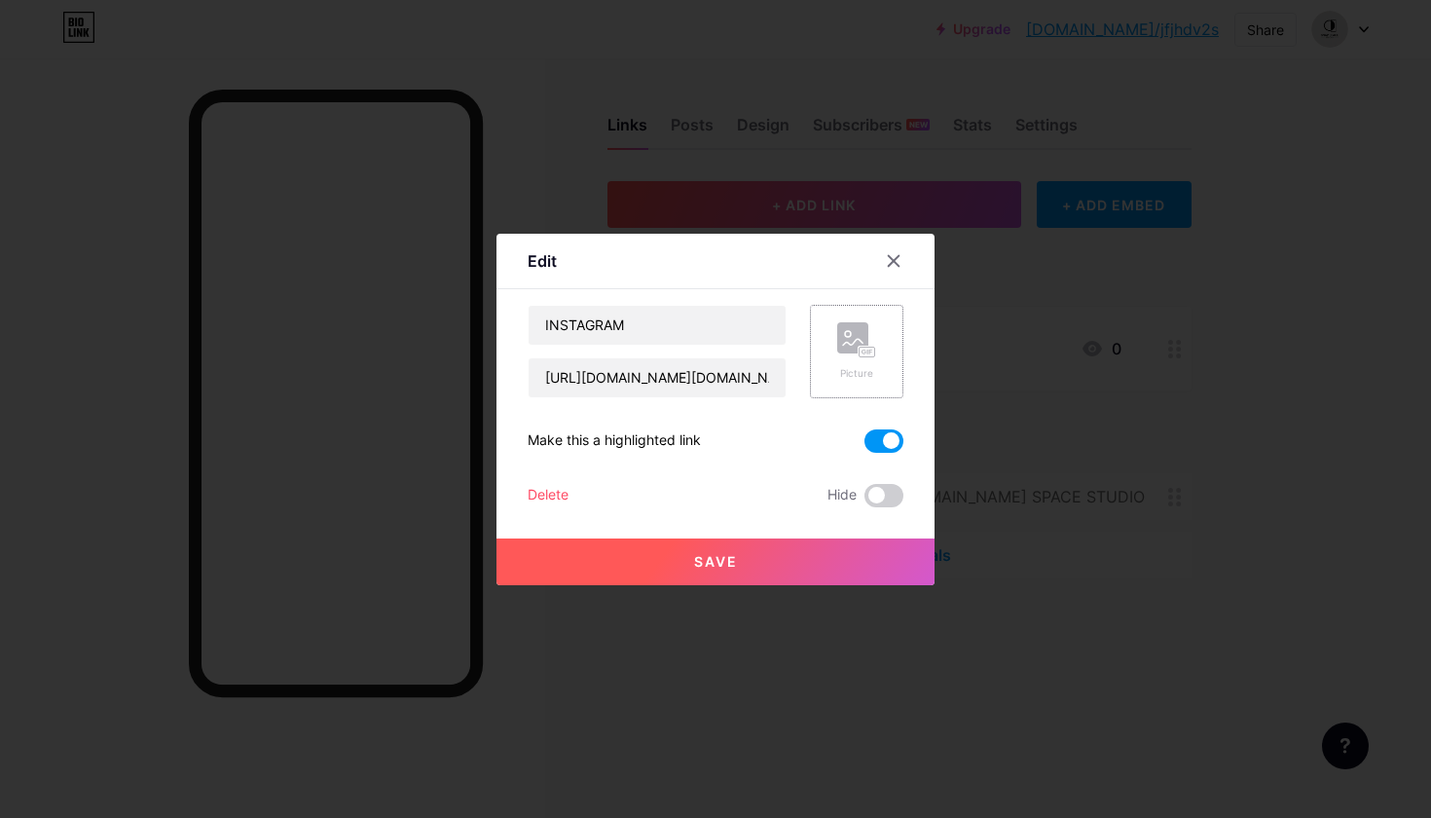
click at [842, 372] on div "Picture" at bounding box center [856, 373] width 39 height 15
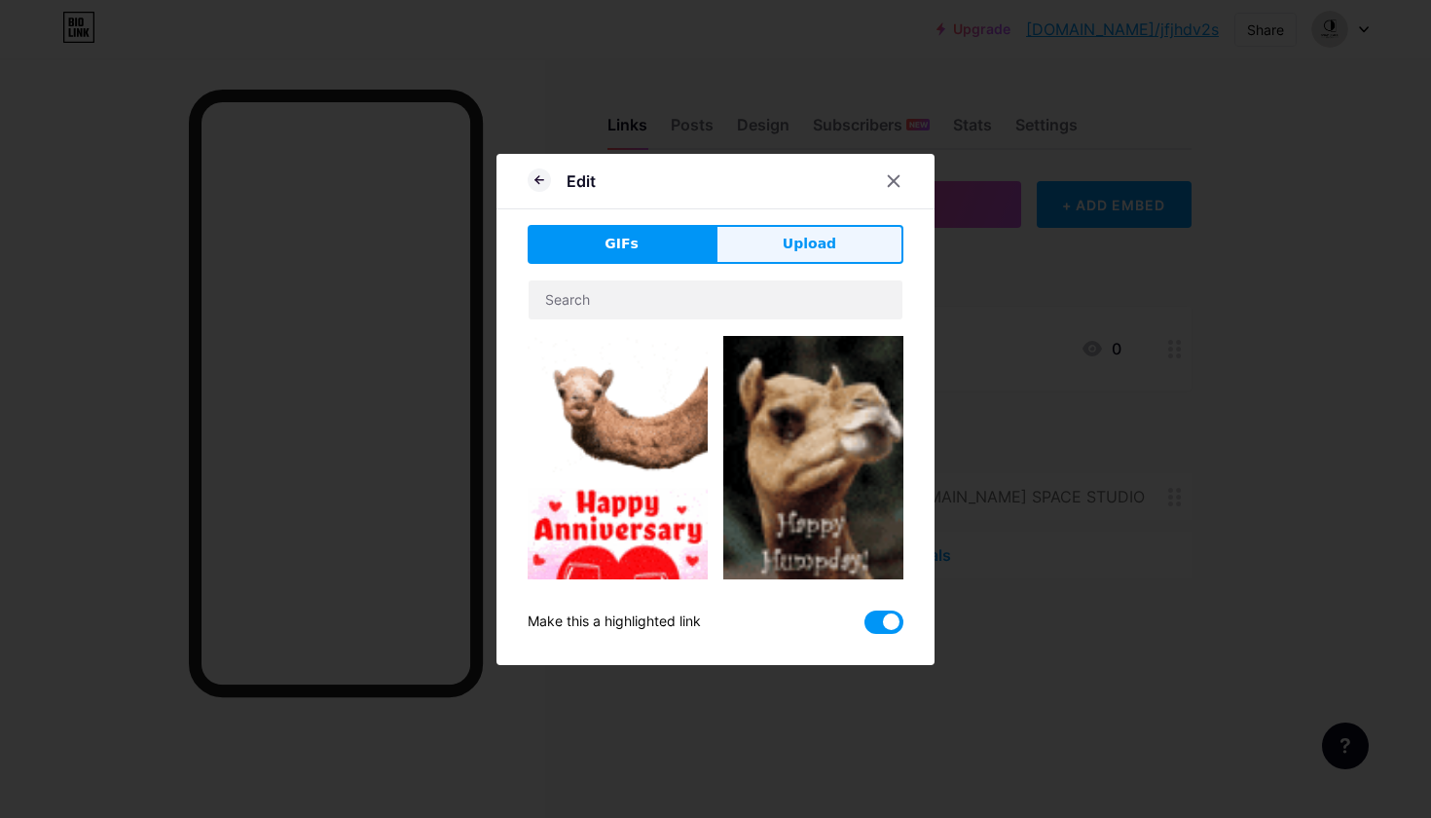
click at [794, 240] on span "Upload" at bounding box center [810, 244] width 54 height 20
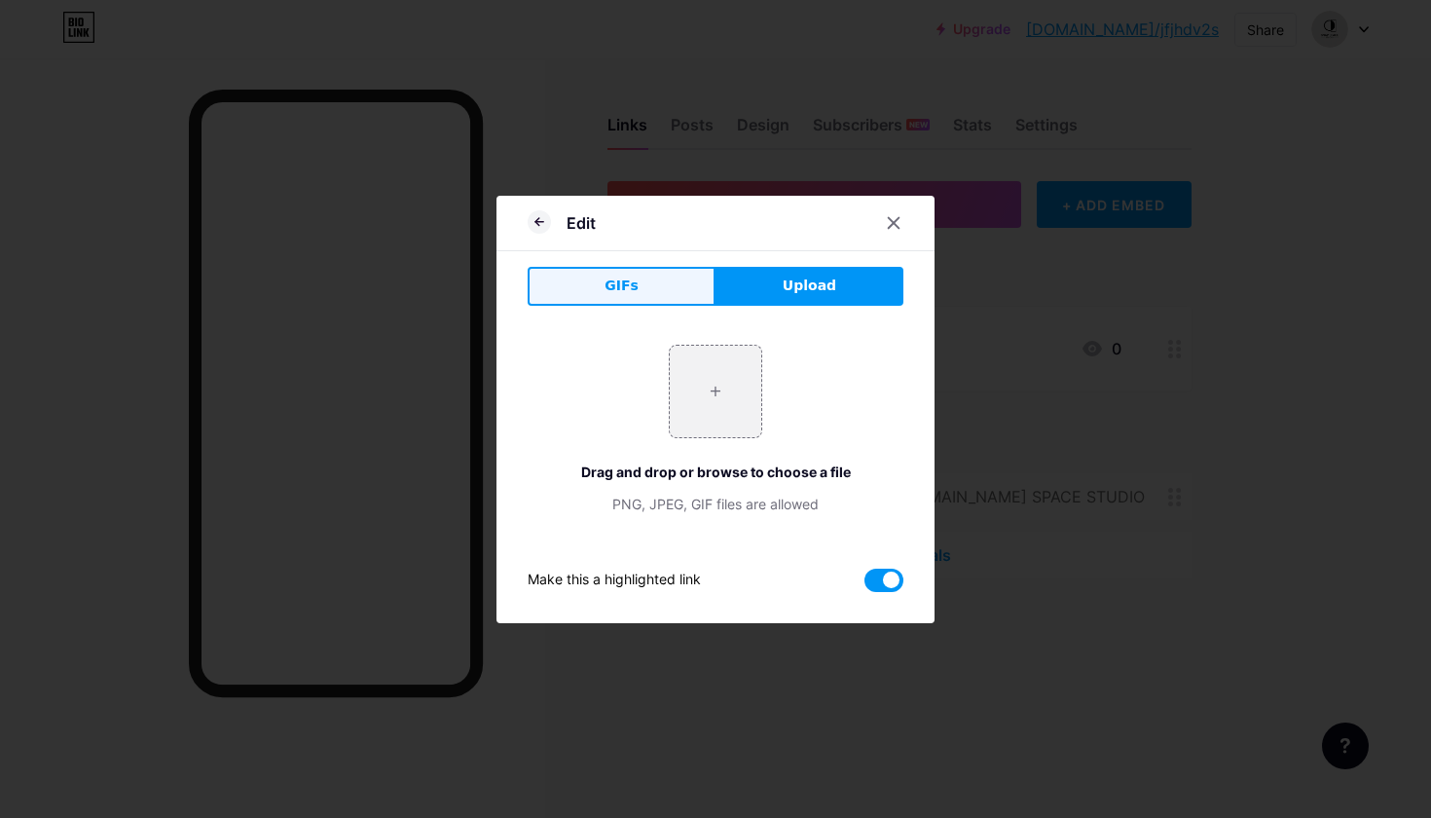
click at [649, 281] on button "GIFs" at bounding box center [622, 286] width 188 height 39
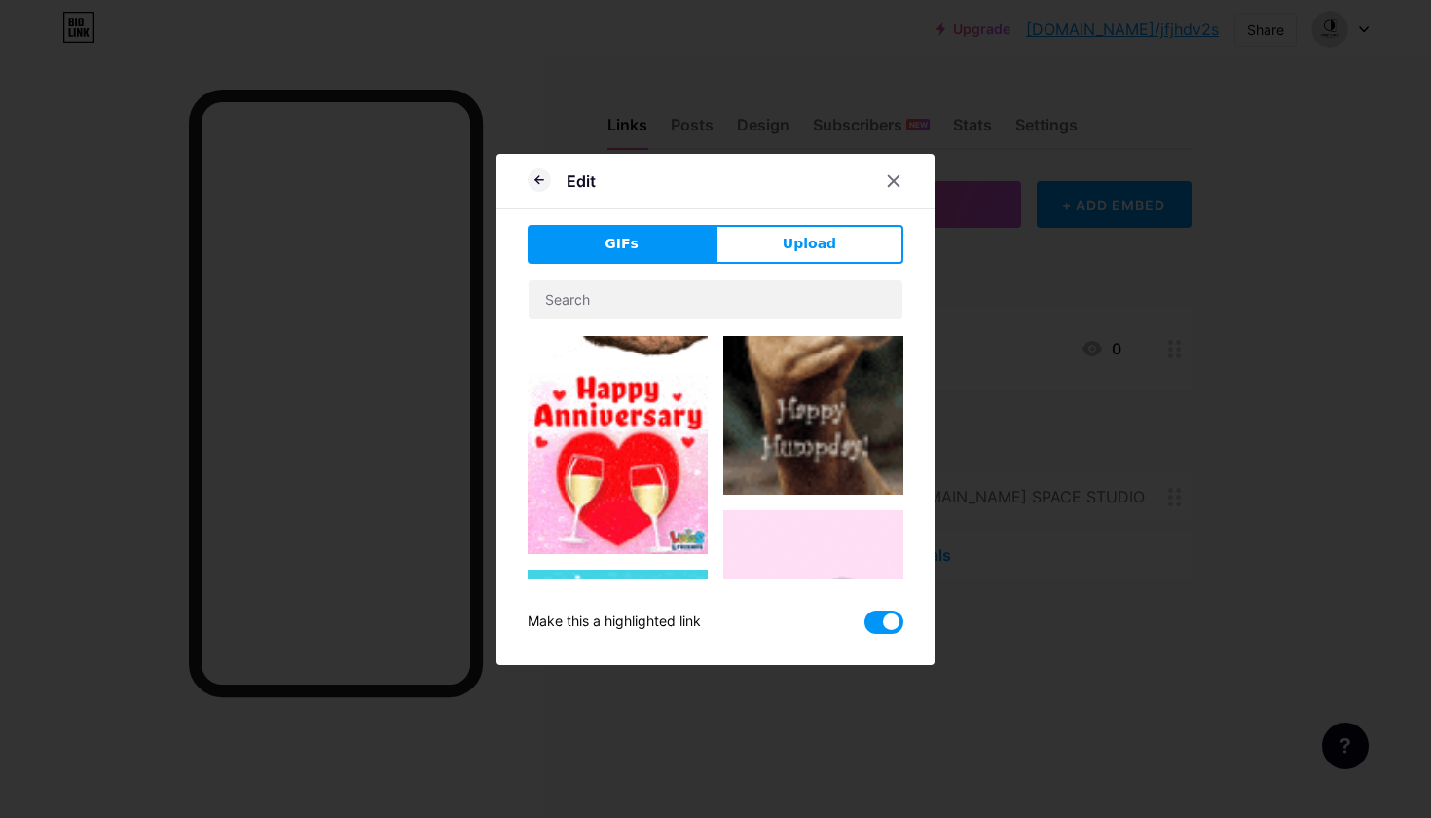
scroll to position [82, 0]
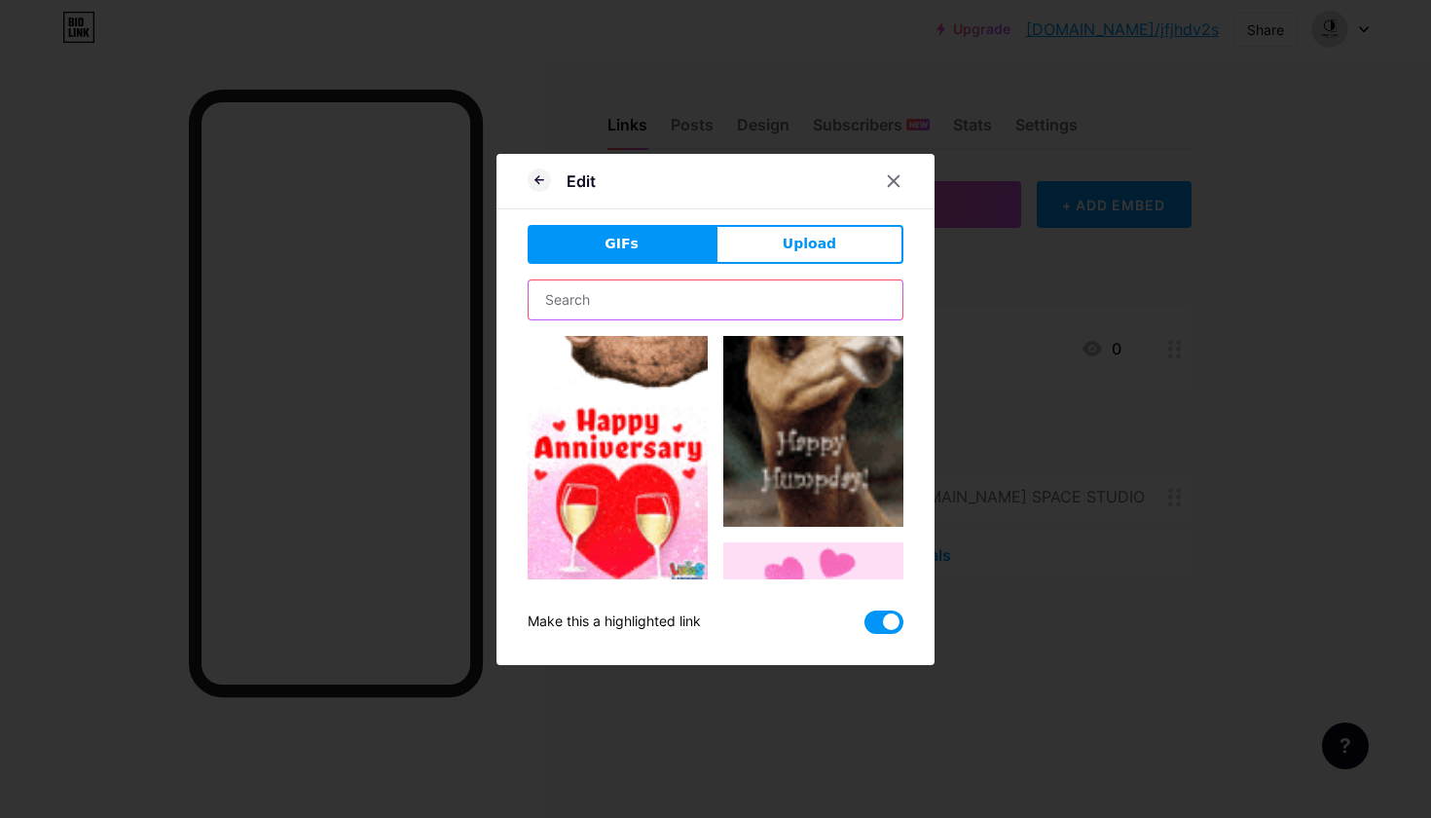
click at [573, 297] on input "text" at bounding box center [716, 299] width 374 height 39
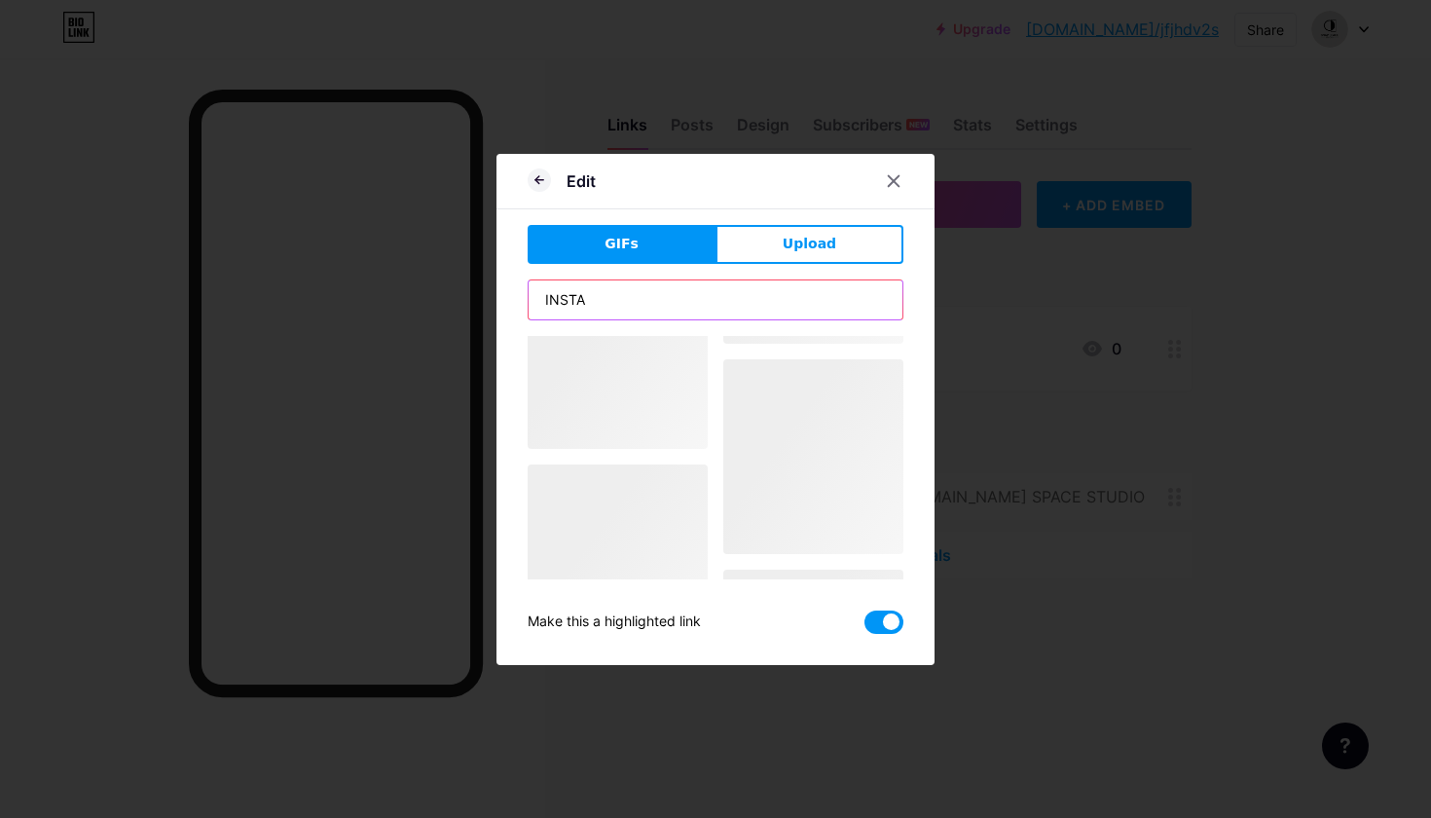
scroll to position [0, 0]
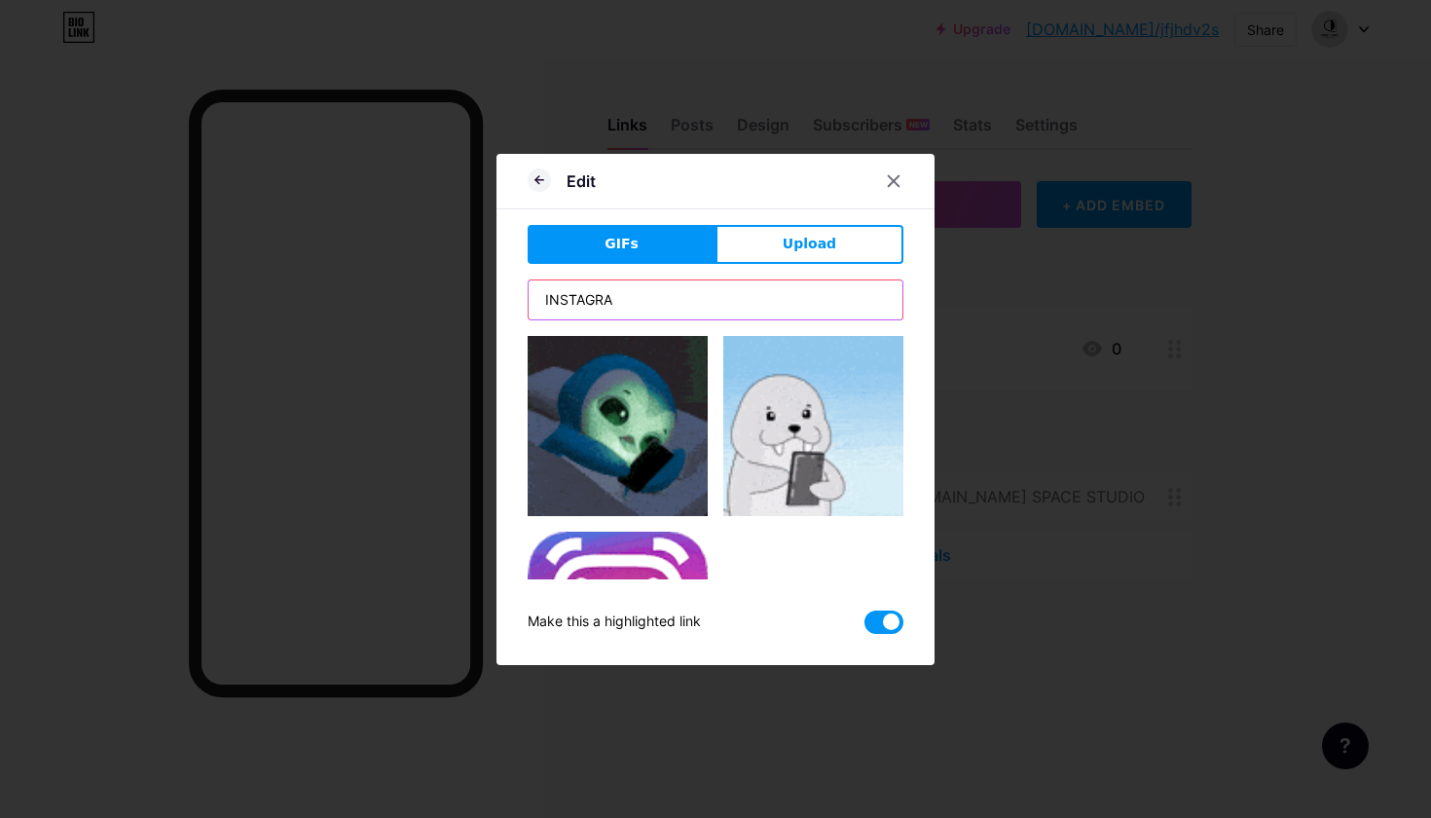
type input "INSTAGRAM"
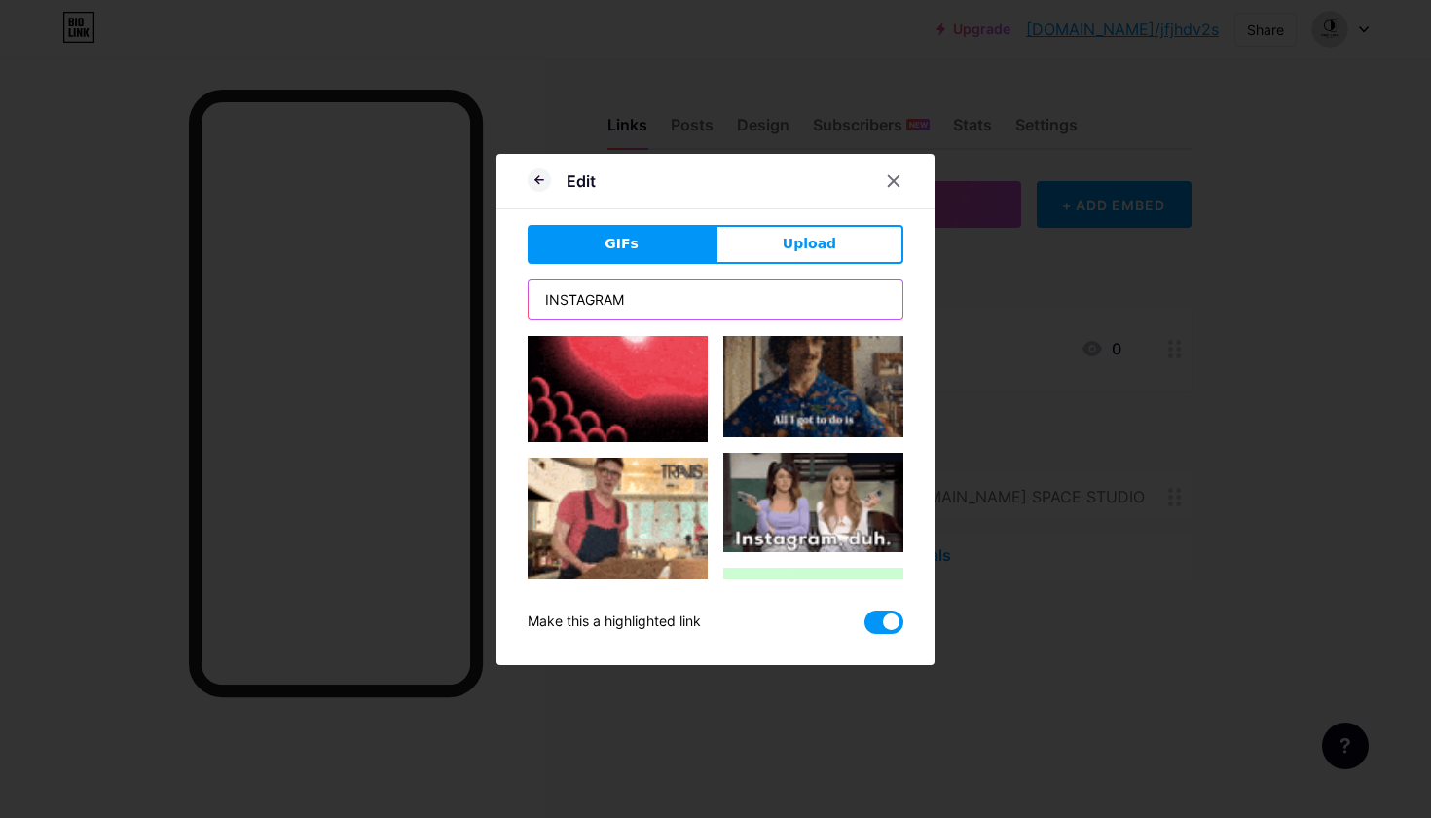
scroll to position [1013, 0]
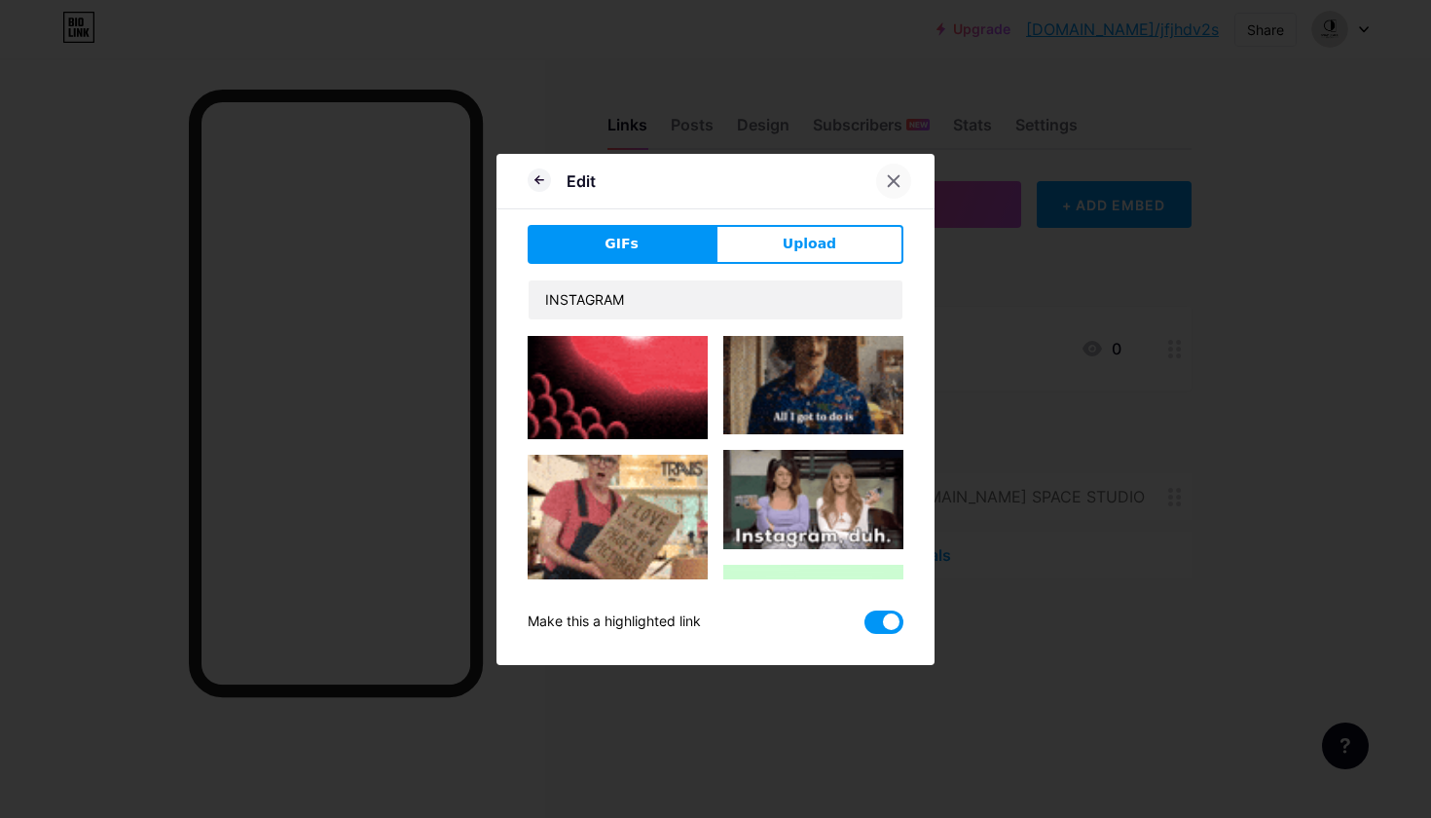
click at [891, 187] on icon at bounding box center [894, 181] width 16 height 16
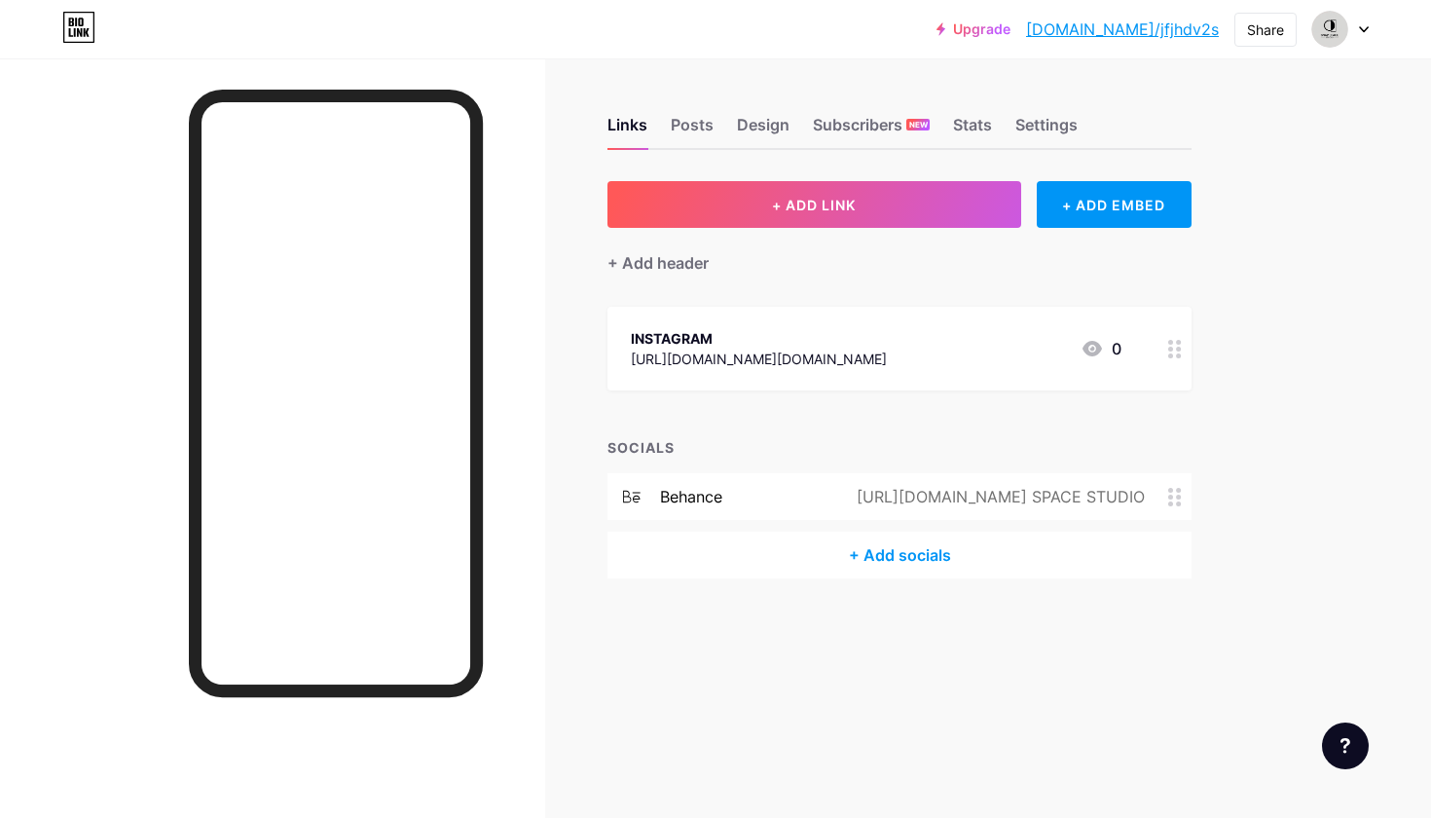
click at [1179, 501] on circle at bounding box center [1178, 503] width 5 height 5
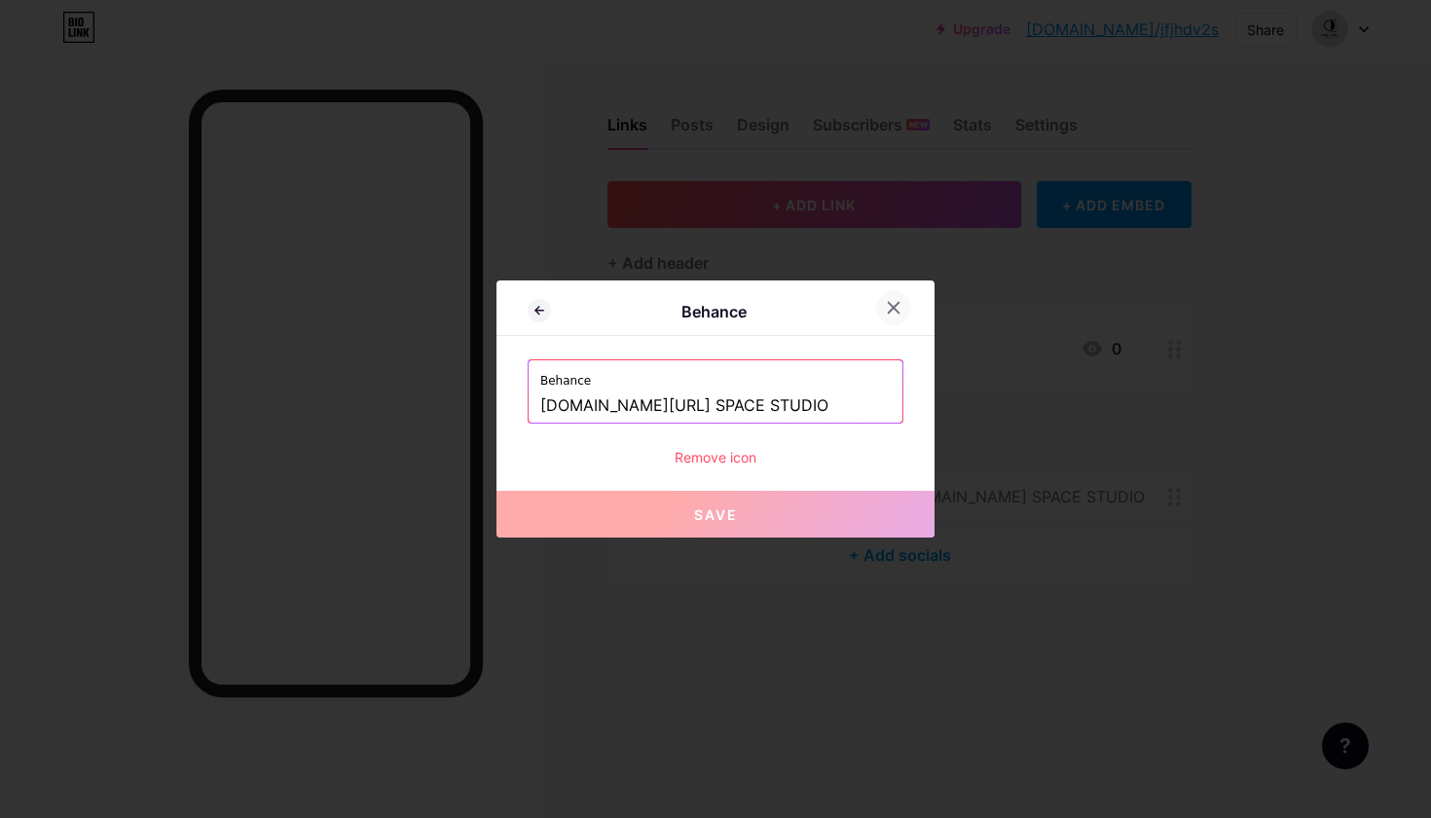
click at [903, 303] on div at bounding box center [893, 307] width 35 height 35
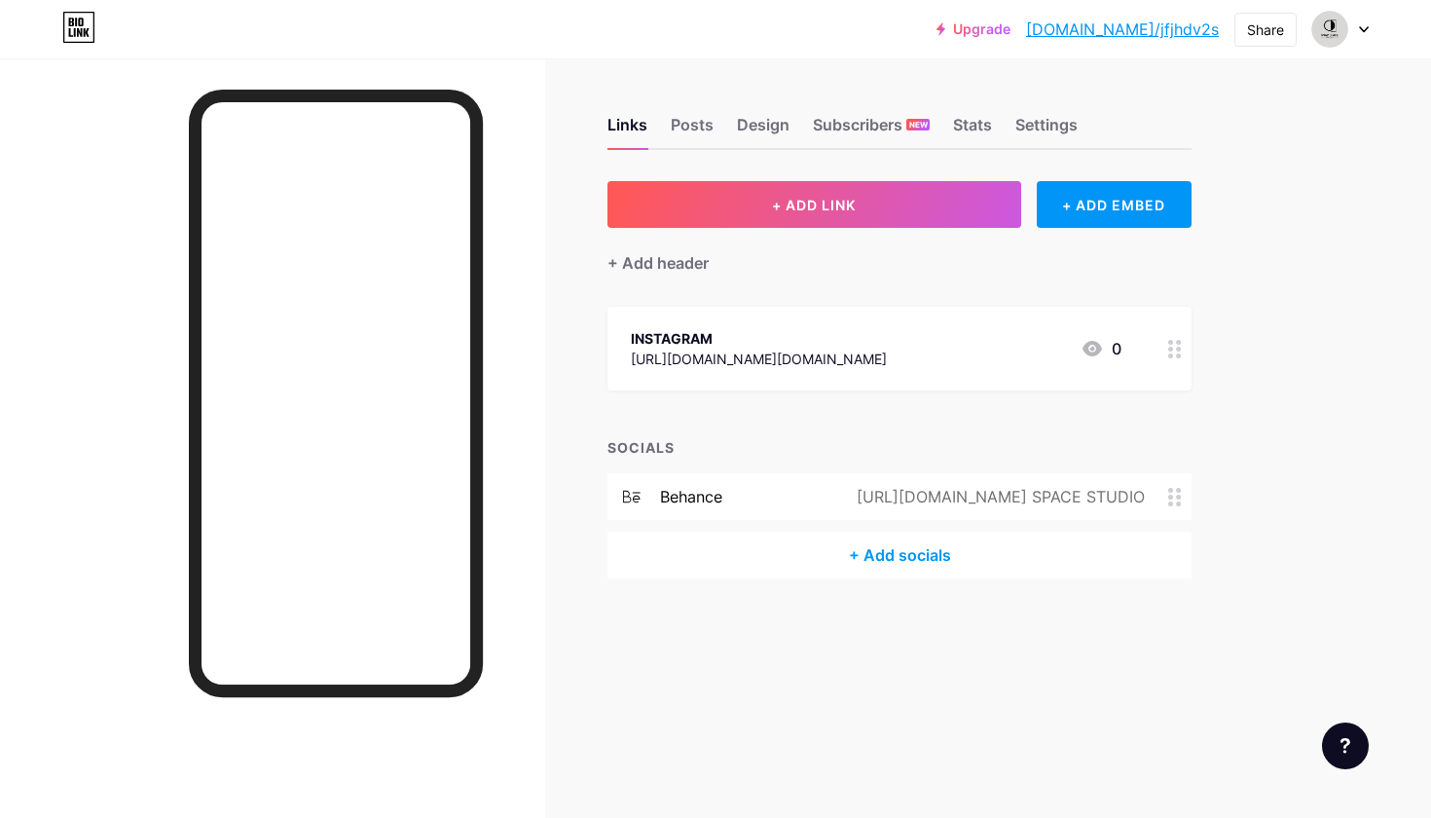
click at [1156, 26] on link "[DOMAIN_NAME]/jfjhdv2s" at bounding box center [1122, 29] width 193 height 23
click at [1084, 502] on div "[URL][DOMAIN_NAME] SPACE STUDIO" at bounding box center [997, 496] width 343 height 23
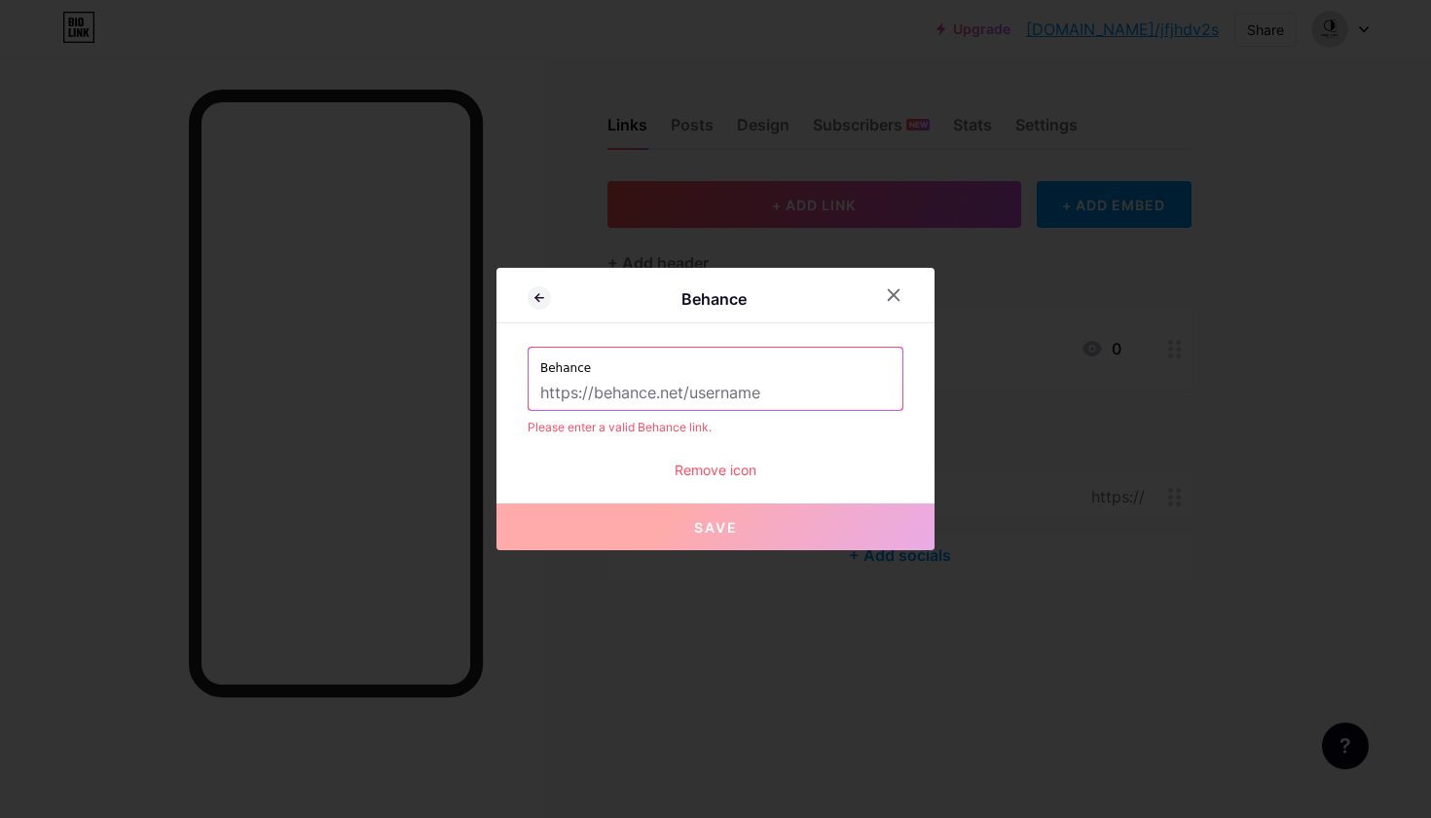
paste input "[URL][DOMAIN_NAME]"
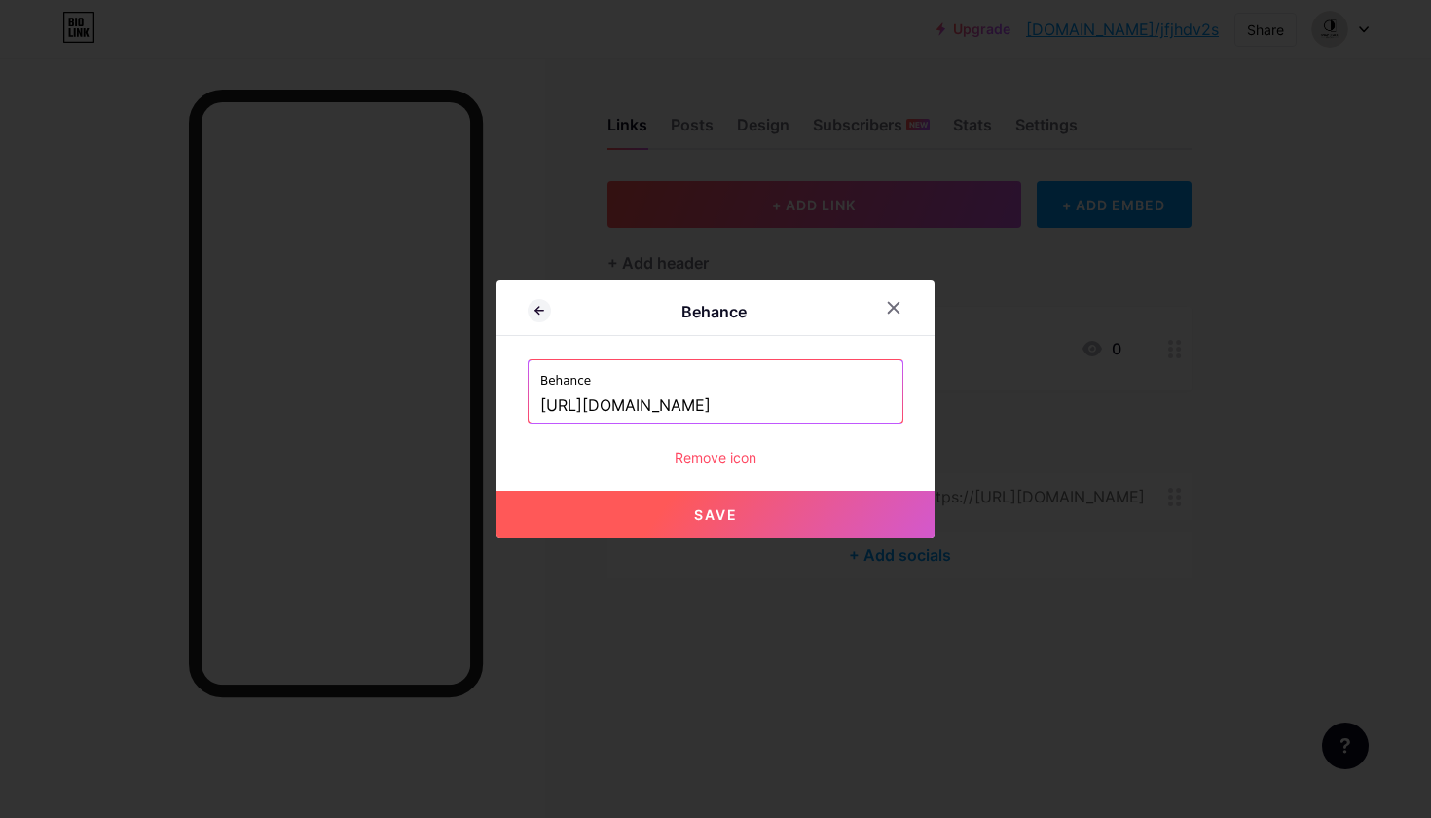
type input "[URL][DOMAIN_NAME]"
click at [724, 506] on span "Save" at bounding box center [716, 514] width 44 height 17
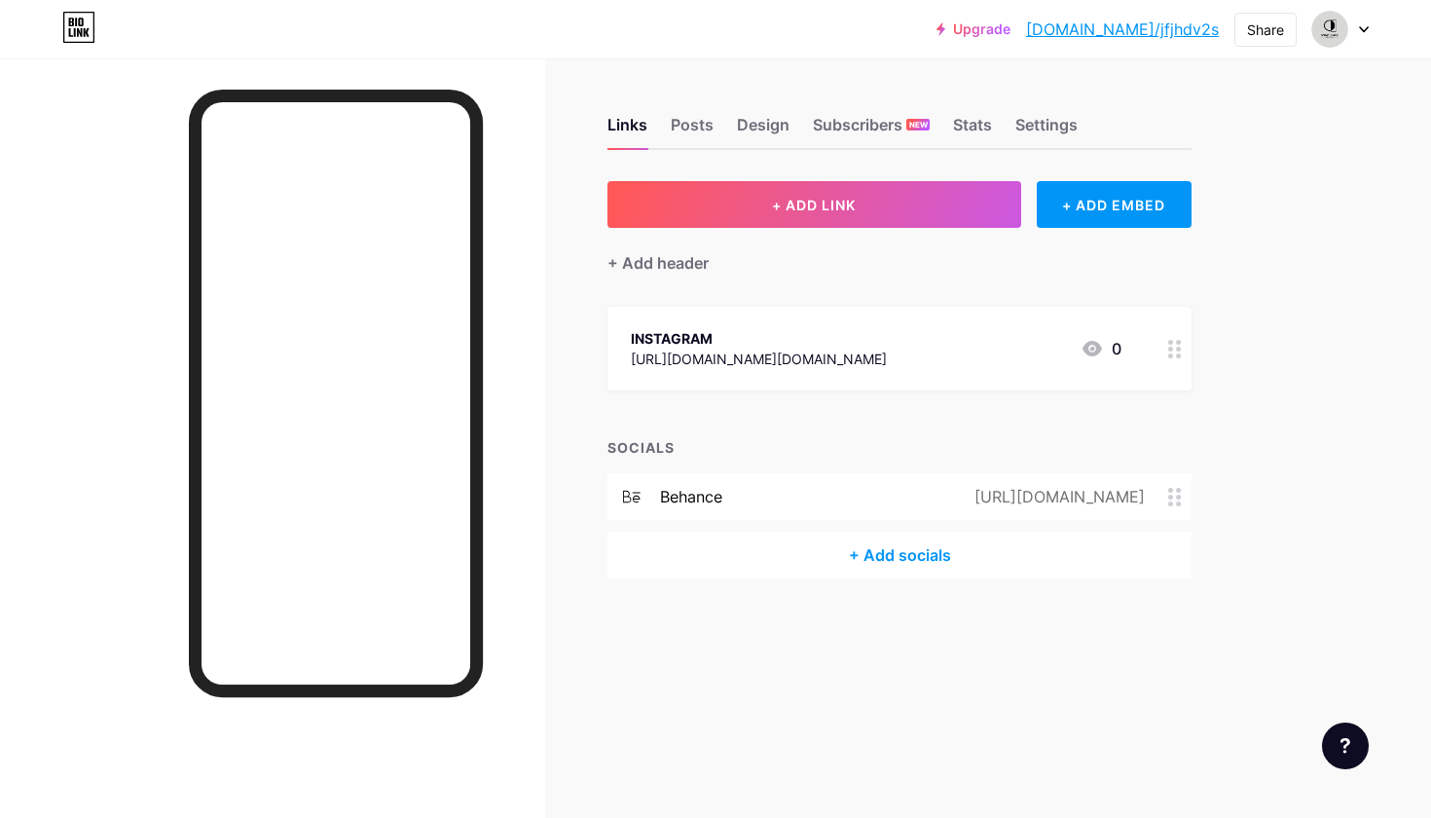
click at [1158, 27] on link "[DOMAIN_NAME]/jfjhdv2s" at bounding box center [1122, 29] width 193 height 23
click at [1162, 24] on link "[DOMAIN_NAME]/jfjhdv2s" at bounding box center [1122, 29] width 193 height 23
